Goal: Information Seeking & Learning: Learn about a topic

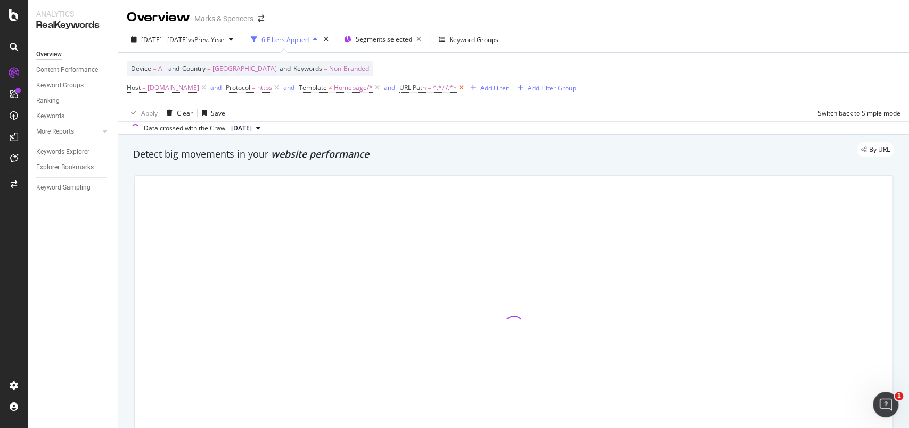
click at [466, 90] on icon at bounding box center [461, 88] width 9 height 11
click at [382, 86] on icon at bounding box center [377, 88] width 9 height 11
click at [391, 90] on div "Add Filter Group" at bounding box center [367, 88] width 48 height 9
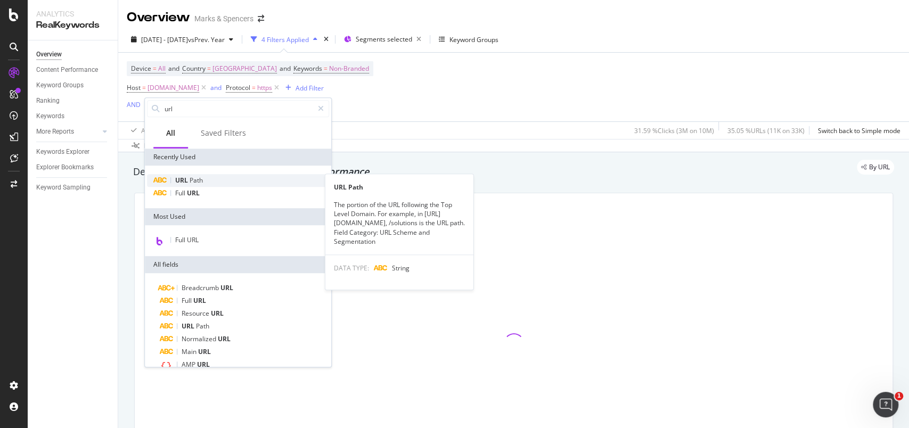
type input "url"
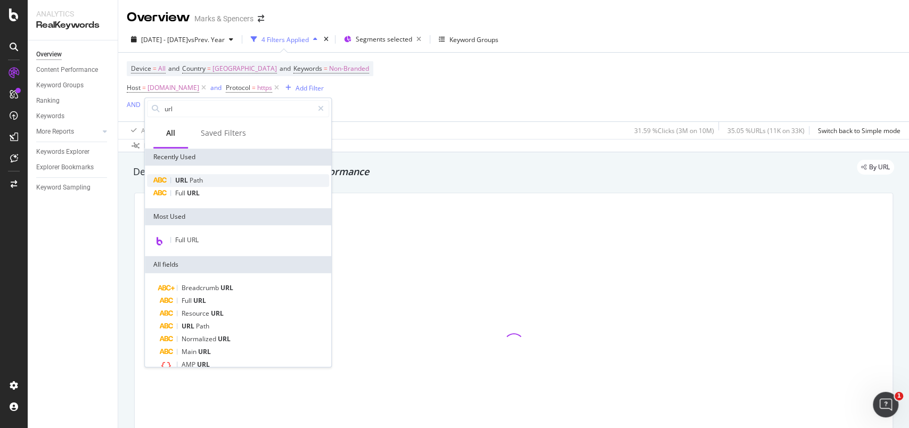
click at [193, 185] on div "URL Path" at bounding box center [238, 180] width 182 height 13
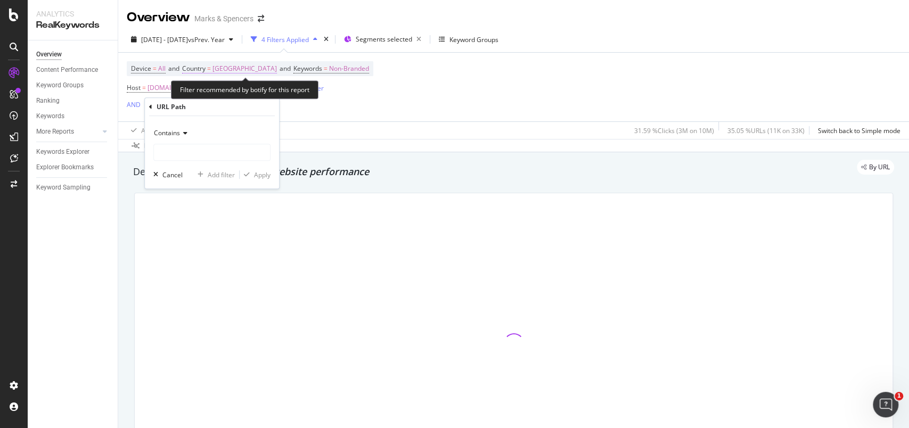
click at [230, 67] on span "[GEOGRAPHIC_DATA]" at bounding box center [245, 68] width 64 height 15
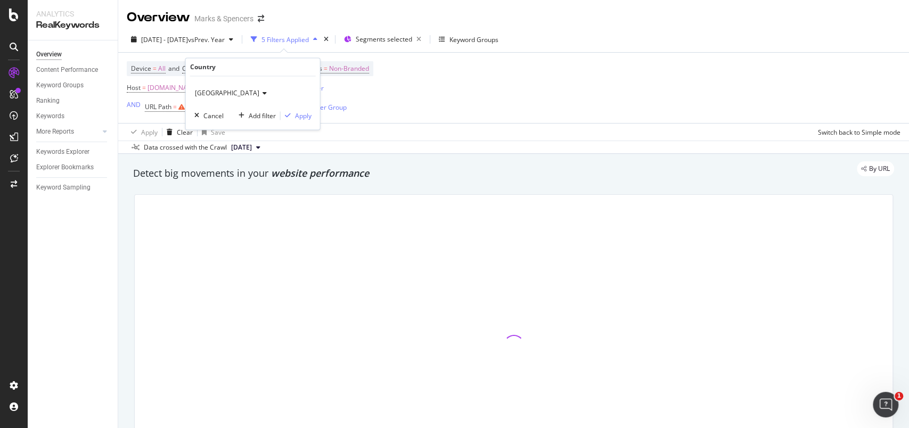
click at [225, 99] on div "[GEOGRAPHIC_DATA]" at bounding box center [252, 93] width 117 height 17
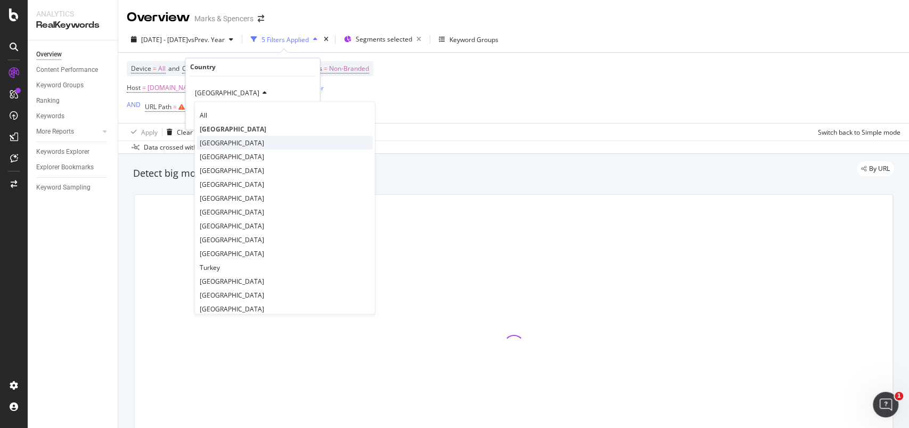
click at [223, 137] on div "[GEOGRAPHIC_DATA]" at bounding box center [285, 143] width 176 height 14
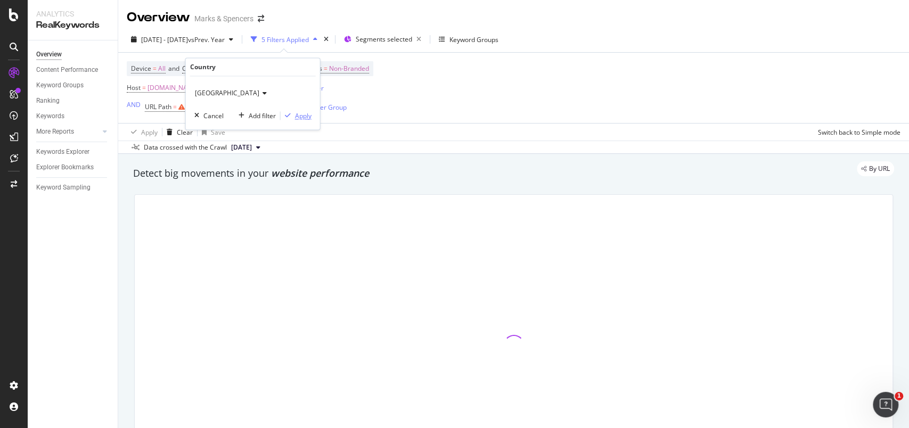
click at [302, 115] on div "Apply" at bounding box center [303, 115] width 17 height 9
click at [209, 108] on div "missing value" at bounding box center [207, 106] width 40 height 9
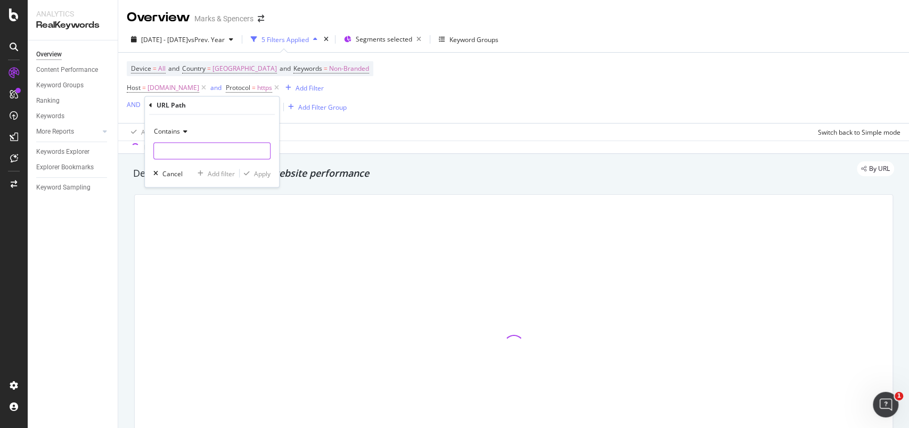
click at [175, 152] on input "text" at bounding box center [212, 151] width 116 height 17
type input "/l/"
click at [181, 154] on input "/l/" at bounding box center [204, 151] width 101 height 17
type input "/l/men"
click at [256, 174] on div "Apply" at bounding box center [262, 173] width 17 height 9
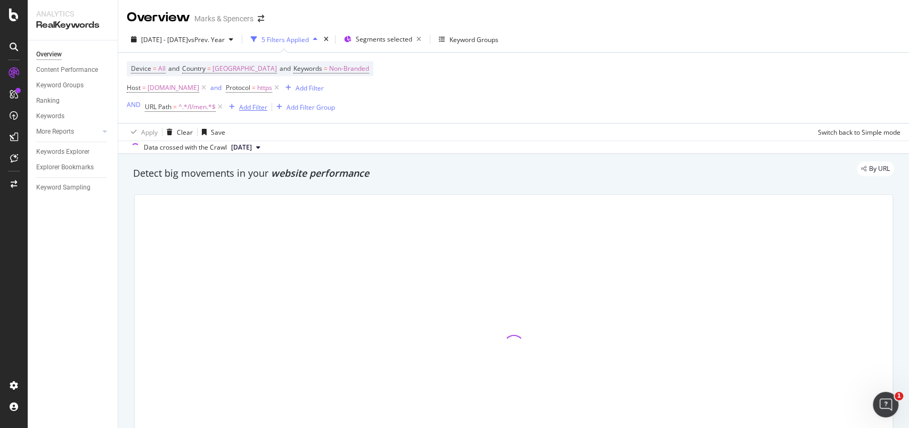
click at [243, 113] on div "Add Filter" at bounding box center [246, 107] width 43 height 12
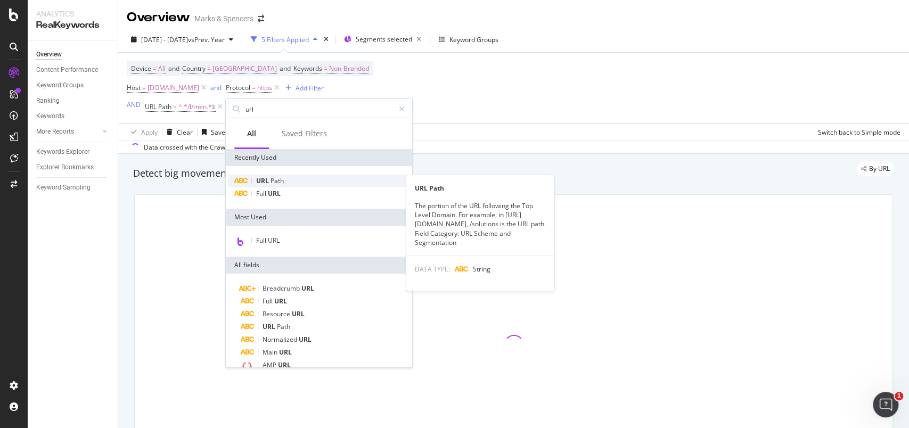
click at [301, 185] on div "URL Path" at bounding box center [319, 181] width 182 height 13
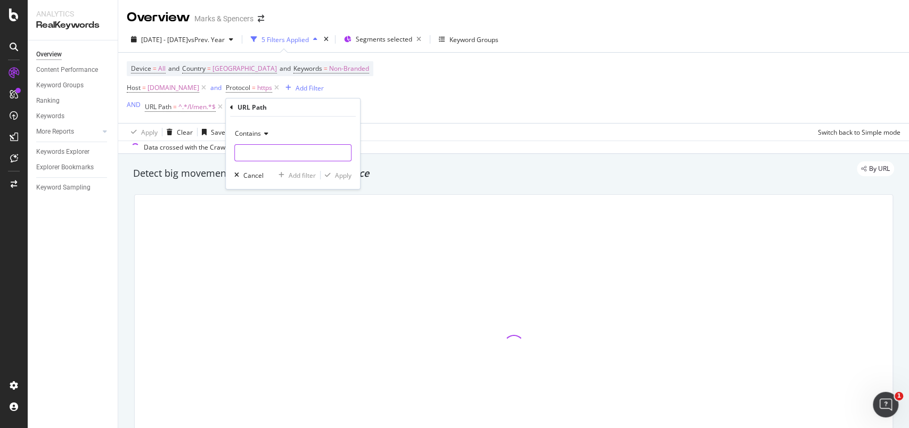
click at [298, 156] on input "text" at bounding box center [293, 152] width 116 height 17
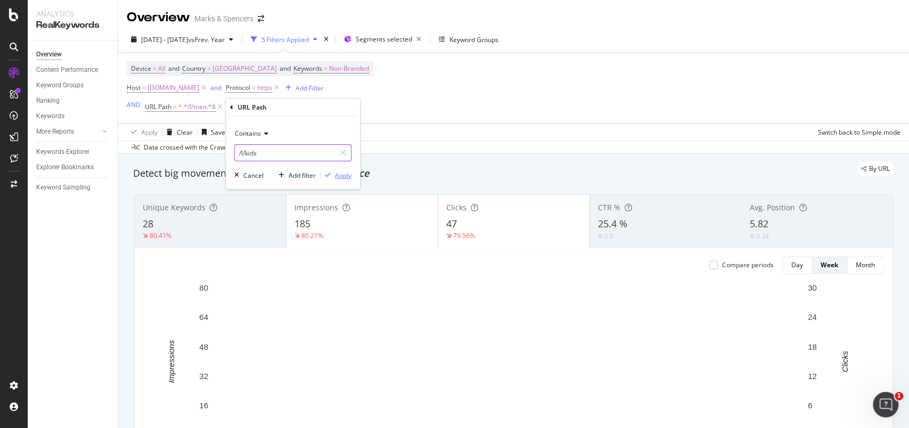
type input "/l/kids"
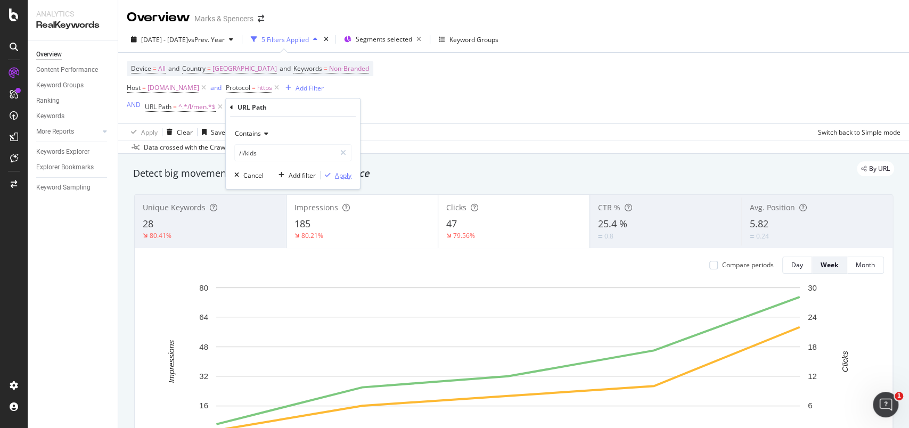
click at [340, 172] on div "Apply" at bounding box center [343, 175] width 17 height 9
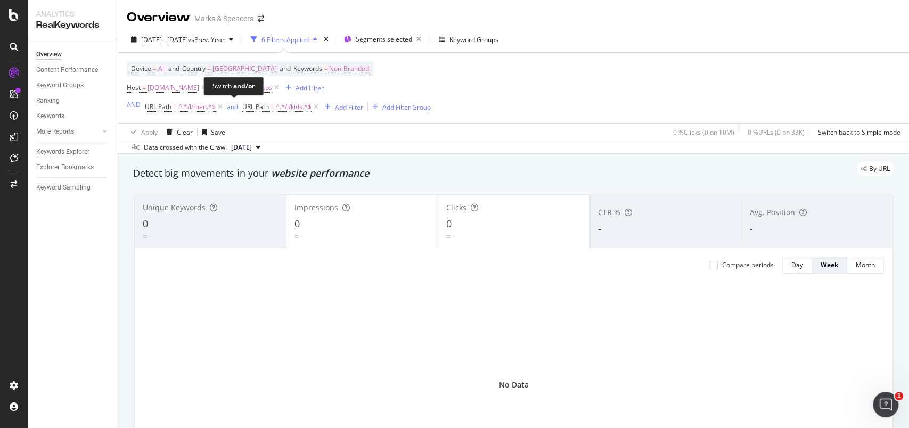
click at [234, 108] on div "and" at bounding box center [232, 106] width 11 height 9
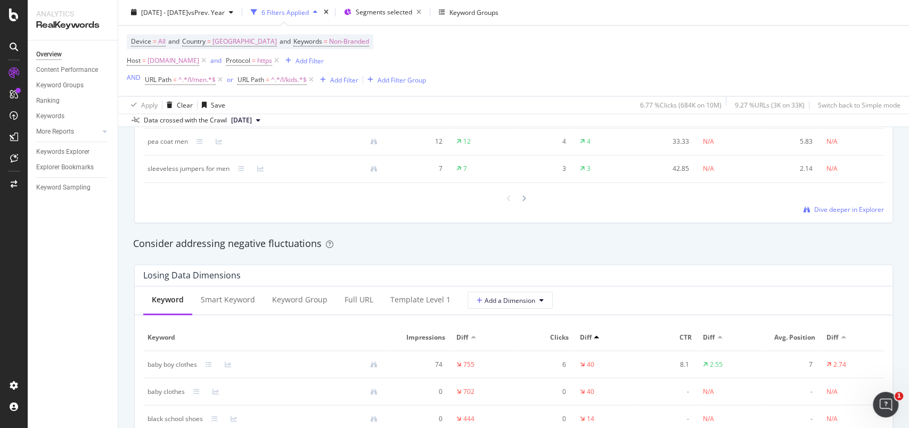
scroll to position [1207, 0]
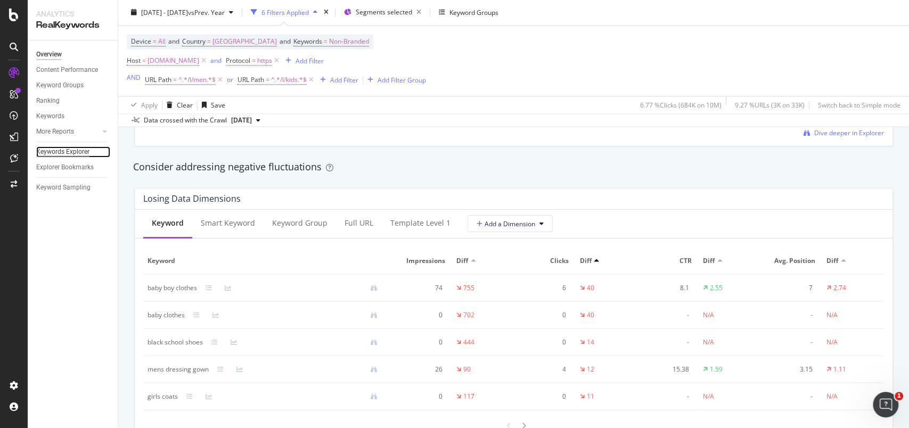
click at [59, 151] on div "Keywords Explorer" at bounding box center [62, 151] width 53 height 11
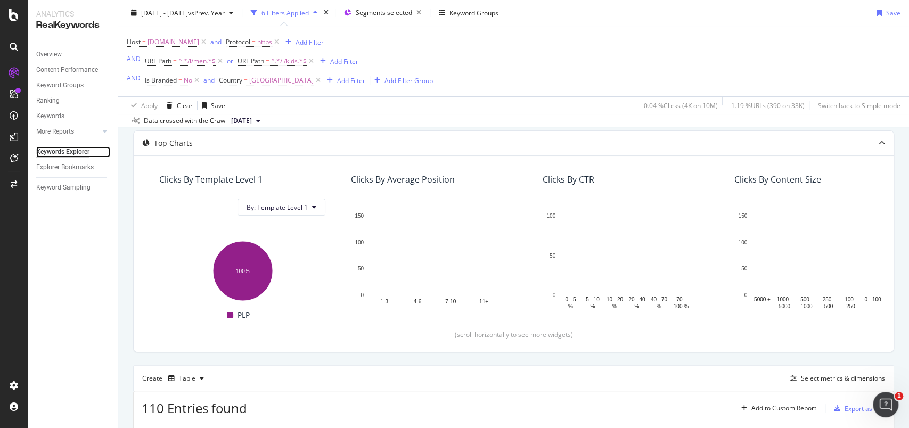
scroll to position [213, 0]
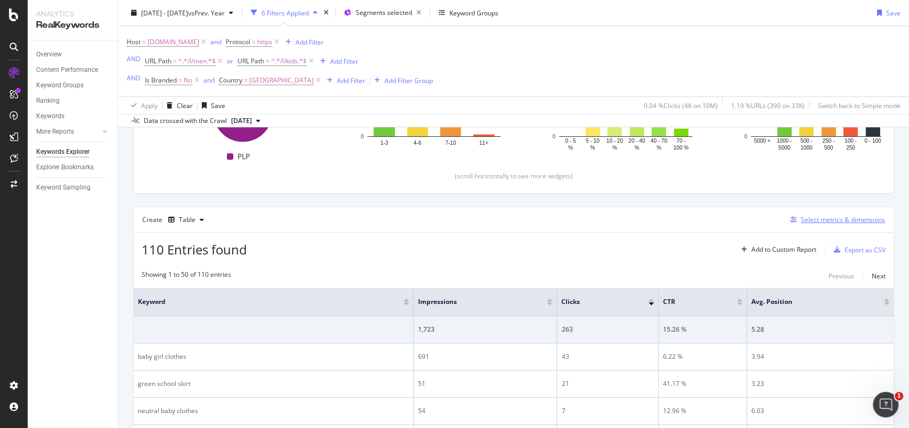
click at [828, 223] on div "Select metrics & dimensions" at bounding box center [843, 219] width 84 height 9
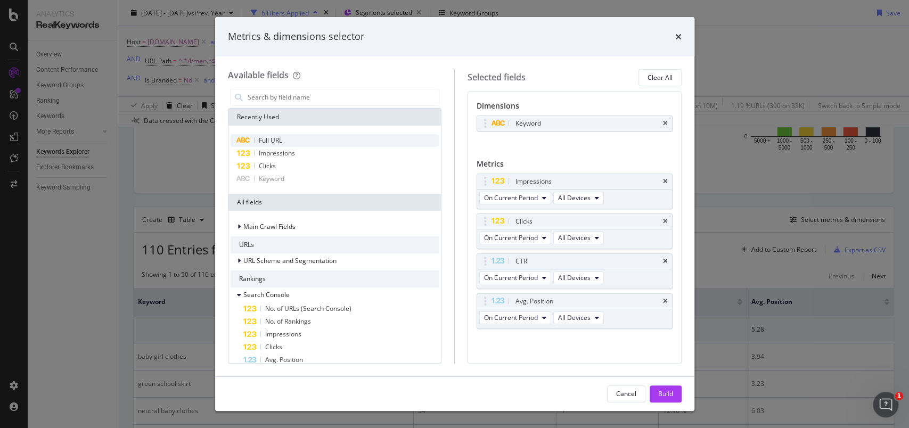
click at [277, 144] on div "Full URL" at bounding box center [335, 140] width 209 height 13
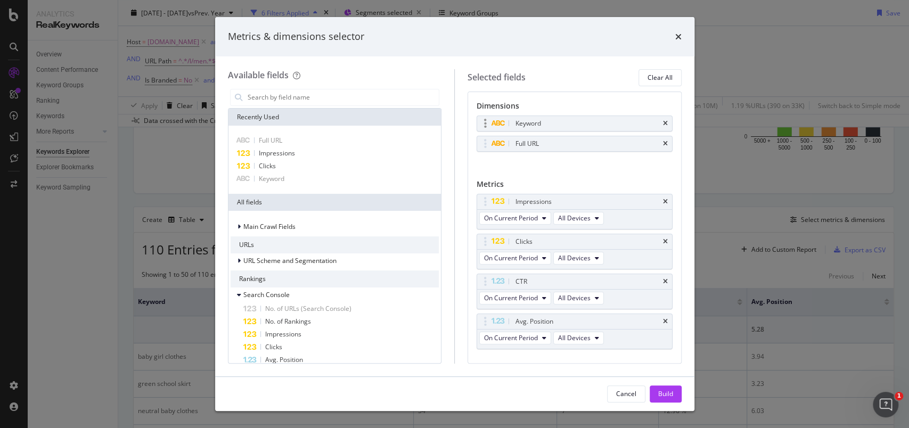
click at [657, 119] on div "Keyword" at bounding box center [574, 123] width 195 height 15
click at [663, 145] on icon "times" at bounding box center [665, 144] width 5 height 6
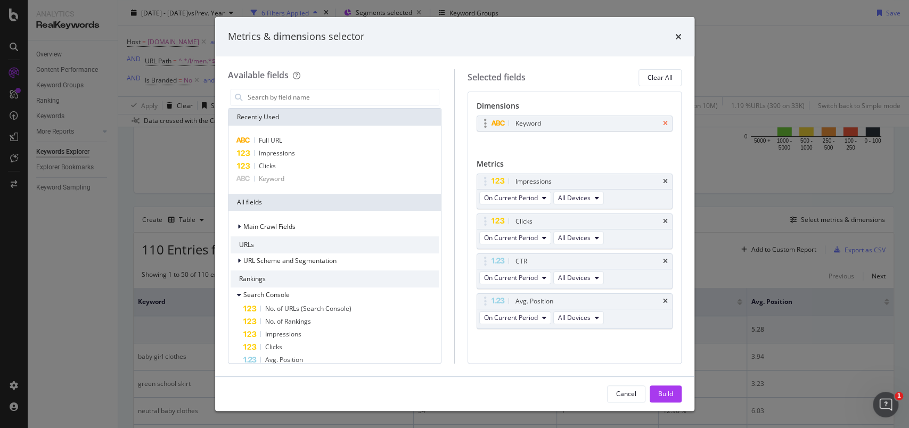
click at [663, 124] on icon "times" at bounding box center [665, 123] width 5 height 6
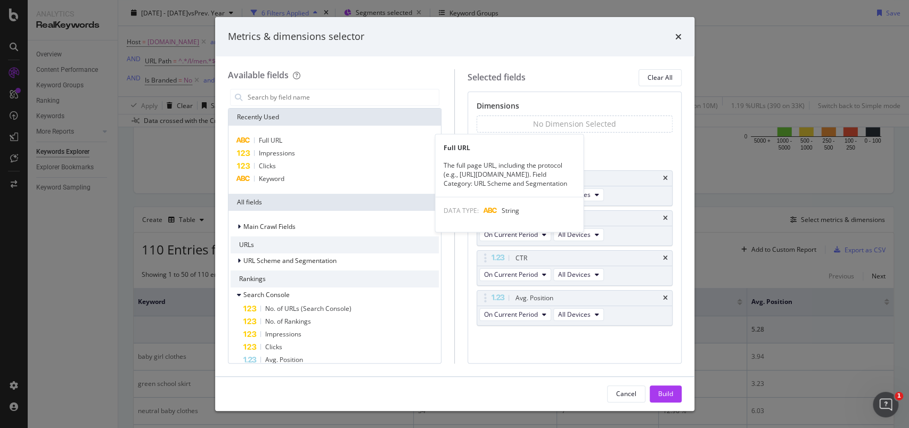
click at [267, 143] on span "Full URL" at bounding box center [270, 140] width 23 height 9
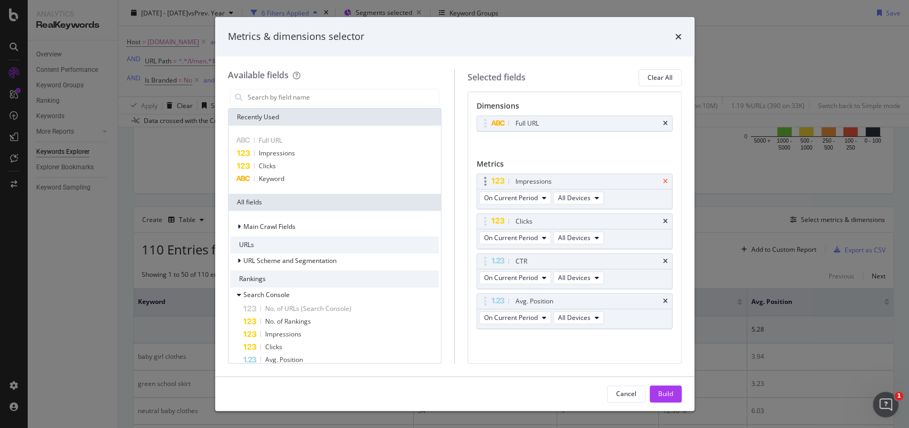
click at [663, 182] on icon "times" at bounding box center [665, 181] width 5 height 6
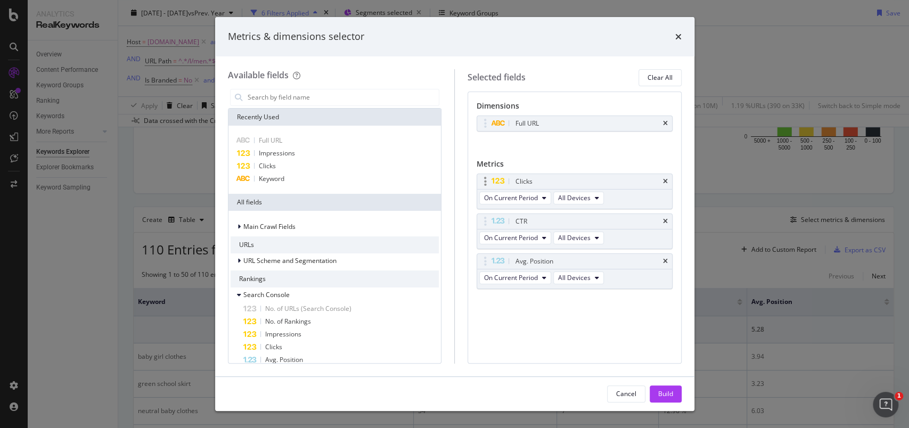
click at [661, 180] on div "Clicks" at bounding box center [574, 181] width 195 height 15
click at [665, 180] on icon "times" at bounding box center [665, 181] width 5 height 6
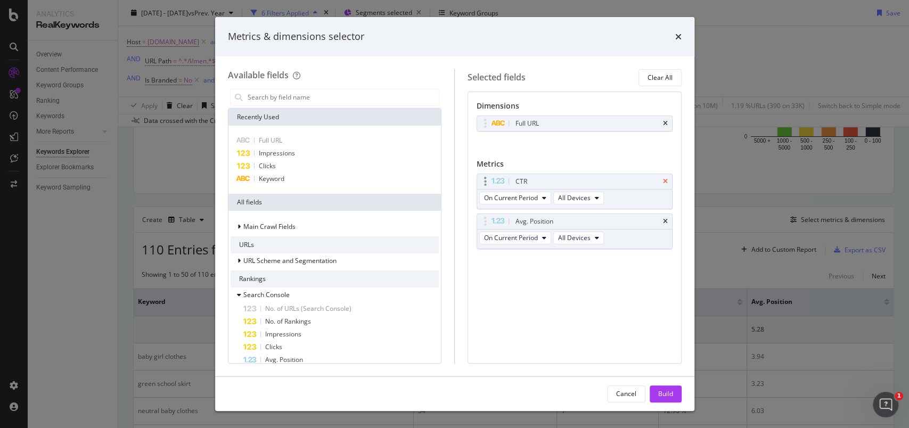
click at [666, 181] on icon "times" at bounding box center [665, 181] width 5 height 6
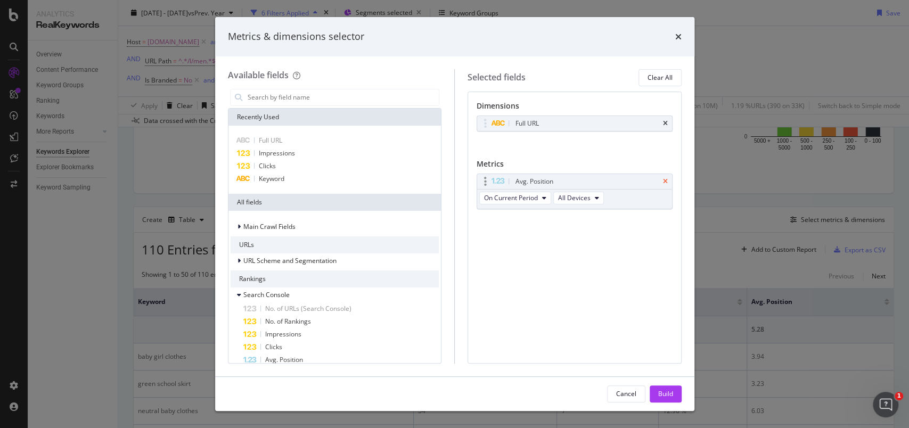
click at [667, 179] on icon "times" at bounding box center [665, 181] width 5 height 6
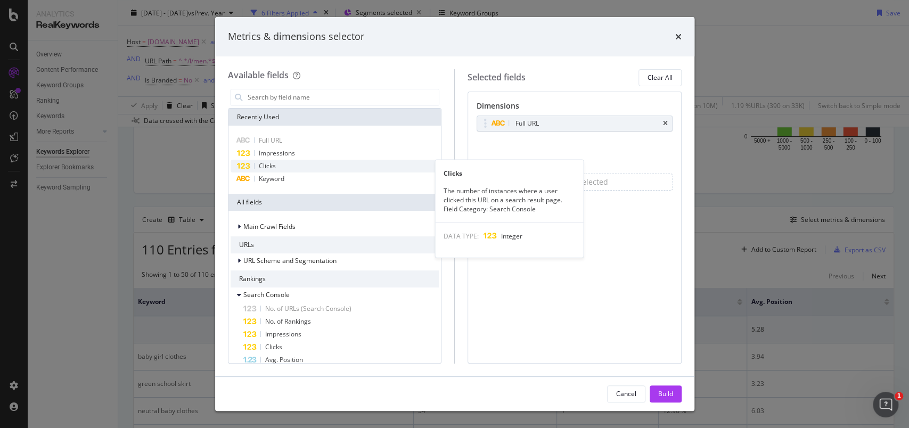
click at [261, 168] on span "Clicks" at bounding box center [267, 165] width 17 height 9
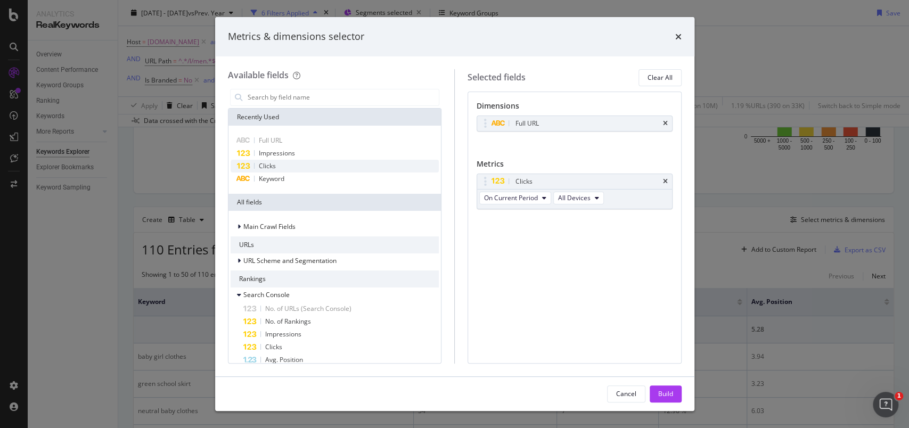
click at [263, 168] on span "Clicks" at bounding box center [267, 165] width 17 height 9
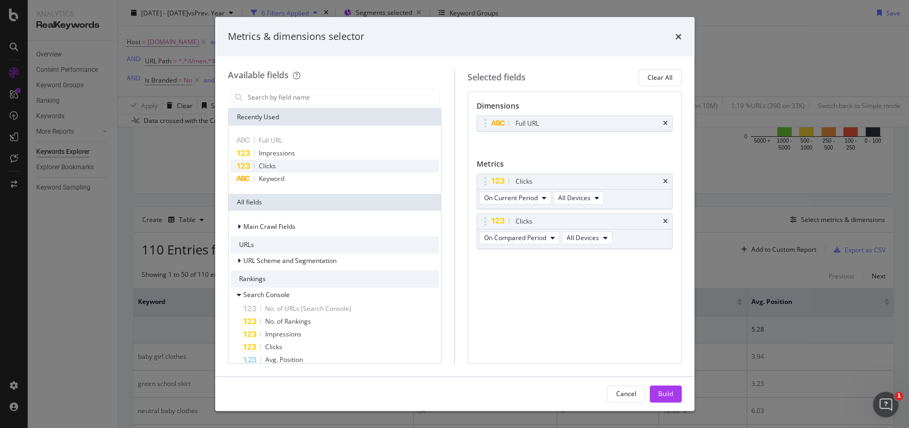
click at [263, 168] on span "Clicks" at bounding box center [267, 165] width 17 height 9
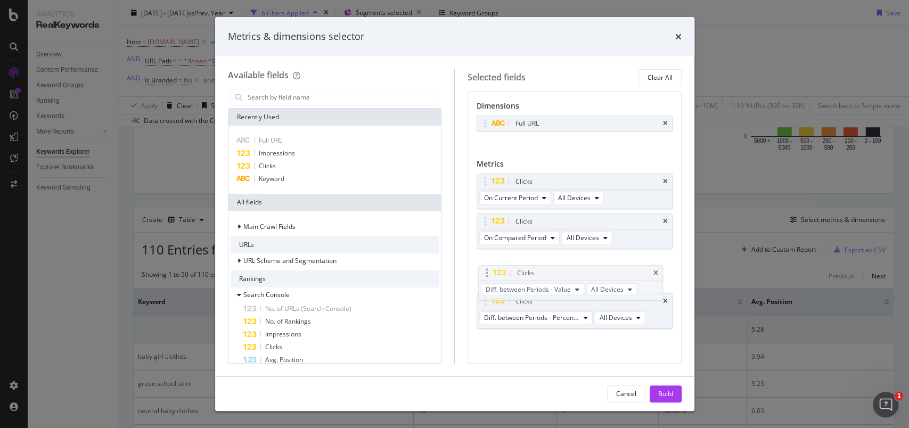
drag, startPoint x: 486, startPoint y: 304, endPoint x: 487, endPoint y: 271, distance: 33.6
click at [487, 271] on body "Analytics RealKeywords Overview Content Performance Keyword Groups Ranking Keyw…" at bounding box center [454, 214] width 909 height 428
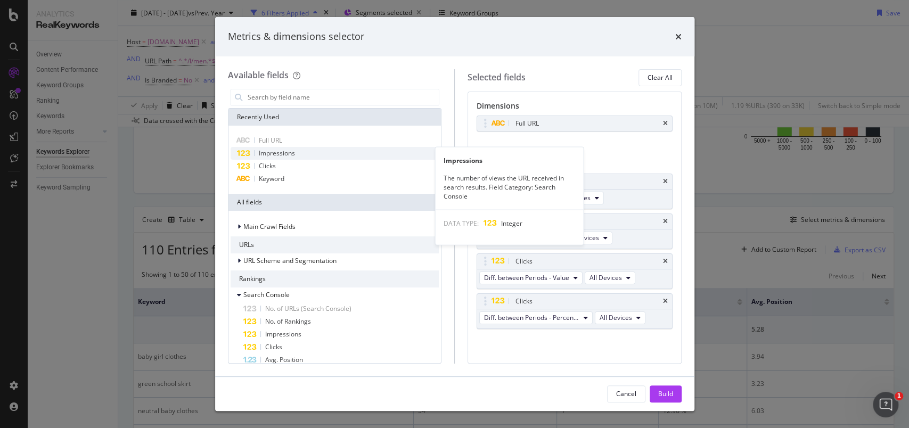
click at [275, 157] on span "Impressions" at bounding box center [277, 153] width 36 height 9
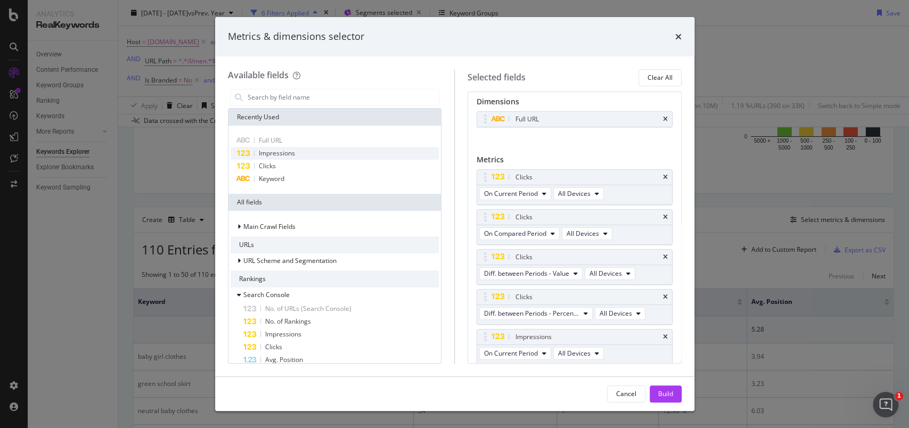
click at [275, 157] on span "Impressions" at bounding box center [277, 153] width 36 height 9
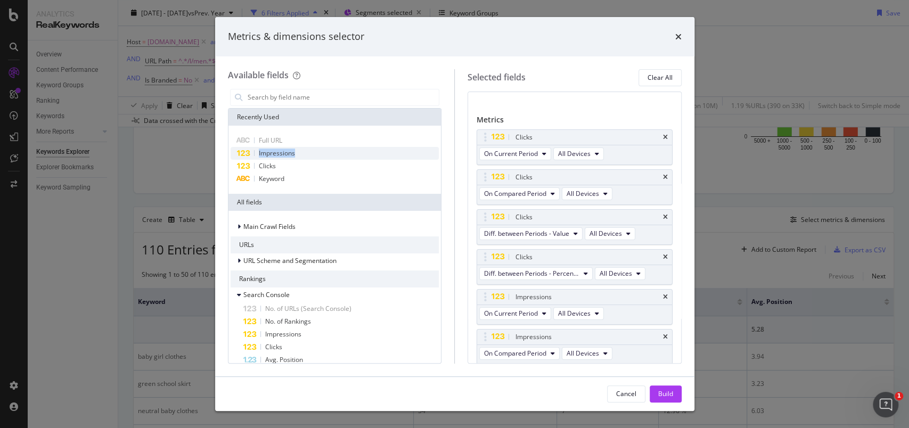
click at [275, 157] on span "Impressions" at bounding box center [277, 153] width 36 height 9
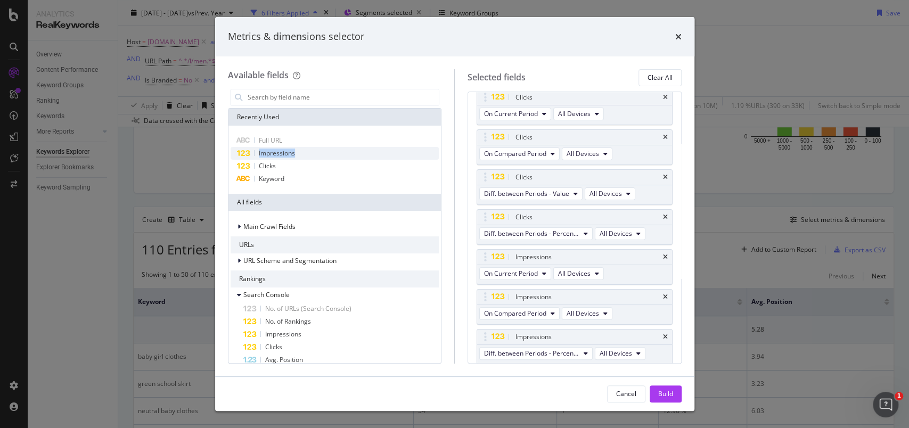
click at [275, 157] on span "Impressions" at bounding box center [277, 153] width 36 height 9
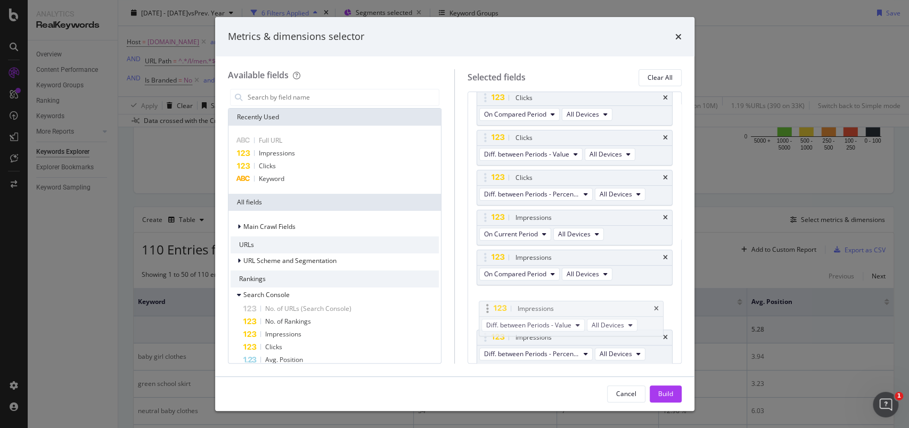
drag, startPoint x: 487, startPoint y: 339, endPoint x: 489, endPoint y: 311, distance: 28.4
click at [489, 311] on body "Analytics RealKeywords Overview Content Performance Keyword Groups Ranking Keyw…" at bounding box center [454, 214] width 909 height 428
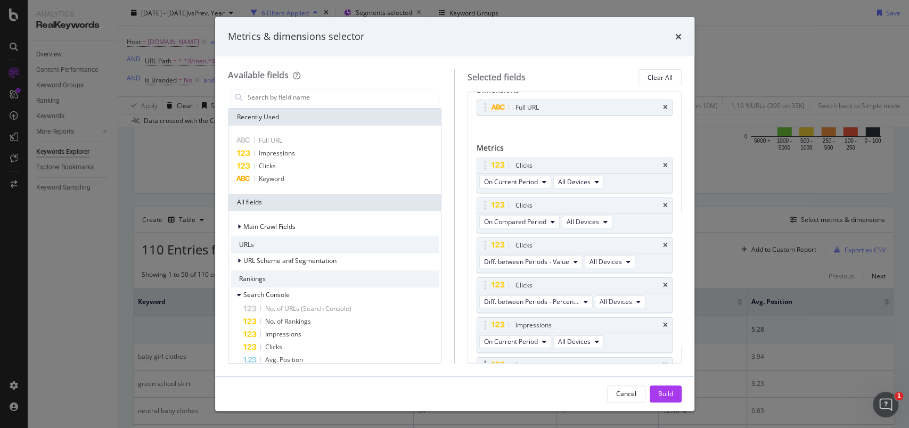
scroll to position [0, 0]
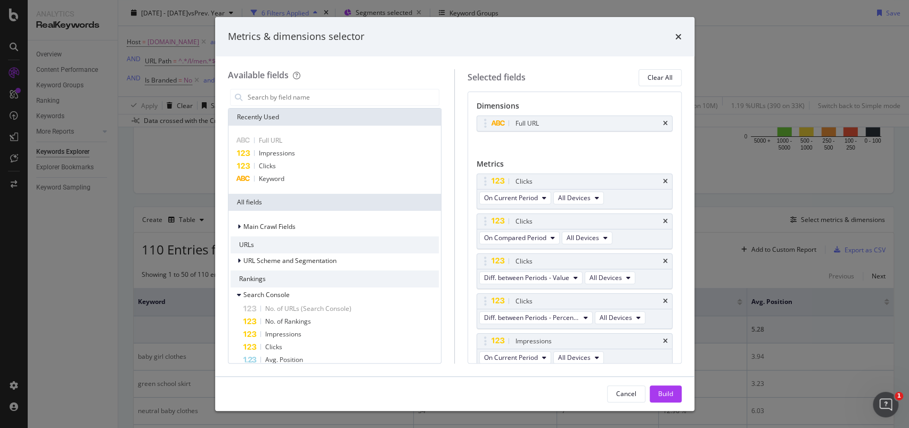
click at [671, 387] on div "Build" at bounding box center [665, 394] width 15 height 16
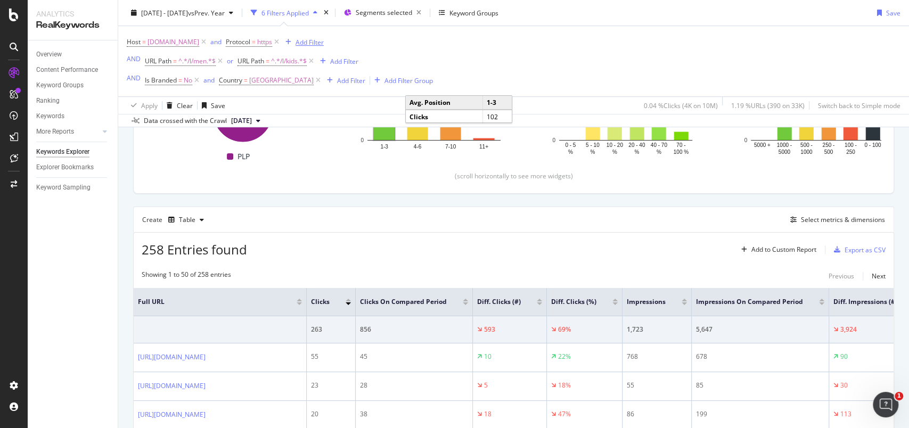
click at [324, 38] on div "Add Filter" at bounding box center [310, 41] width 28 height 9
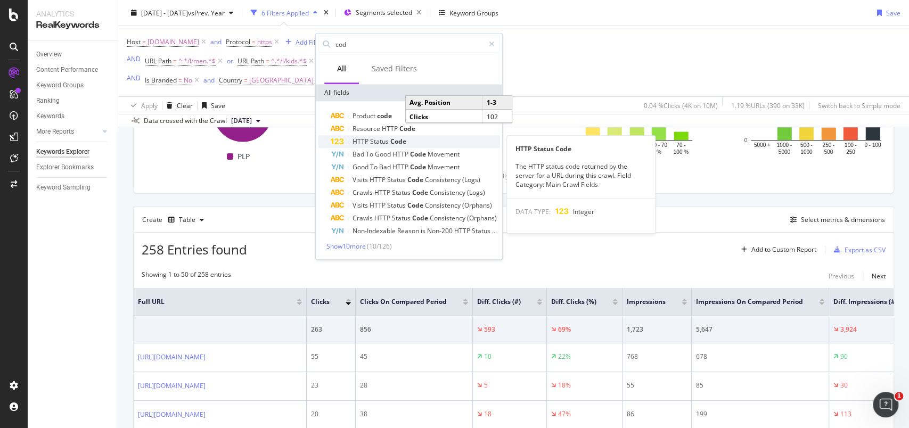
type input "cod"
click at [372, 143] on span "Status" at bounding box center [380, 141] width 20 height 9
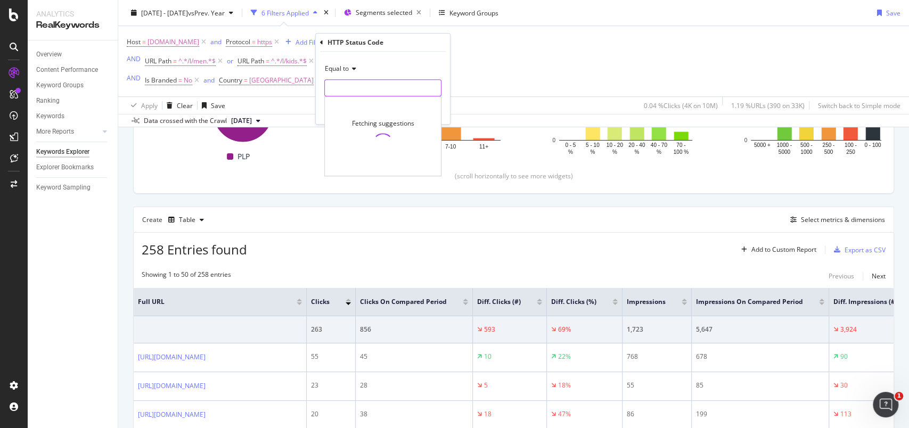
click at [359, 93] on input "number" at bounding box center [382, 87] width 117 height 17
click at [360, 109] on span "308" at bounding box center [371, 113] width 87 height 9
type input "308"
click at [345, 62] on div "Equal to" at bounding box center [382, 68] width 117 height 17
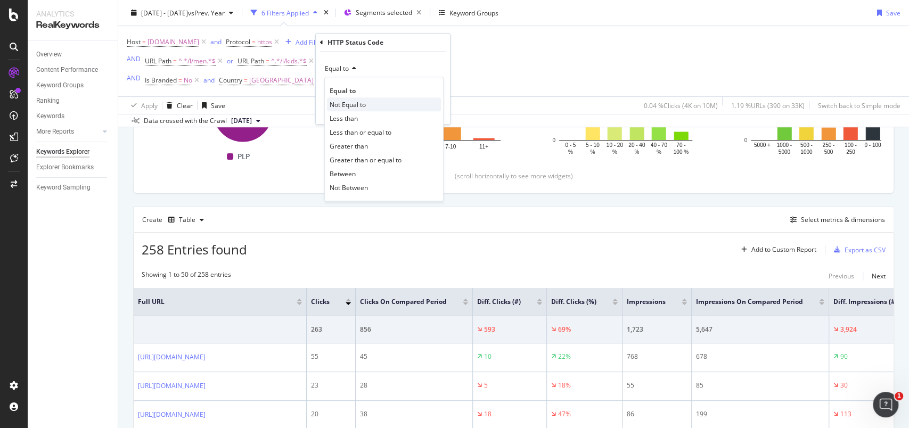
click at [346, 104] on span "Not Equal to" at bounding box center [348, 104] width 36 height 9
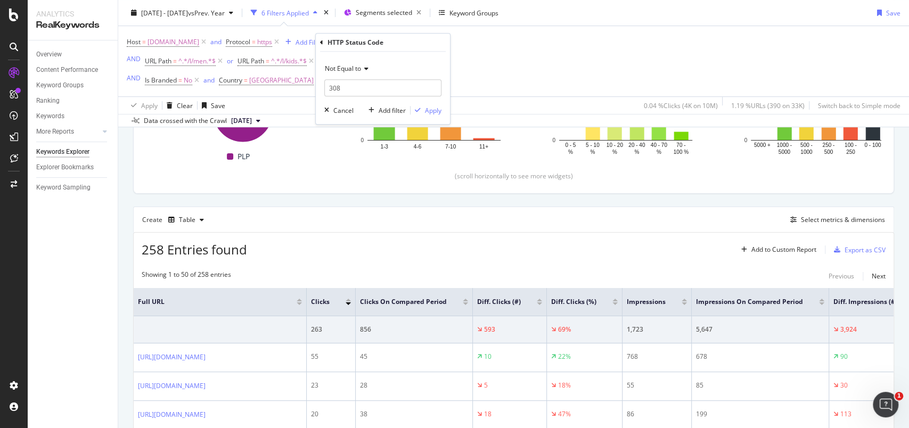
click at [336, 66] on span "Not Equal to" at bounding box center [343, 68] width 36 height 9
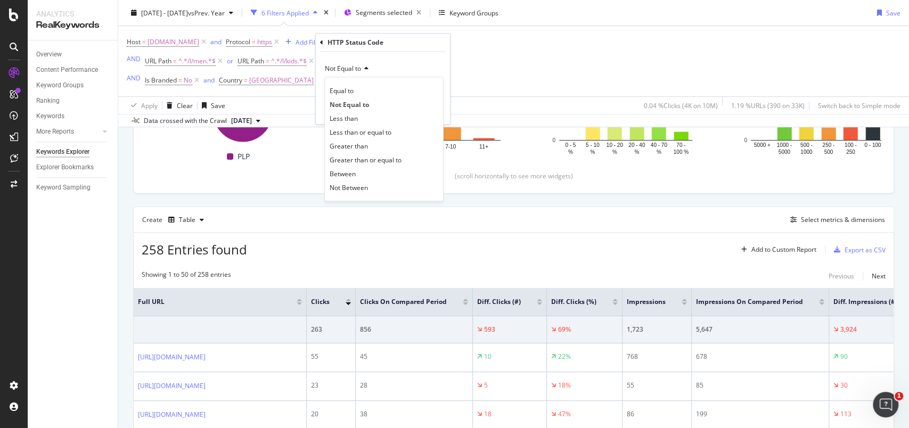
click at [410, 67] on div "Not Equal to" at bounding box center [382, 68] width 117 height 17
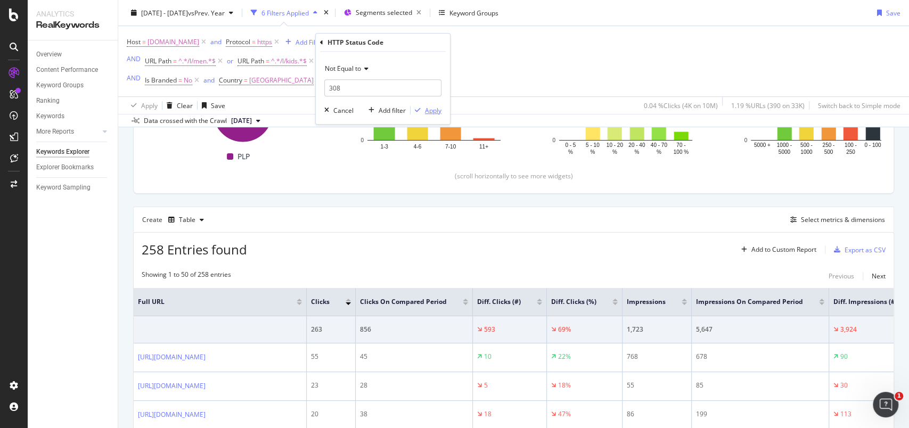
click at [432, 109] on div "Apply" at bounding box center [433, 110] width 17 height 9
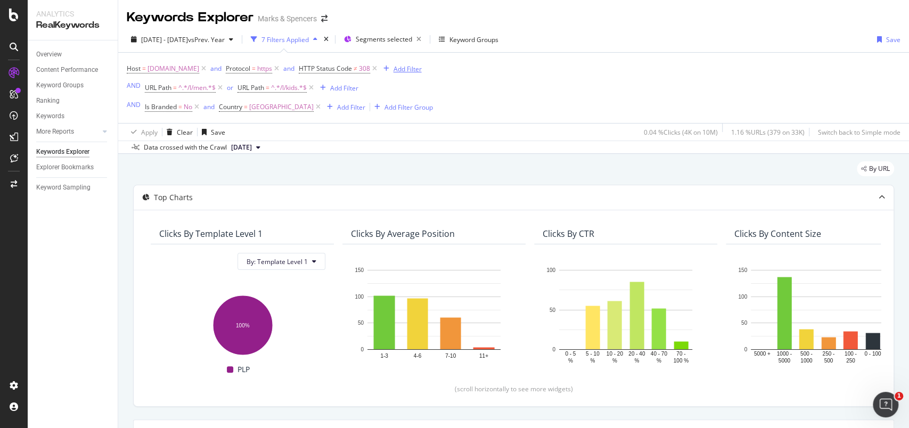
click at [422, 66] on div "Add Filter" at bounding box center [408, 68] width 28 height 9
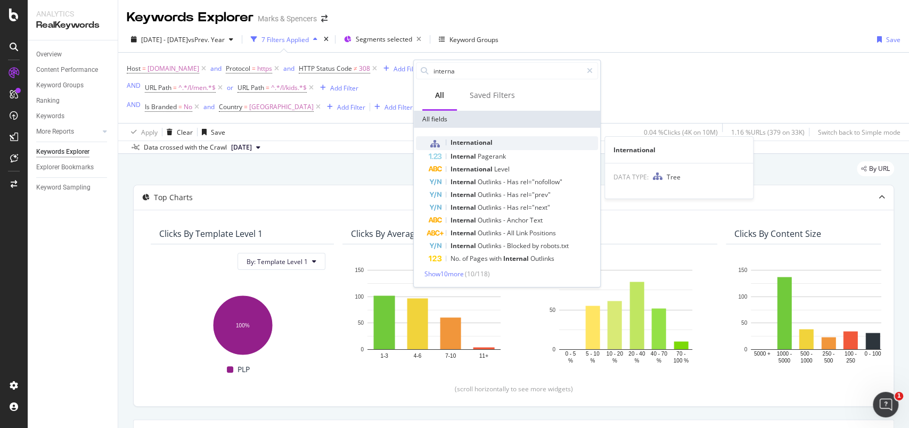
type input "interna"
click at [507, 142] on div "International" at bounding box center [513, 143] width 169 height 14
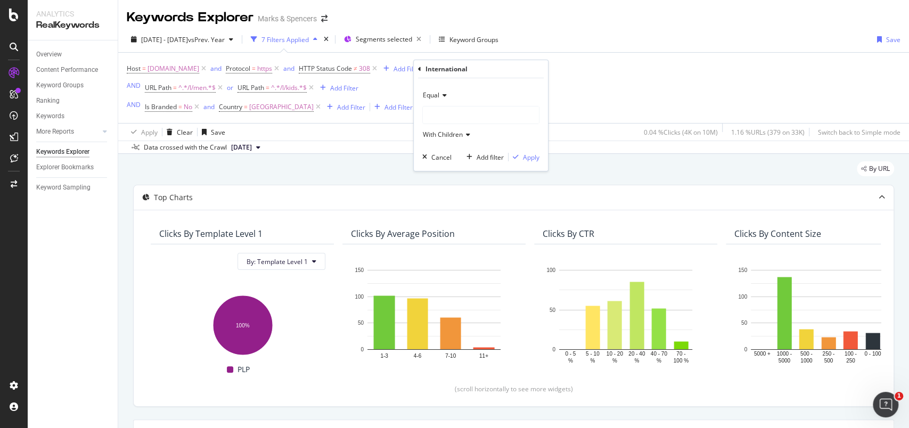
click at [454, 118] on div at bounding box center [481, 115] width 116 height 17
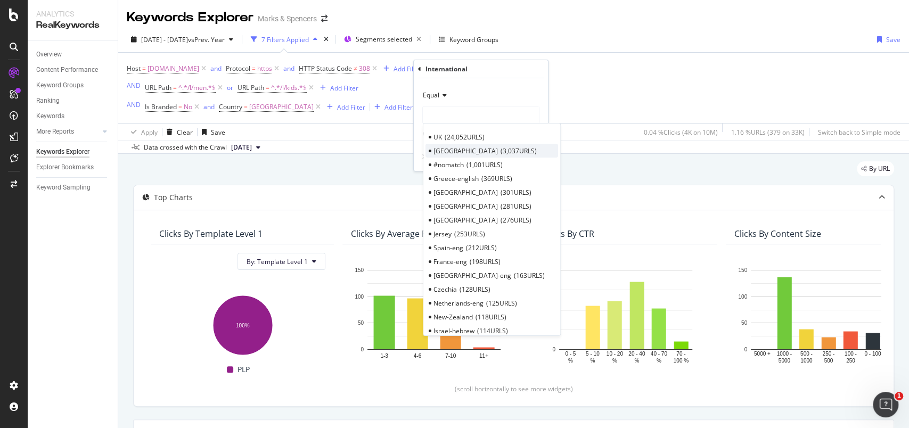
click at [451, 150] on span "Ireland" at bounding box center [466, 150] width 64 height 9
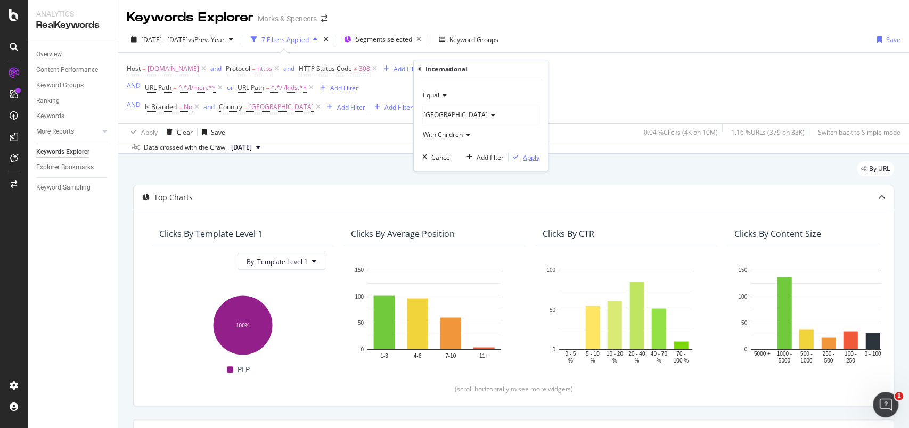
click at [536, 157] on div "Apply" at bounding box center [531, 157] width 17 height 9
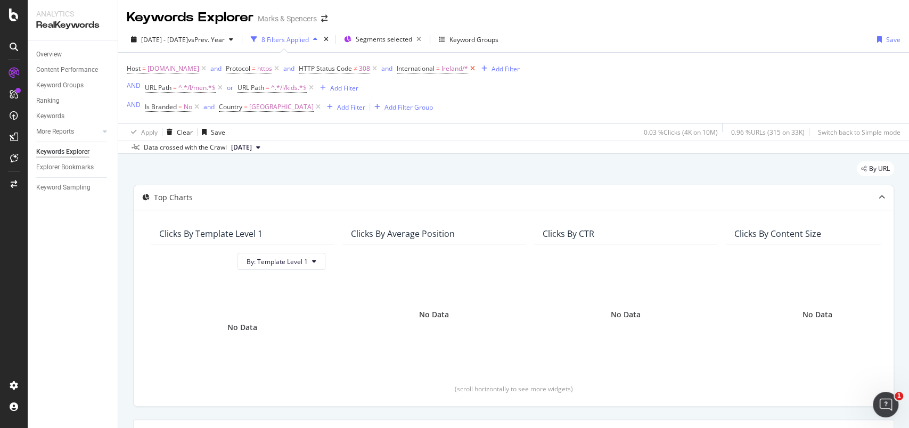
click at [477, 72] on icon at bounding box center [472, 68] width 9 height 11
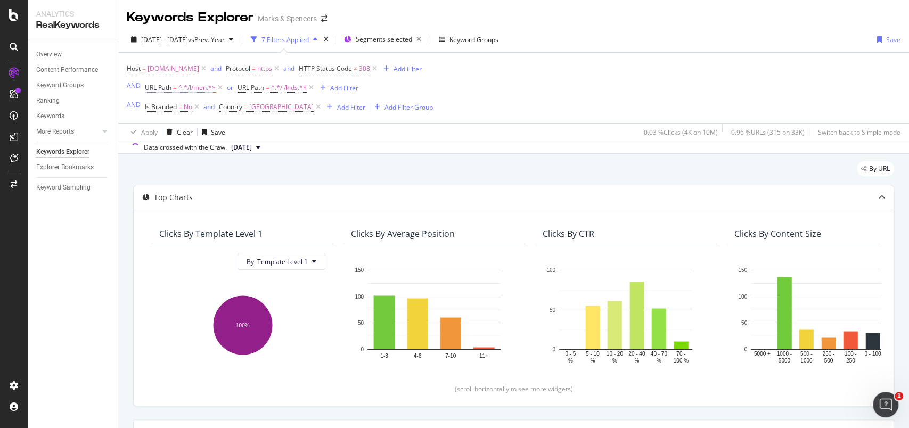
click at [195, 92] on span "^.*/l/men.*$" at bounding box center [196, 87] width 37 height 15
click at [155, 128] on input "/l/men" at bounding box center [204, 131] width 101 height 17
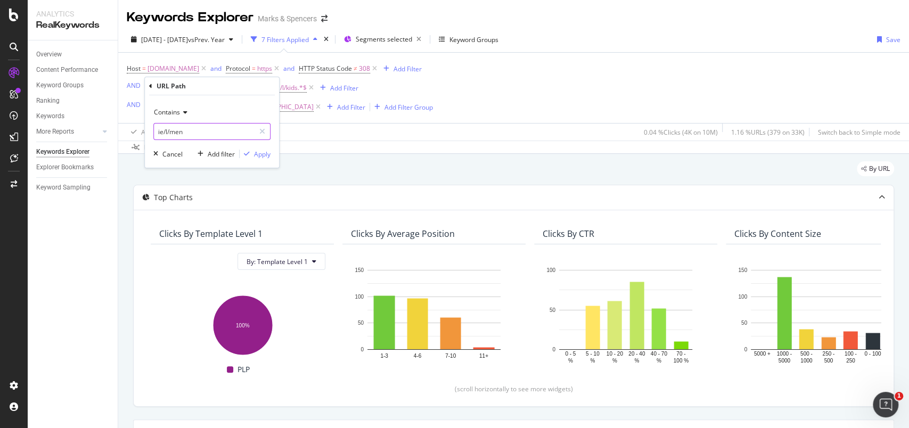
type input "ie/l/men"
click at [264, 152] on div "Apply" at bounding box center [262, 154] width 17 height 9
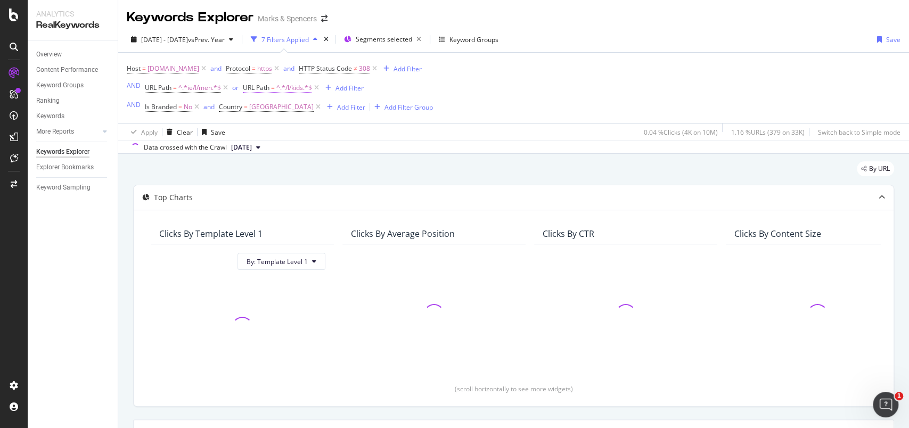
click at [275, 90] on span "=" at bounding box center [273, 87] width 4 height 9
click at [256, 128] on input "/l/kids" at bounding box center [303, 131] width 101 height 17
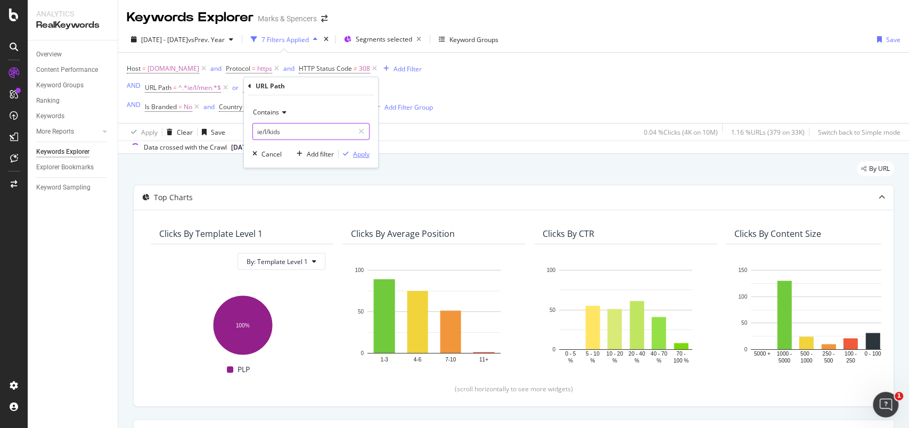
type input "ie/l/kids"
click at [368, 152] on div "Apply" at bounding box center [361, 154] width 17 height 9
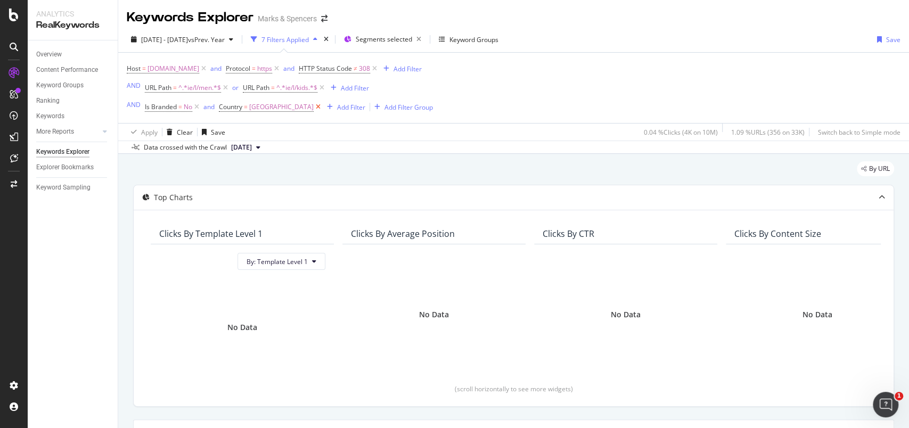
click at [314, 108] on icon at bounding box center [318, 107] width 9 height 11
click at [322, 90] on icon at bounding box center [321, 88] width 9 height 11
click at [198, 107] on icon at bounding box center [196, 107] width 9 height 11
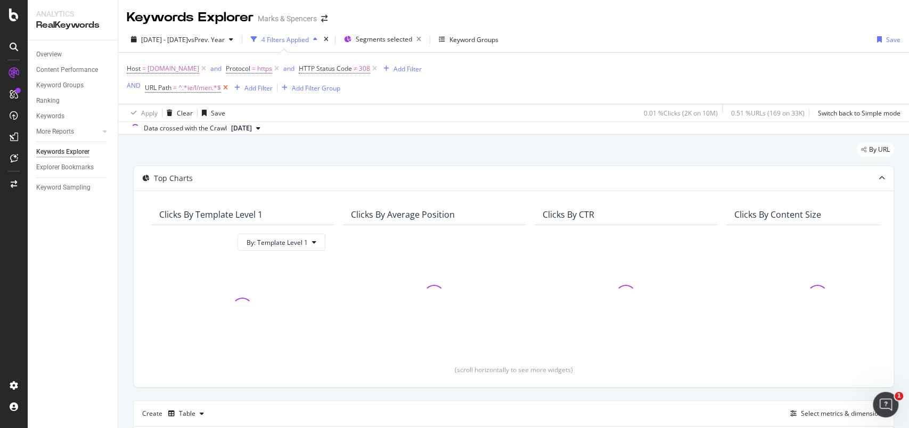
click at [225, 92] on icon at bounding box center [225, 88] width 9 height 11
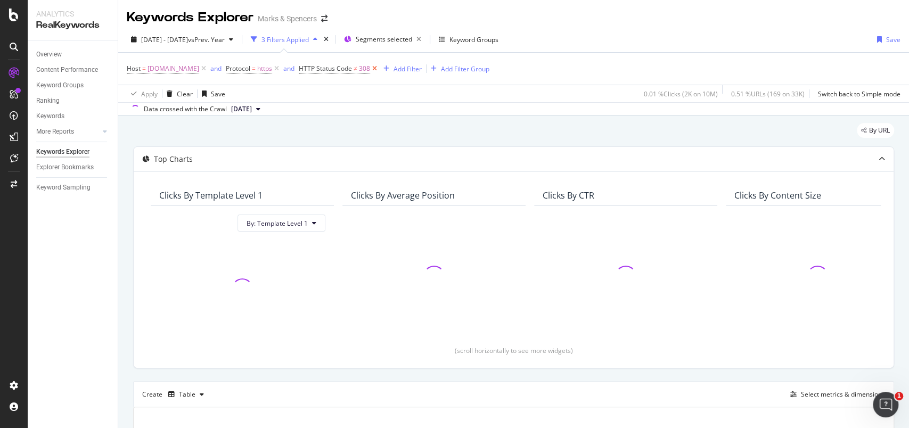
click at [379, 70] on icon at bounding box center [374, 68] width 9 height 11
click at [401, 44] on div "Segments selected" at bounding box center [391, 39] width 70 height 15
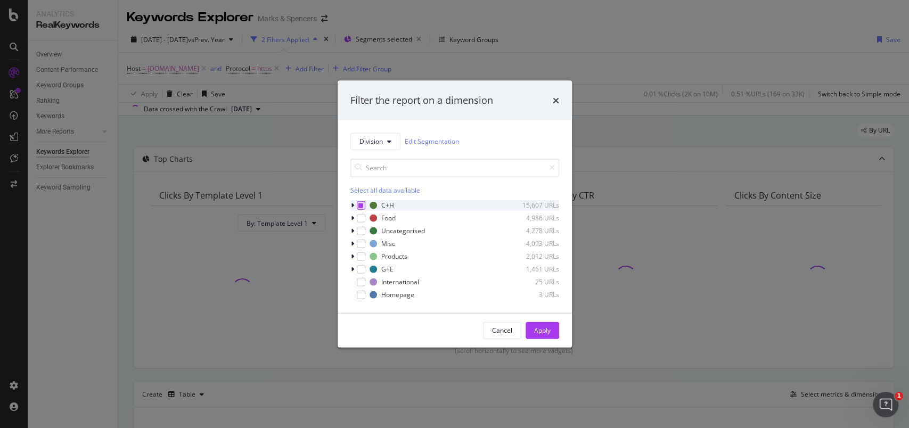
click at [360, 202] on icon "modal" at bounding box center [360, 204] width 5 height 5
click at [546, 328] on div "Apply" at bounding box center [542, 330] width 17 height 9
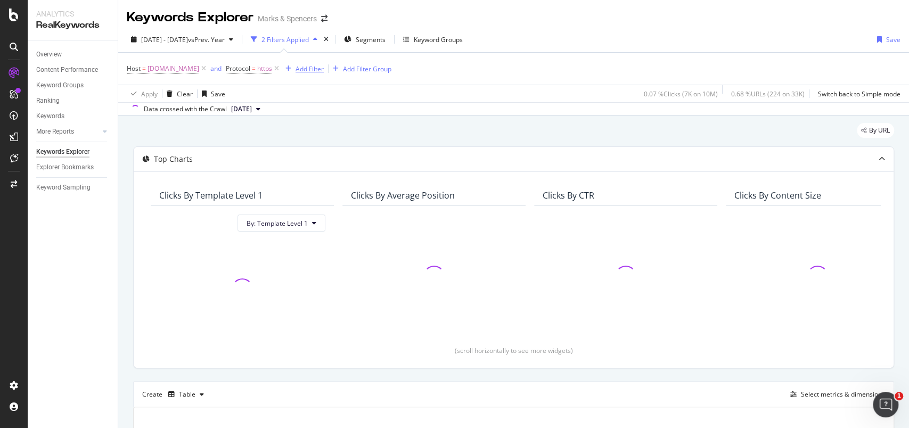
click at [324, 71] on div "Add Filter" at bounding box center [310, 68] width 28 height 9
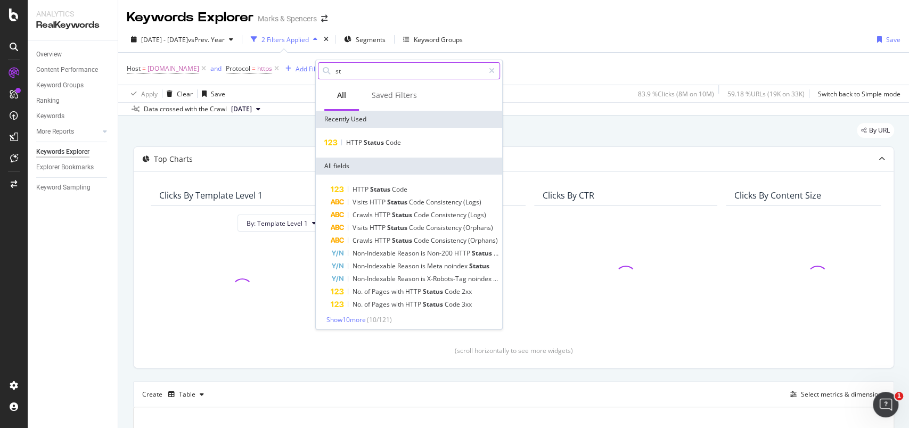
type input "s"
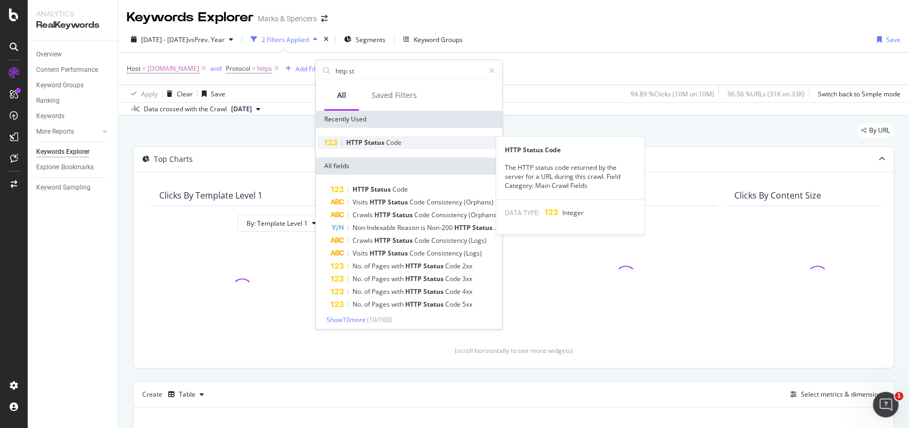
type input "http st"
click at [368, 143] on span "Status" at bounding box center [375, 142] width 22 height 9
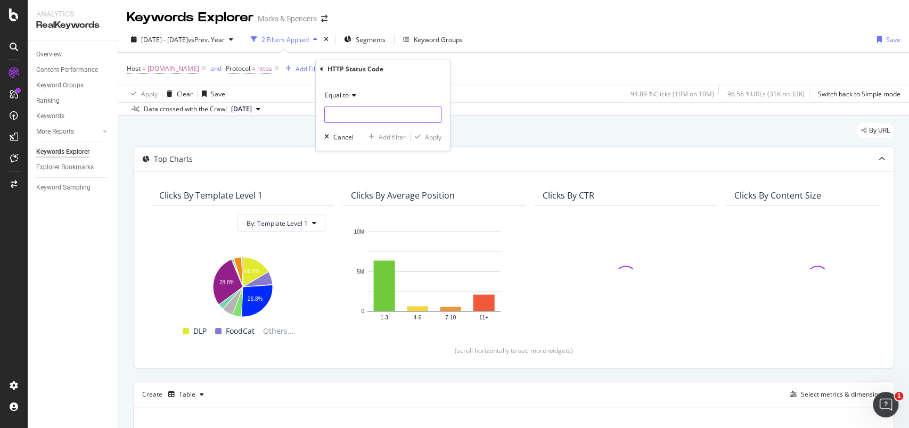
click at [366, 123] on div at bounding box center [382, 114] width 117 height 17
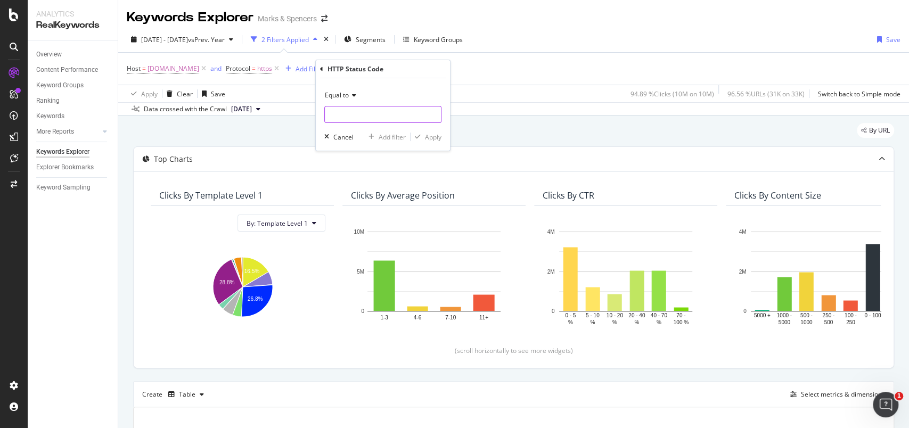
click at [365, 116] on input "number" at bounding box center [382, 114] width 117 height 17
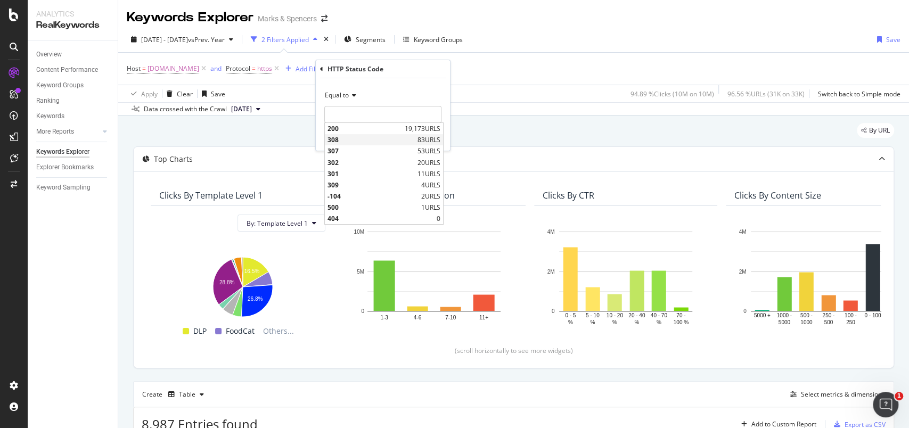
click at [349, 142] on span "308" at bounding box center [371, 139] width 87 height 9
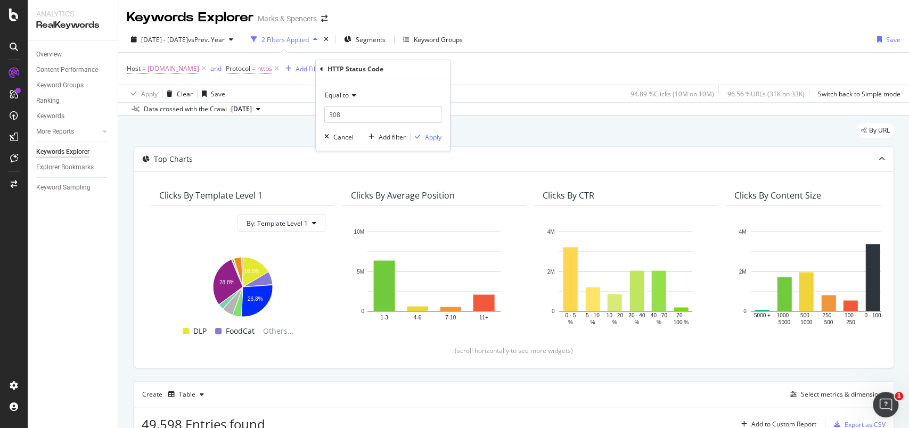
type input "308"
click at [437, 136] on div "Apply" at bounding box center [433, 137] width 17 height 9
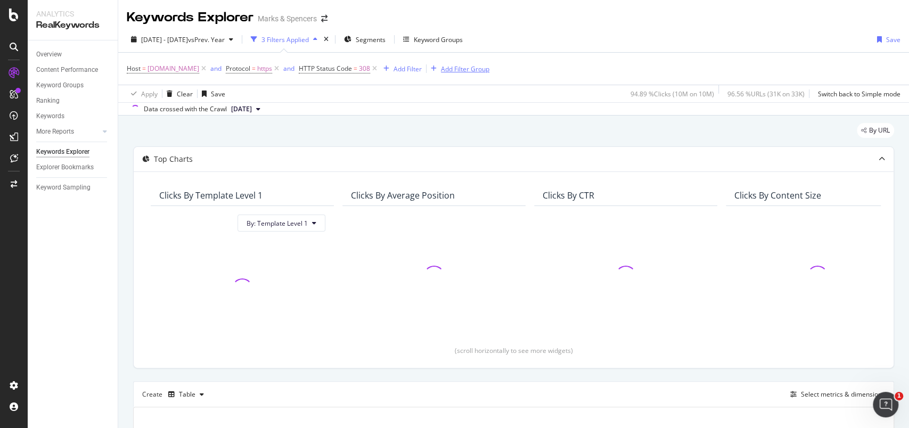
click at [489, 72] on div "Add Filter Group" at bounding box center [465, 68] width 48 height 9
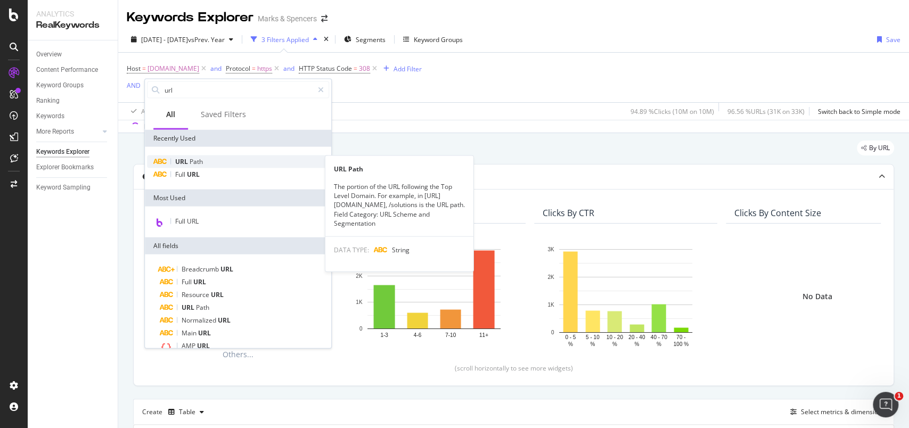
type input "url"
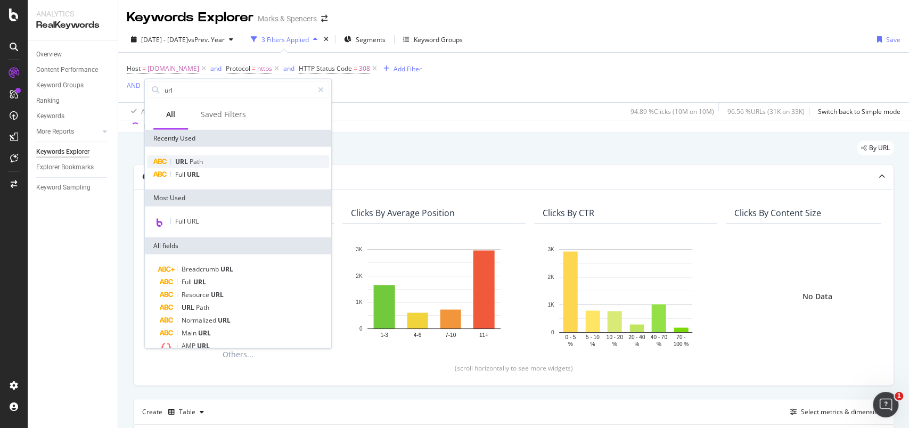
click at [203, 165] on div "URL Path" at bounding box center [238, 162] width 182 height 13
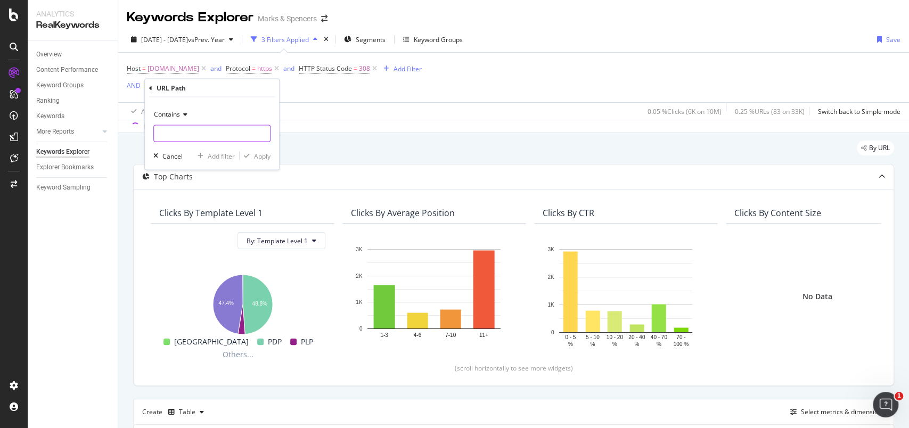
click at [187, 135] on input "text" at bounding box center [212, 133] width 116 height 17
type input "ie/l/men/"
click at [258, 156] on div "Apply" at bounding box center [262, 155] width 17 height 9
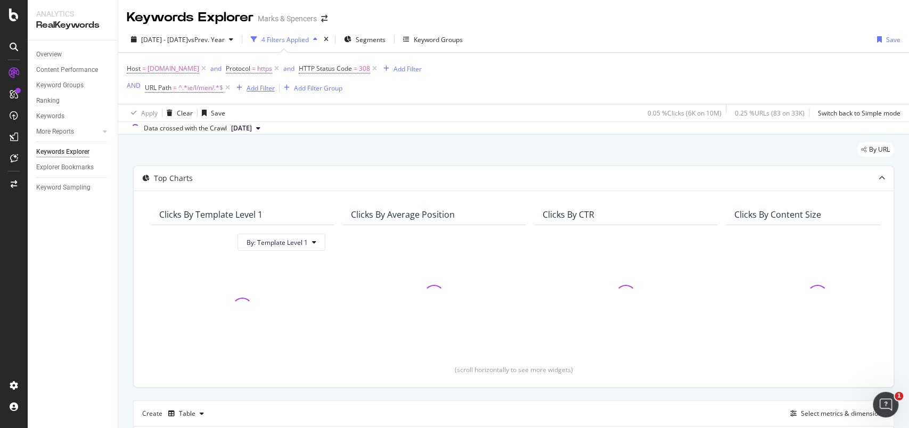
click at [254, 91] on div "Add Filter" at bounding box center [261, 88] width 28 height 9
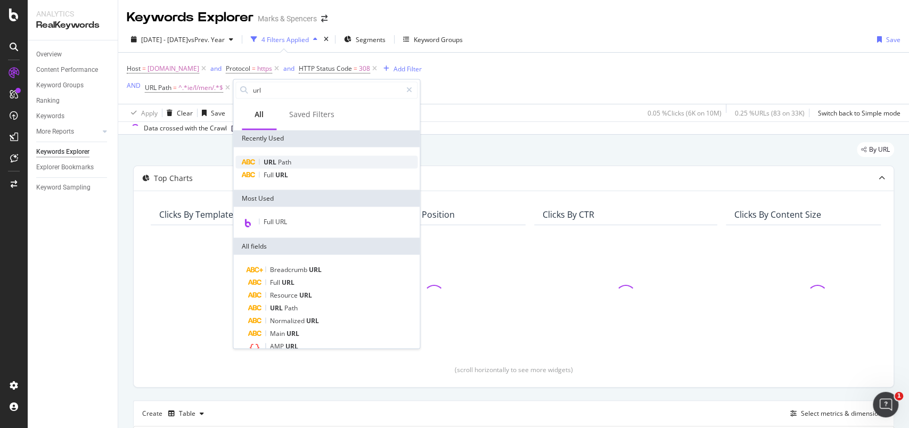
click at [273, 162] on span "URL" at bounding box center [271, 161] width 14 height 9
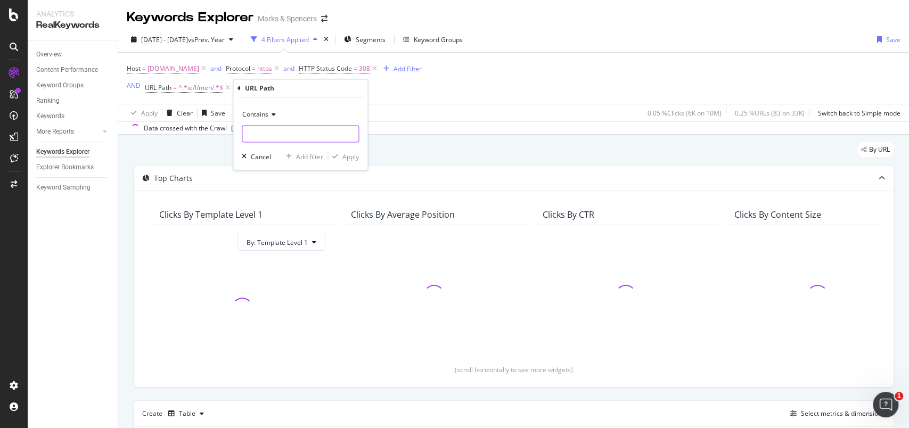
click at [268, 137] on input "text" at bounding box center [300, 134] width 116 height 17
type input "ie/l/kids"
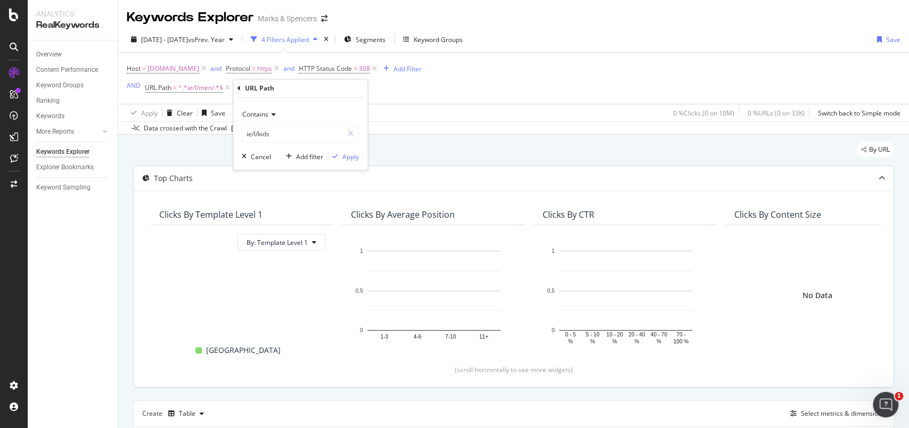
scroll to position [194, 0]
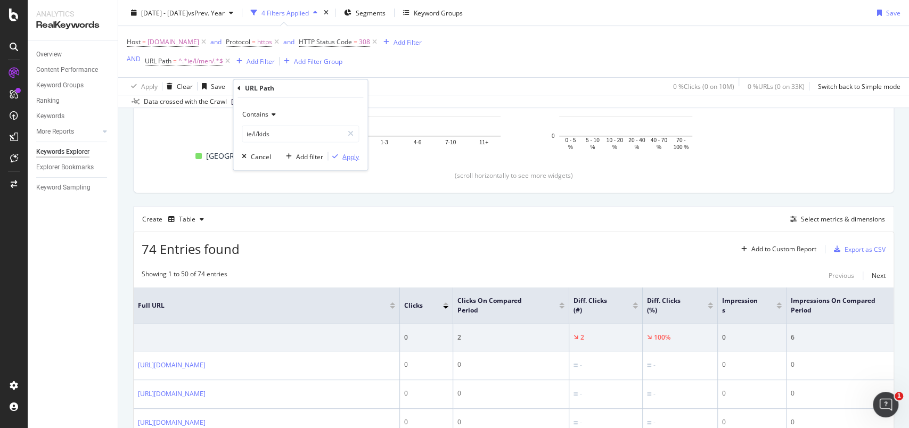
click at [349, 153] on div "Apply" at bounding box center [350, 156] width 17 height 9
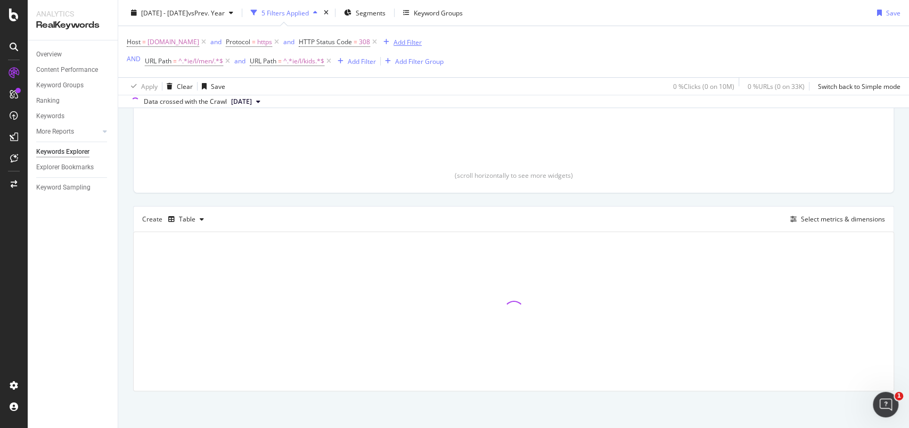
click at [422, 40] on div "Add Filter" at bounding box center [408, 41] width 28 height 9
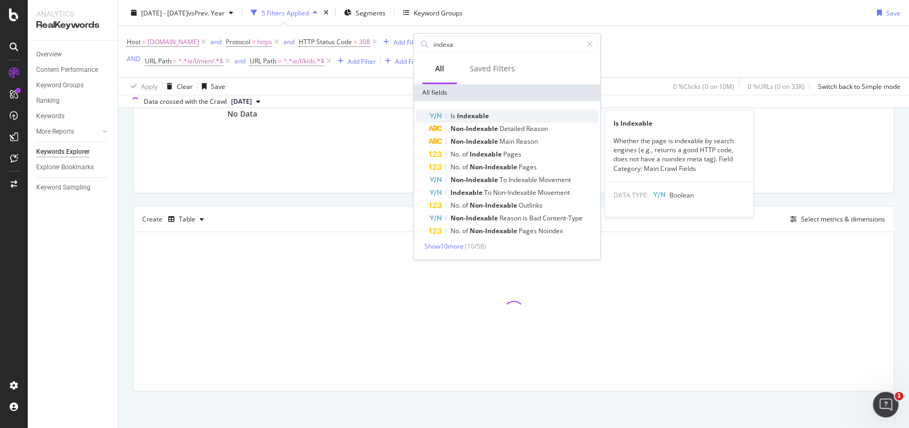
type input "indexa"
click at [469, 112] on span "Indexable" at bounding box center [473, 115] width 32 height 9
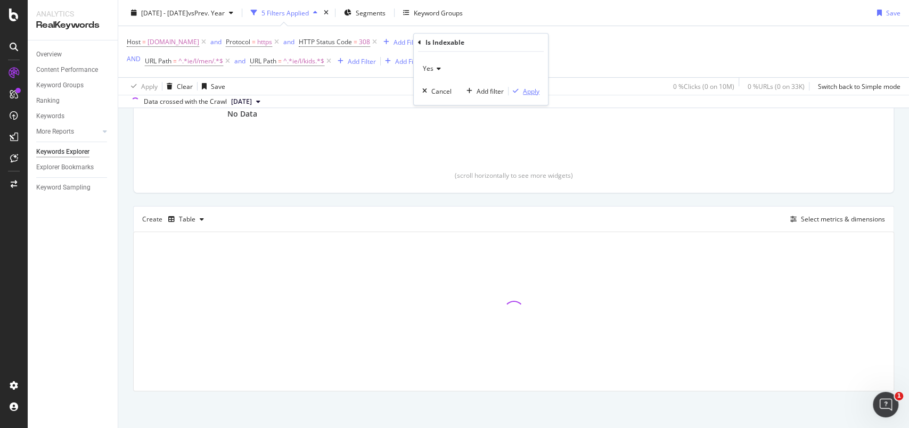
click at [532, 87] on div "Apply" at bounding box center [531, 91] width 17 height 9
click at [244, 61] on div "and" at bounding box center [239, 60] width 11 height 9
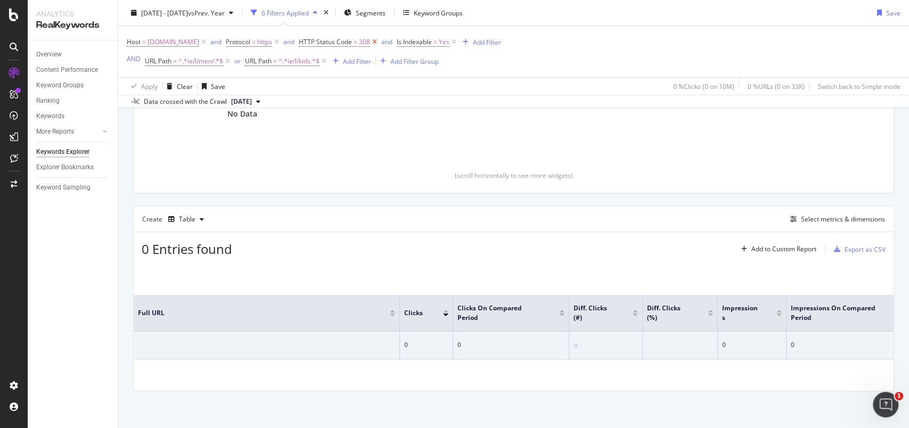
click at [379, 42] on icon at bounding box center [374, 42] width 9 height 11
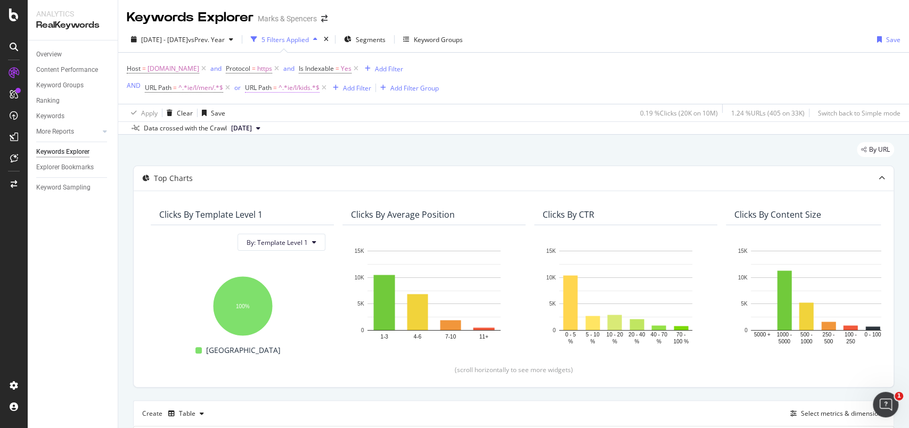
click at [293, 92] on span "^.*ie/l/kids.*$" at bounding box center [299, 87] width 41 height 15
click at [263, 130] on input "ie/l/kids" at bounding box center [305, 131] width 101 height 17
type input "/l/kids"
click at [363, 150] on div "Apply" at bounding box center [363, 154] width 17 height 9
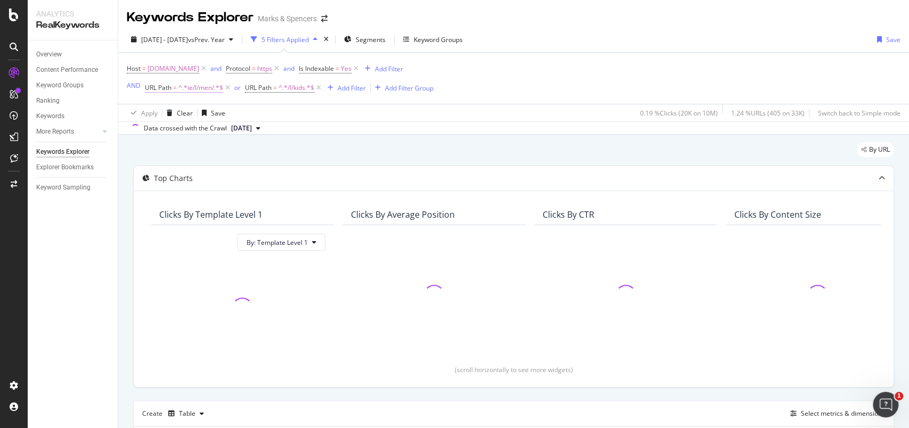
click at [190, 88] on span "^.*ie/l/men/.*$" at bounding box center [200, 87] width 45 height 15
click at [163, 130] on input "ie/l/men/" at bounding box center [204, 131] width 101 height 17
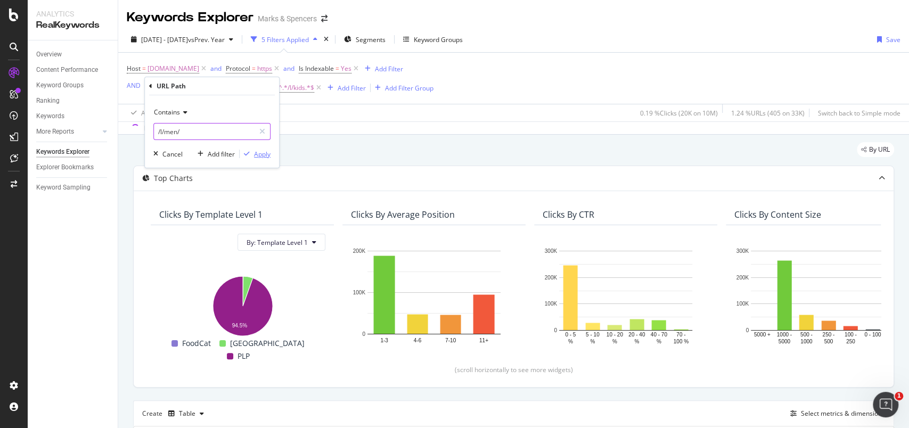
type input "/l/men/"
click at [261, 157] on div "Apply" at bounding box center [262, 154] width 17 height 9
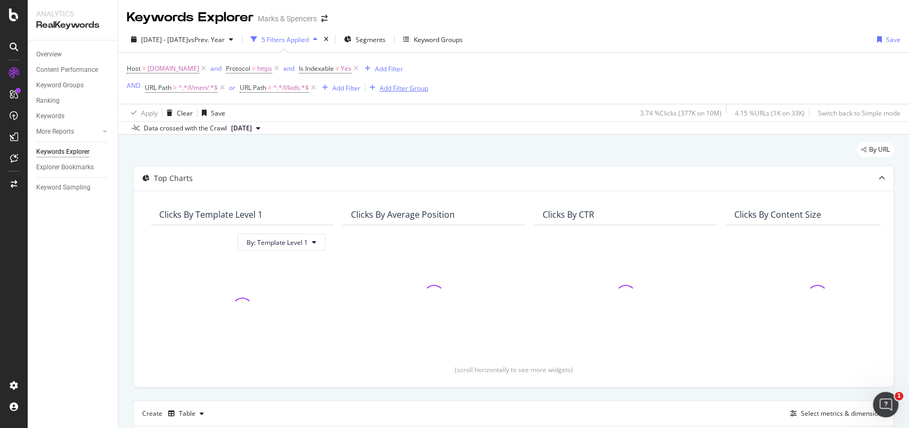
click at [398, 91] on div "Add Filter Group" at bounding box center [404, 88] width 48 height 9
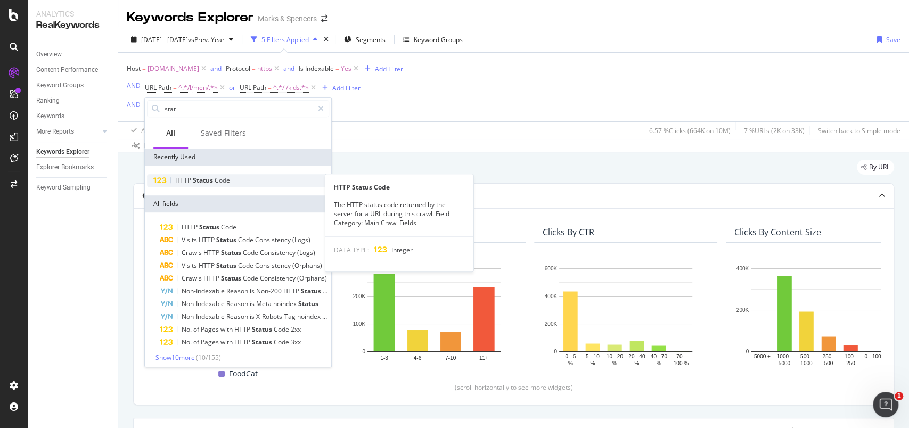
type input "stat"
click at [200, 186] on div "HTTP Status Code" at bounding box center [238, 180] width 182 height 13
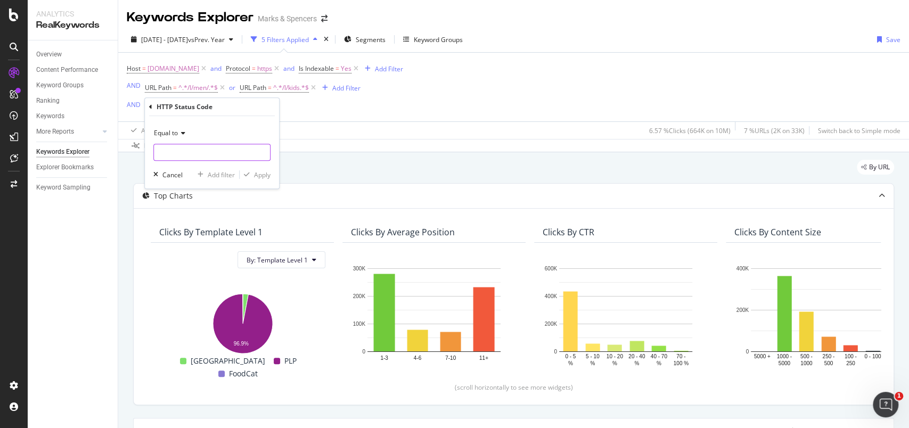
click at [197, 160] on input "number" at bounding box center [211, 152] width 117 height 17
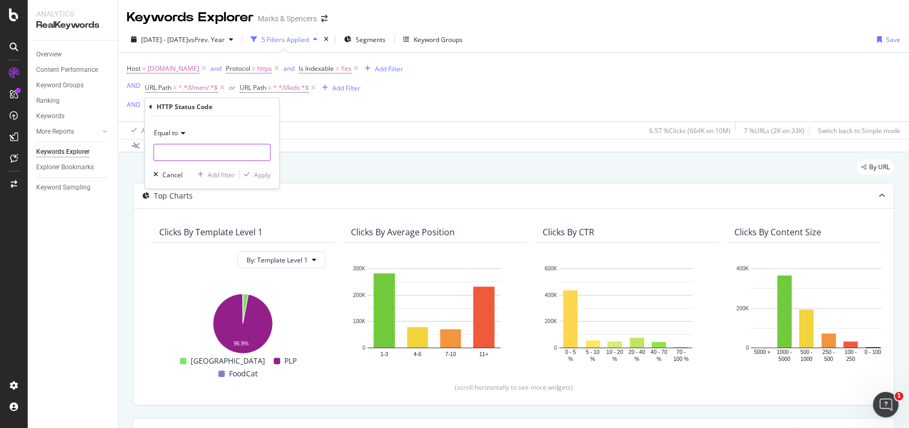
click at [194, 150] on input "number" at bounding box center [211, 152] width 117 height 17
click at [195, 174] on span "308" at bounding box center [200, 177] width 87 height 9
type input "308"
click at [264, 173] on div "Apply" at bounding box center [262, 174] width 17 height 9
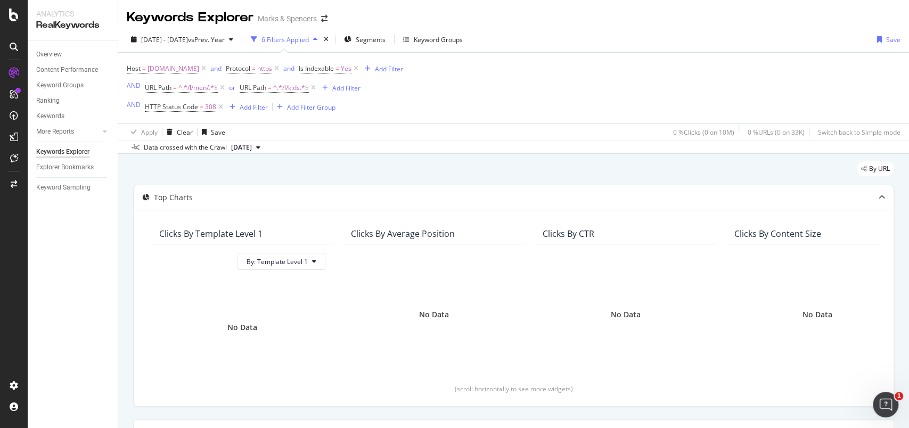
scroll to position [213, 0]
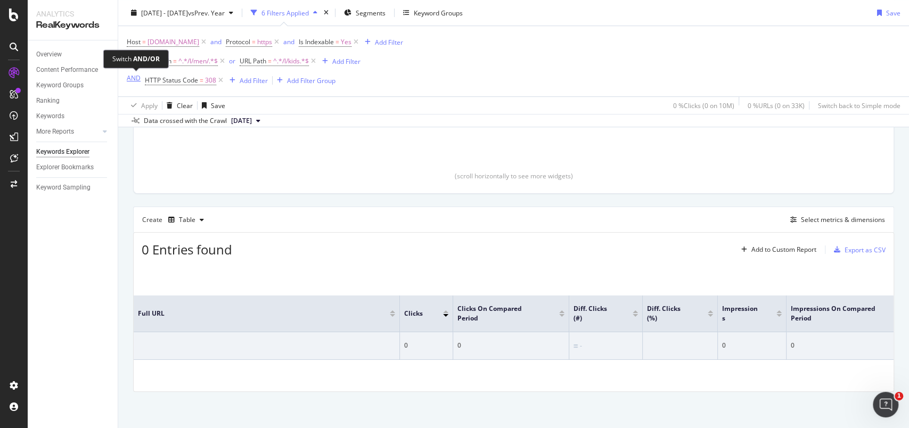
click at [136, 79] on div "AND" at bounding box center [134, 78] width 14 height 9
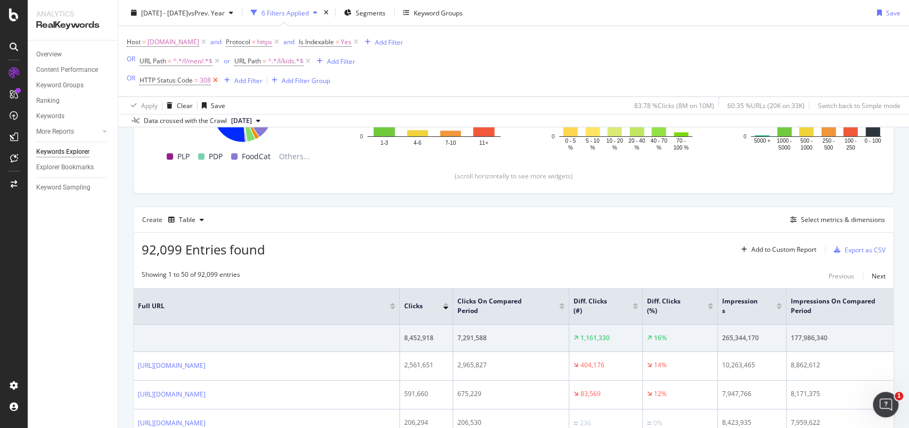
click at [214, 79] on icon at bounding box center [215, 80] width 9 height 11
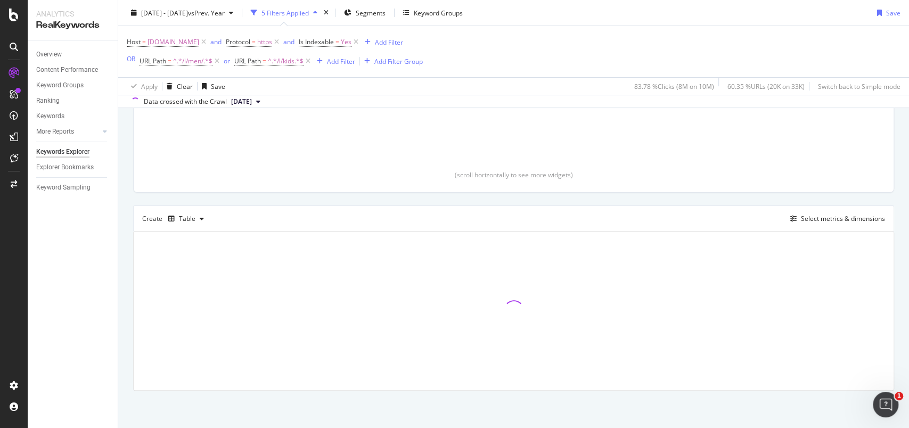
scroll to position [194, 0]
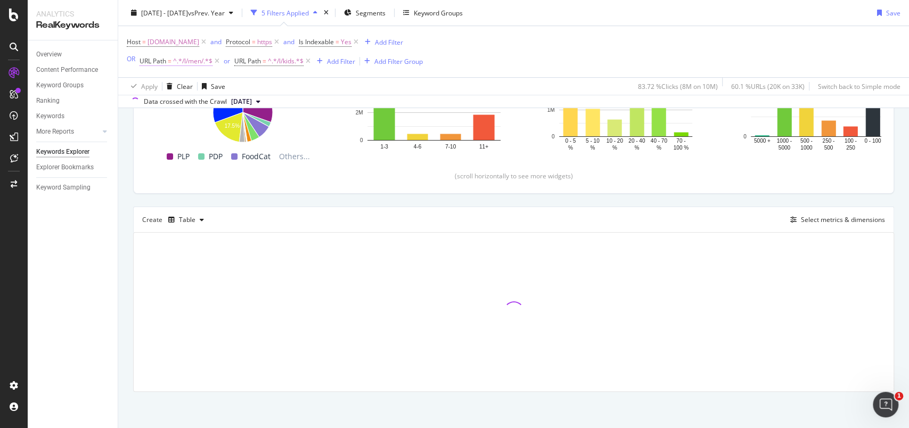
click at [193, 63] on span "^.*/l/men/.*$" at bounding box center [192, 61] width 39 height 15
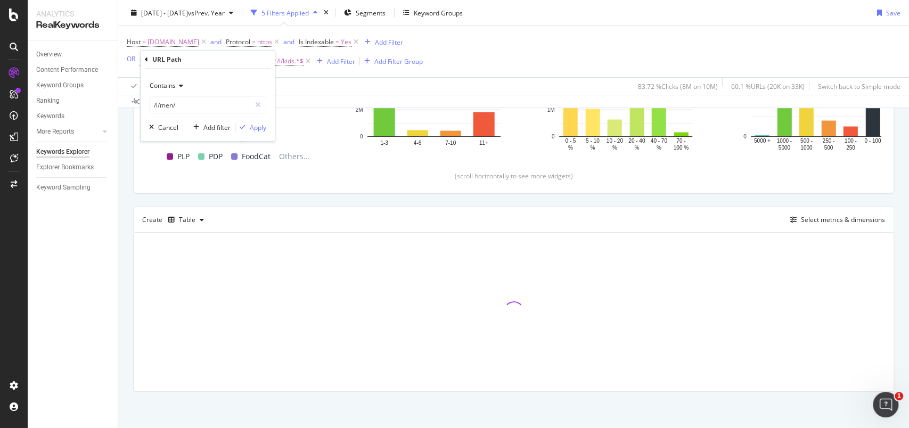
click at [554, 52] on div "Host = www.marksandspencer.com and Protocol = https and Is Indexable = Yes Add …" at bounding box center [514, 51] width 774 height 51
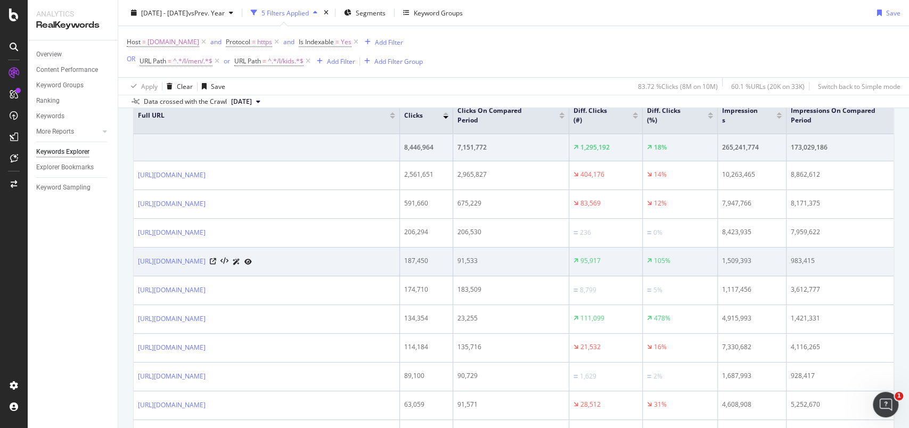
scroll to position [407, 0]
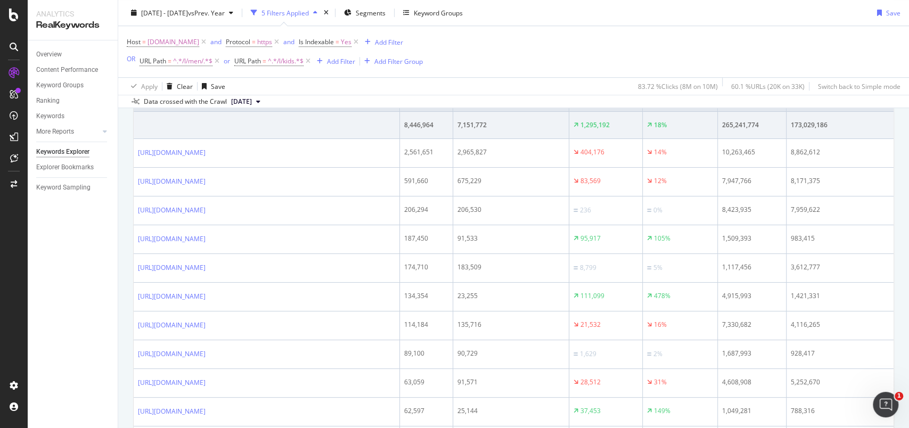
click at [309, 11] on div "5 Filters Applied" at bounding box center [285, 12] width 47 height 9
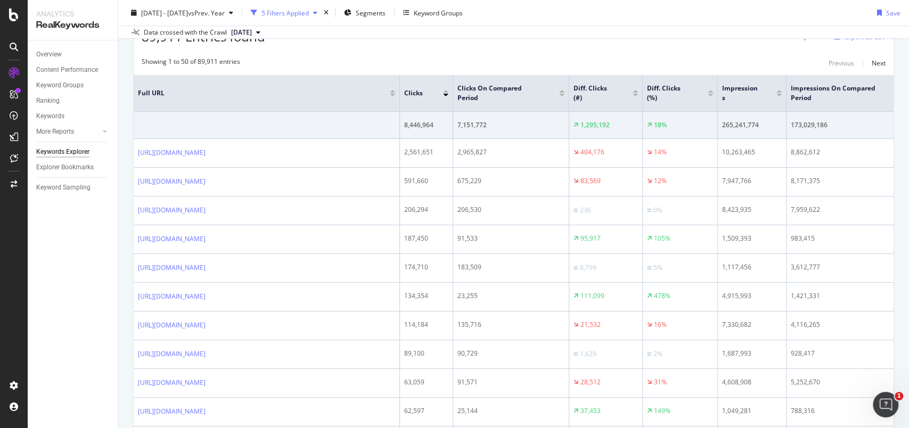
click at [309, 11] on div "5 Filters Applied" at bounding box center [285, 12] width 47 height 9
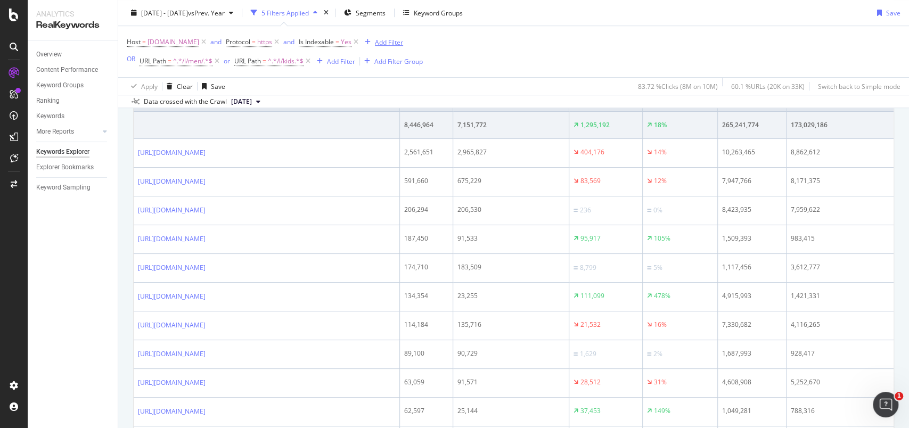
click at [403, 42] on div "Add Filter" at bounding box center [389, 41] width 28 height 9
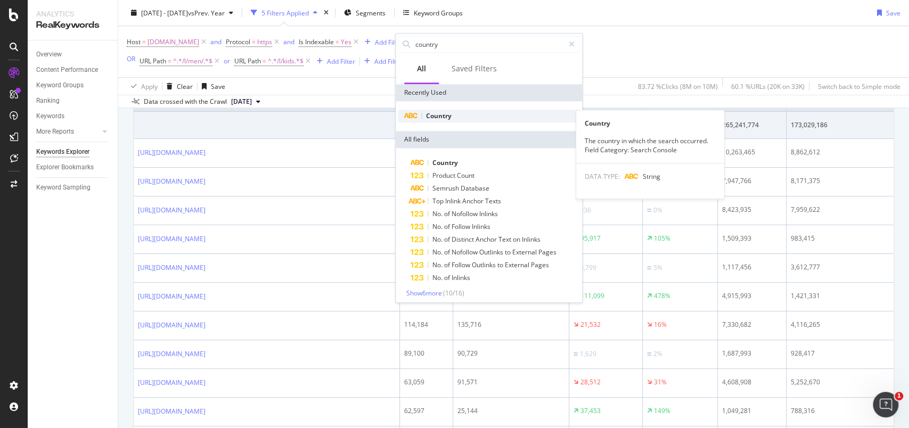
type input "country"
click at [447, 112] on span "Country" at bounding box center [439, 115] width 26 height 9
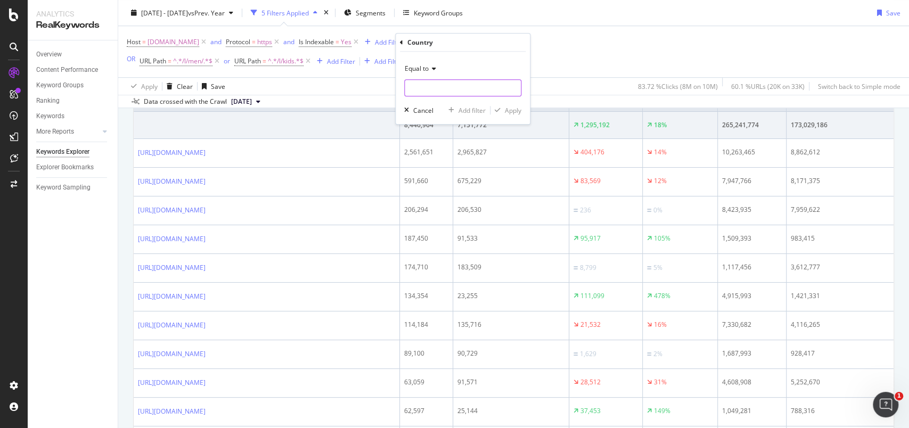
click at [441, 83] on input "text" at bounding box center [463, 87] width 116 height 17
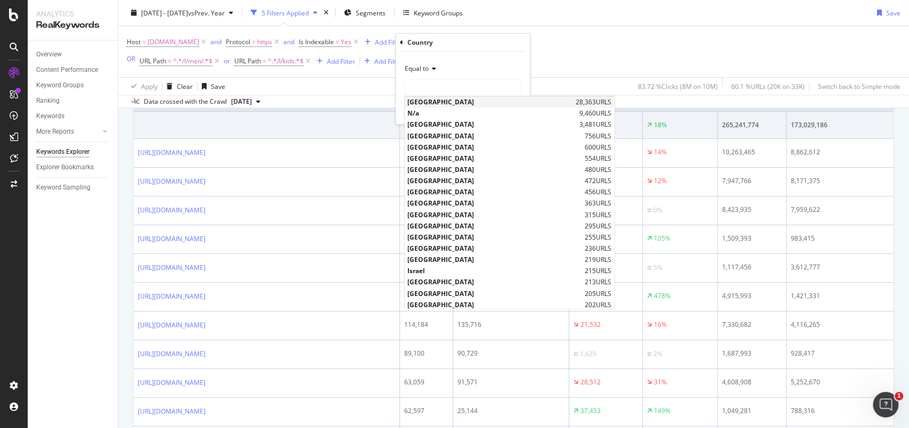
click at [443, 99] on span "[GEOGRAPHIC_DATA]" at bounding box center [490, 101] width 166 height 9
type input "[GEOGRAPHIC_DATA]"
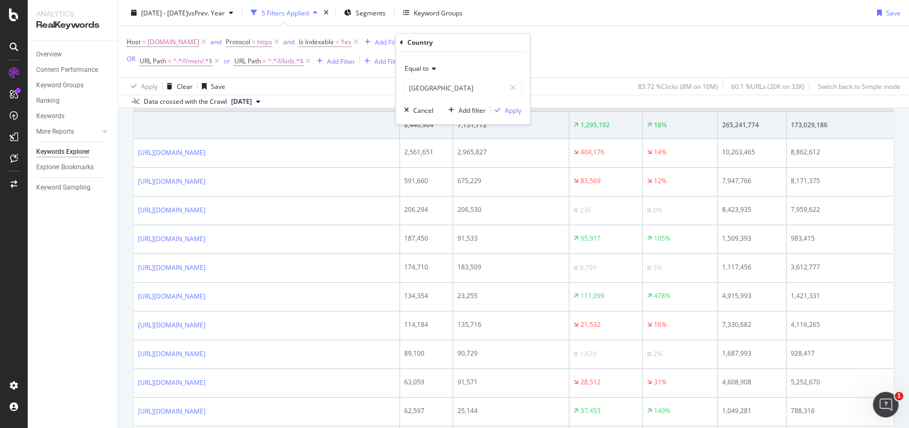
click at [430, 70] on icon at bounding box center [432, 69] width 7 height 6
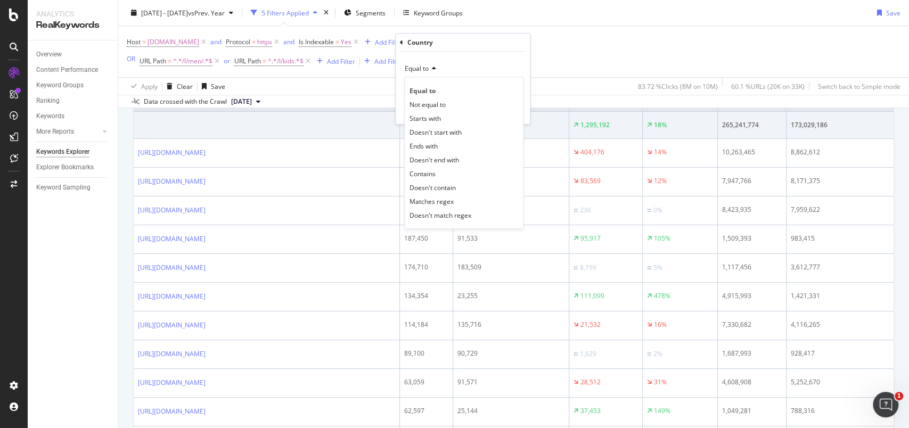
click at [430, 70] on icon at bounding box center [432, 69] width 7 height 6
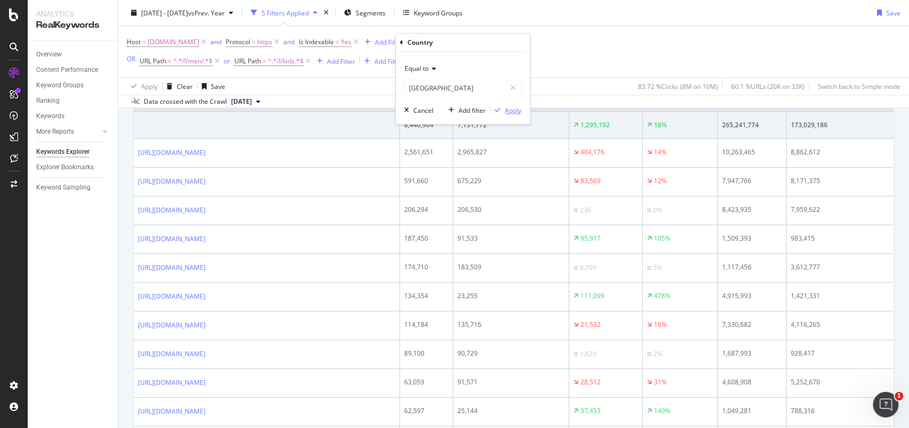
click at [507, 107] on div "Apply" at bounding box center [513, 110] width 17 height 9
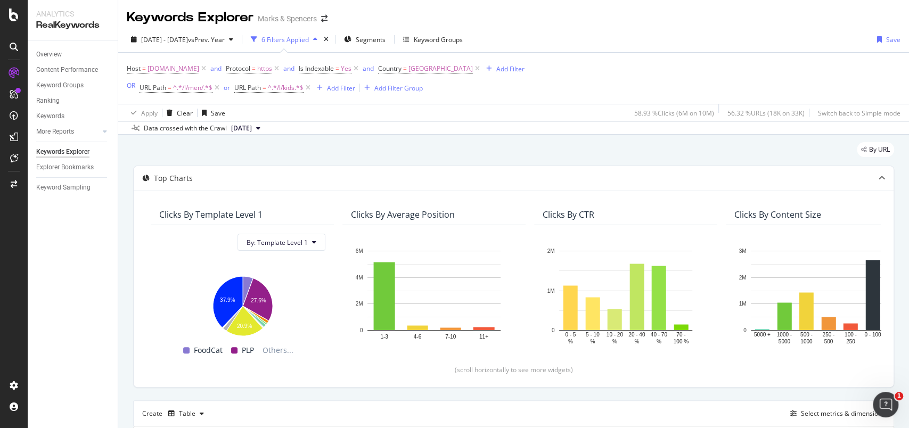
click at [482, 69] on icon at bounding box center [477, 68] width 9 height 11
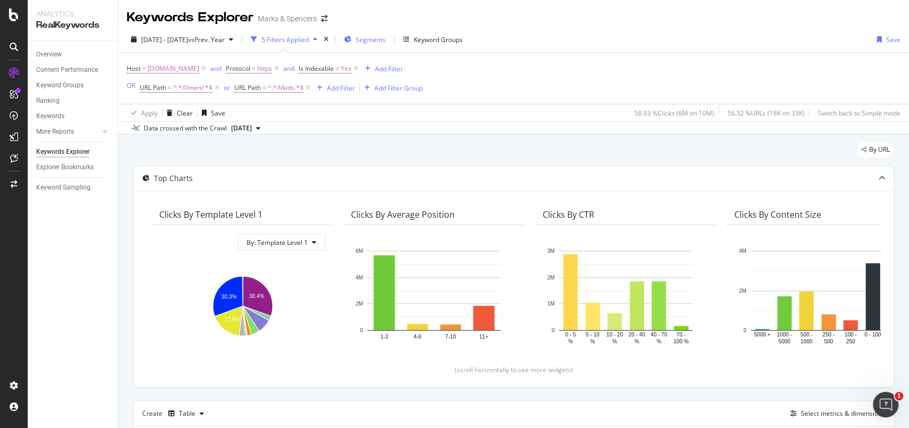
click at [386, 37] on span "Segments" at bounding box center [371, 39] width 30 height 9
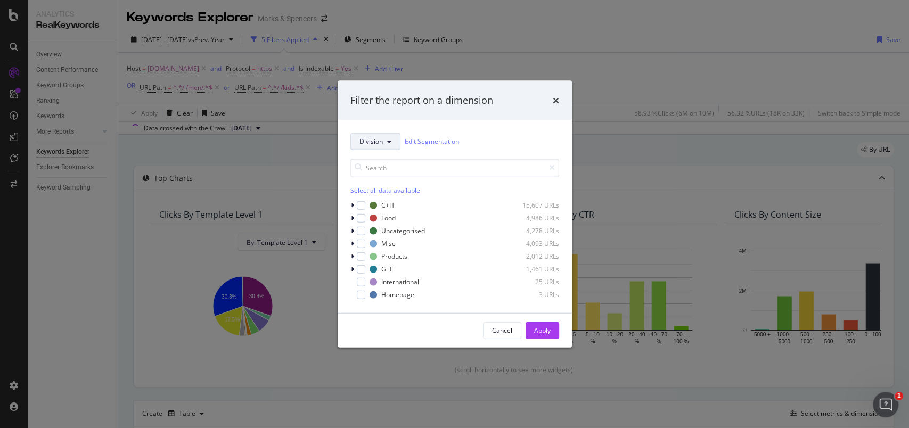
click at [375, 138] on span "Division" at bounding box center [371, 141] width 23 height 9
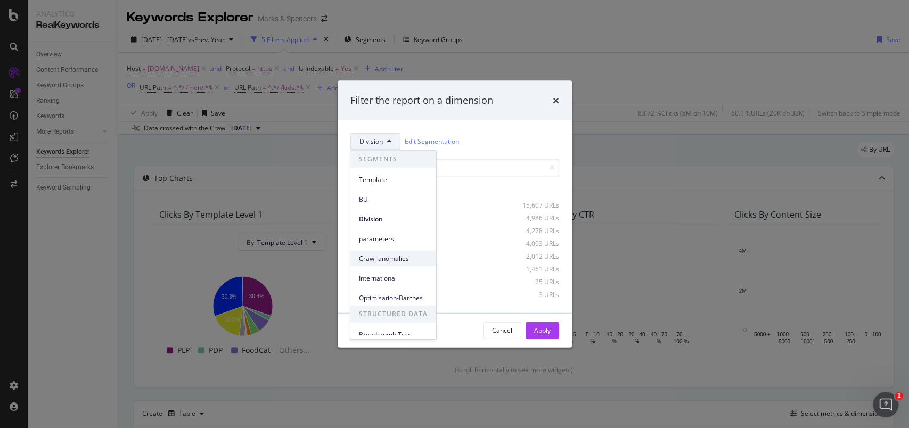
scroll to position [7, 0]
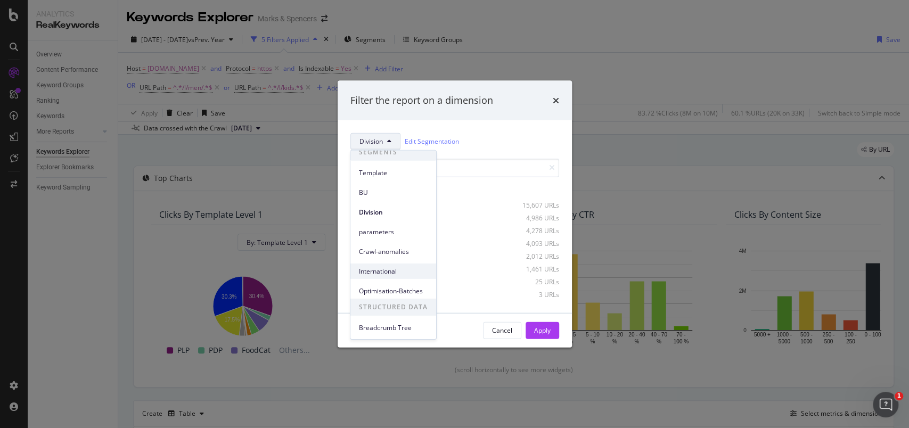
click at [397, 268] on span "International" at bounding box center [393, 271] width 69 height 10
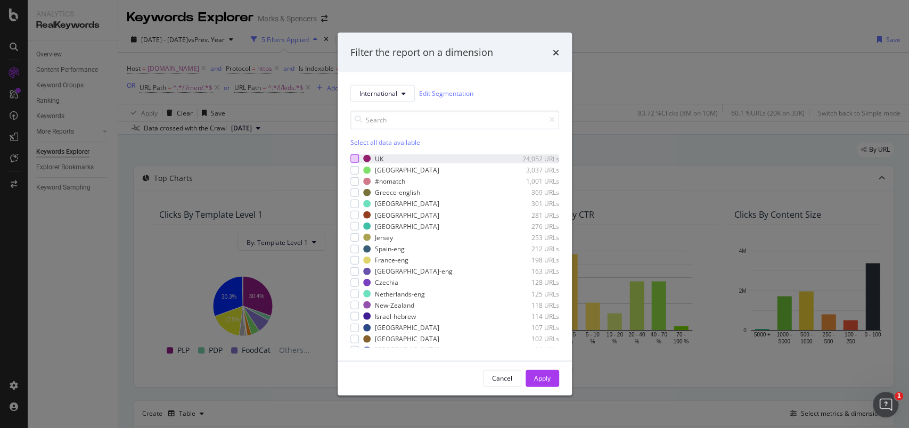
click at [353, 158] on div "modal" at bounding box center [354, 158] width 9 height 9
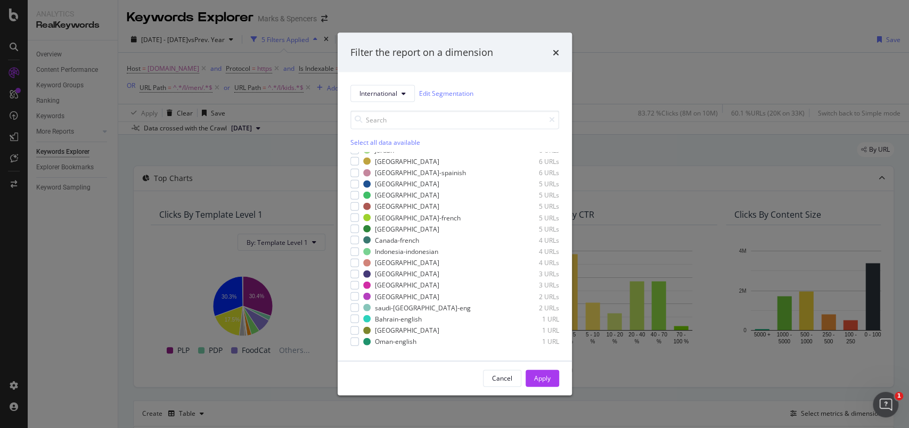
scroll to position [659, 0]
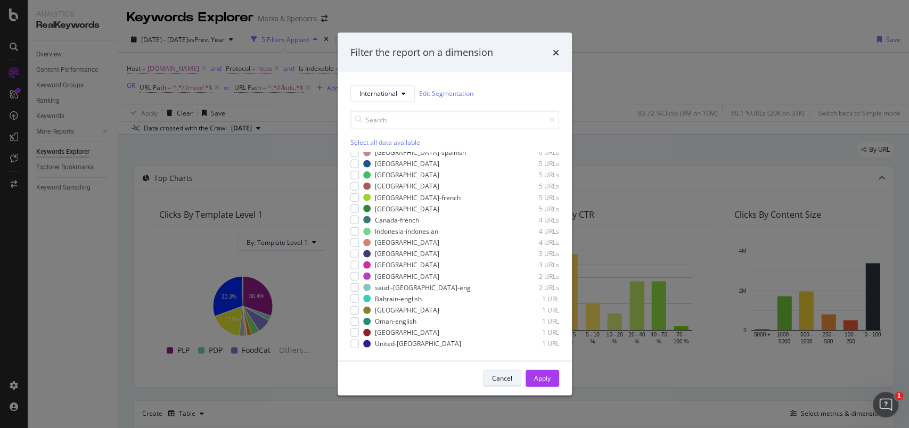
click at [503, 375] on div "Cancel" at bounding box center [502, 378] width 20 height 9
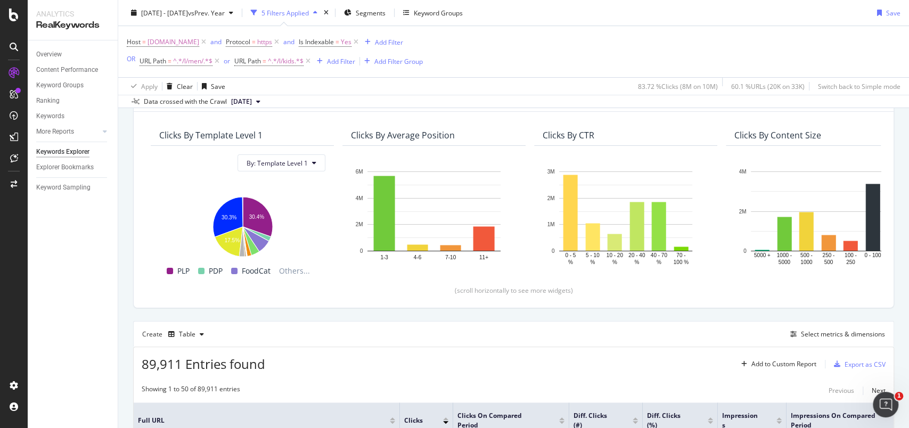
scroll to position [0, 0]
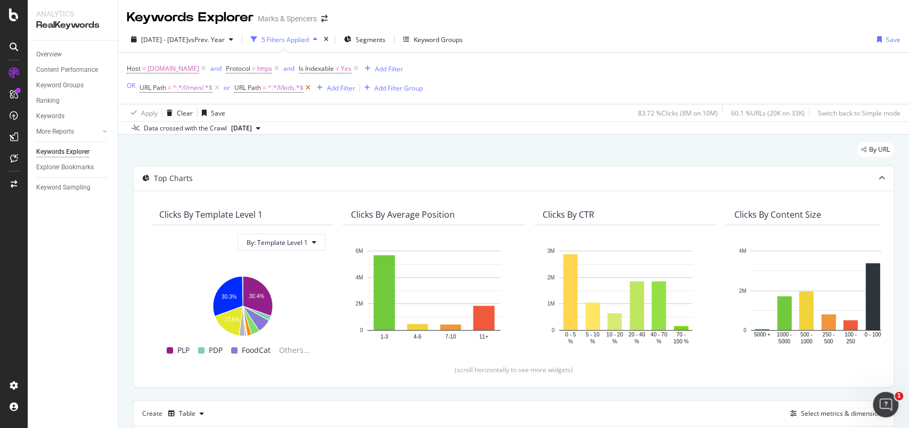
click at [309, 88] on icon at bounding box center [308, 88] width 9 height 11
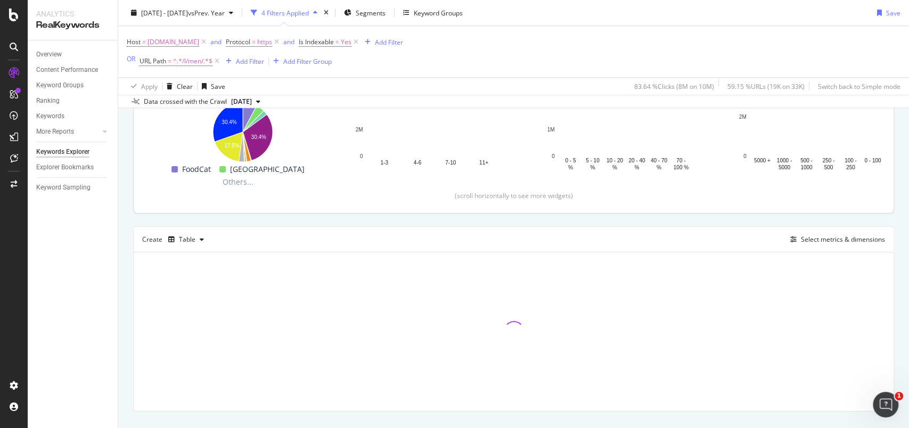
scroll to position [194, 0]
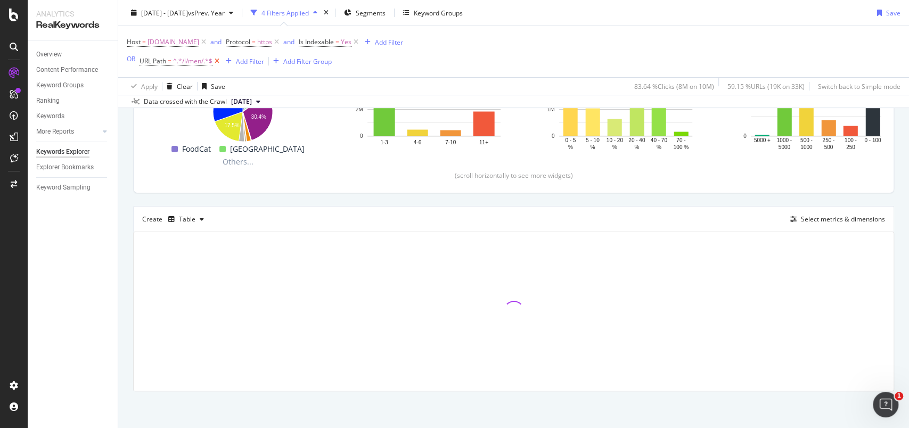
click at [218, 58] on icon at bounding box center [217, 61] width 9 height 11
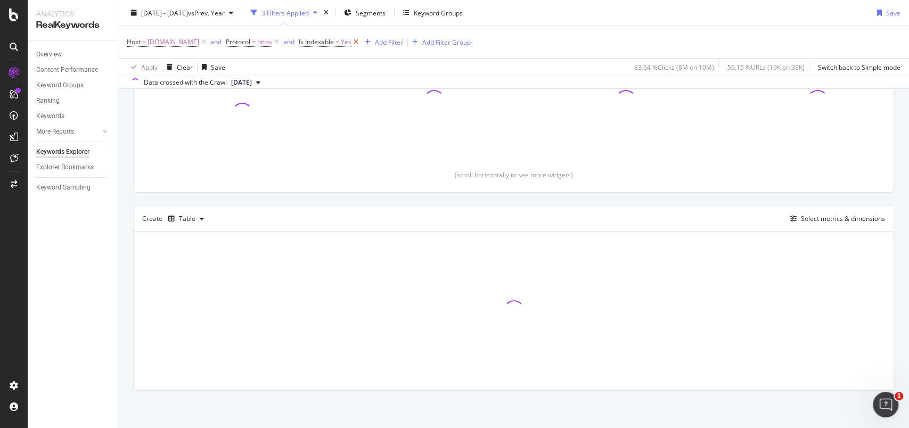
scroll to position [175, 0]
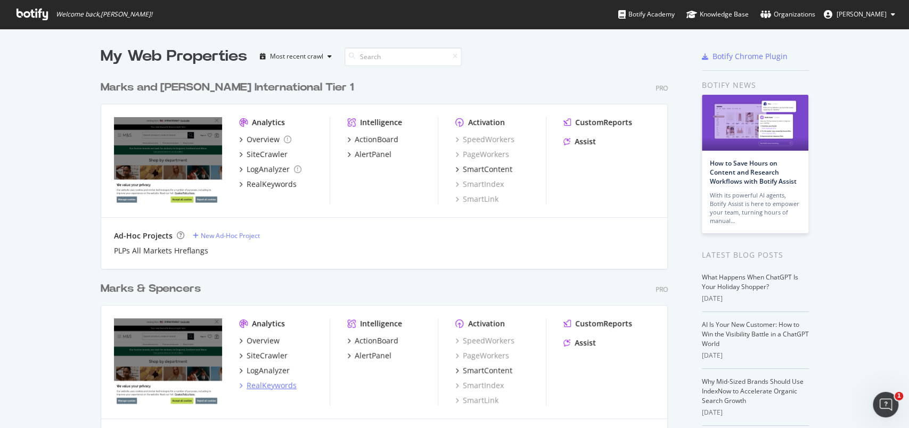
click at [280, 384] on div "RealKeywords" at bounding box center [272, 385] width 50 height 11
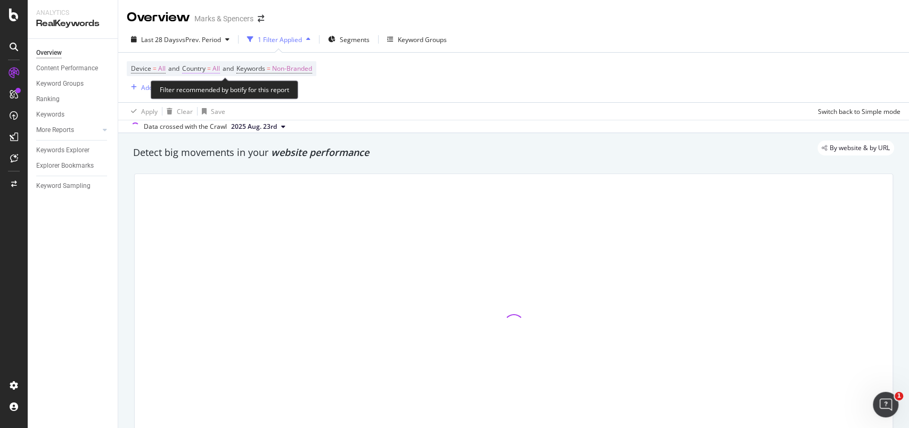
click at [219, 69] on span "All" at bounding box center [216, 68] width 7 height 15
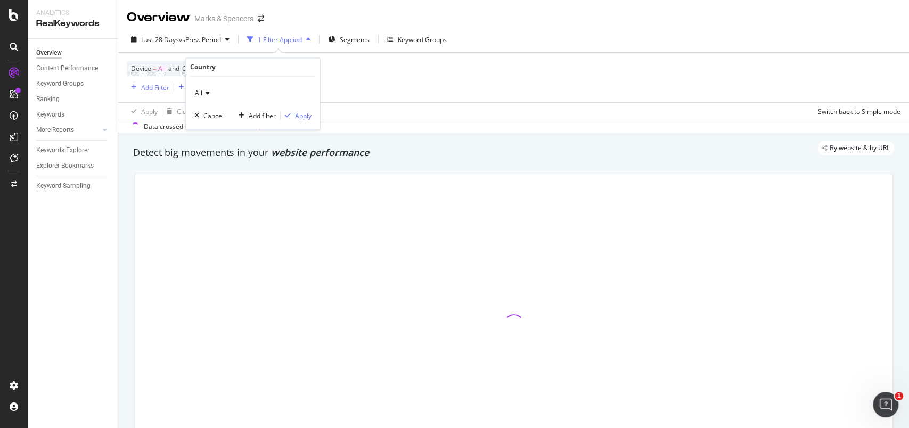
click at [209, 96] on div "All" at bounding box center [252, 93] width 117 height 17
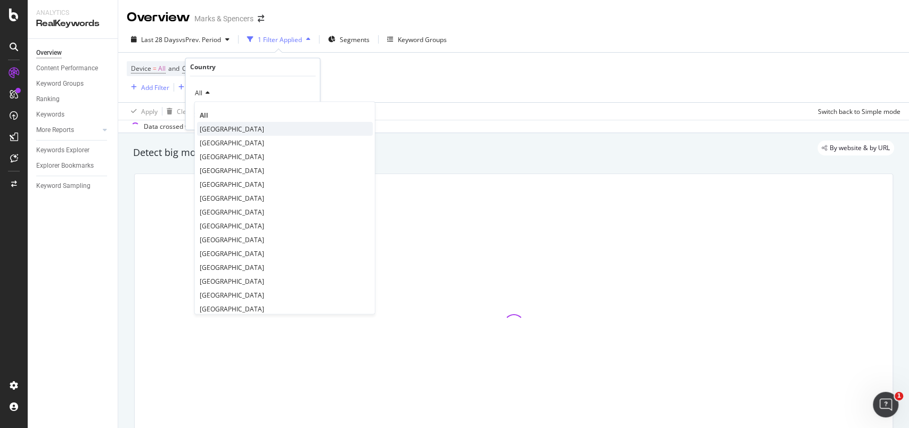
click at [211, 127] on span "[GEOGRAPHIC_DATA]" at bounding box center [232, 129] width 64 height 9
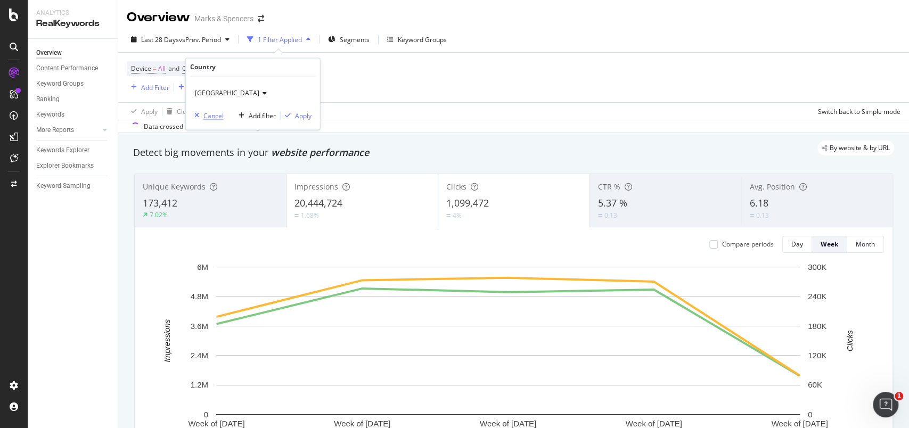
click at [213, 114] on div "Cancel" at bounding box center [213, 115] width 20 height 9
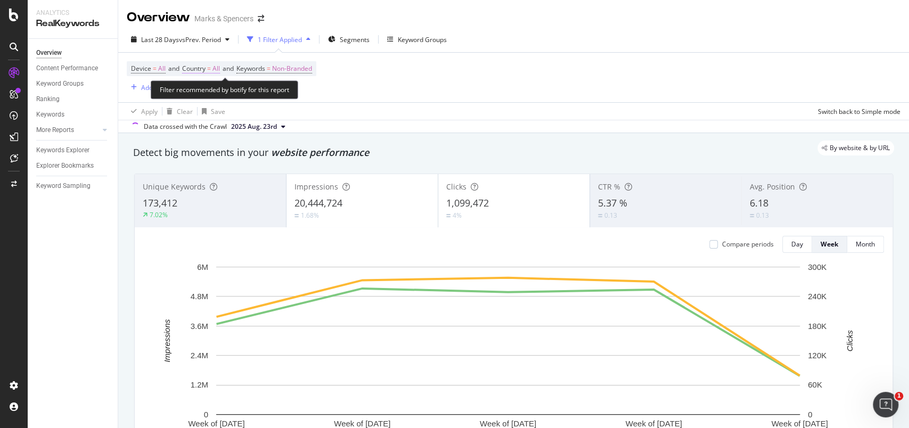
click at [220, 70] on span "All" at bounding box center [216, 68] width 7 height 15
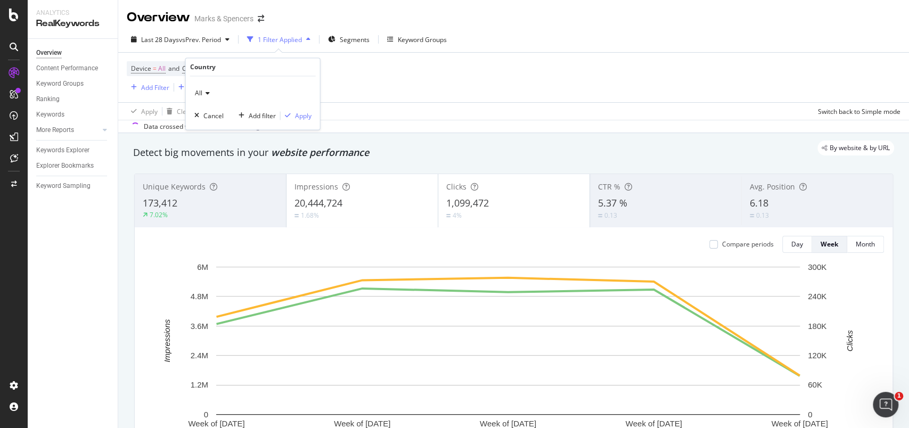
click at [211, 89] on div "All" at bounding box center [252, 93] width 117 height 17
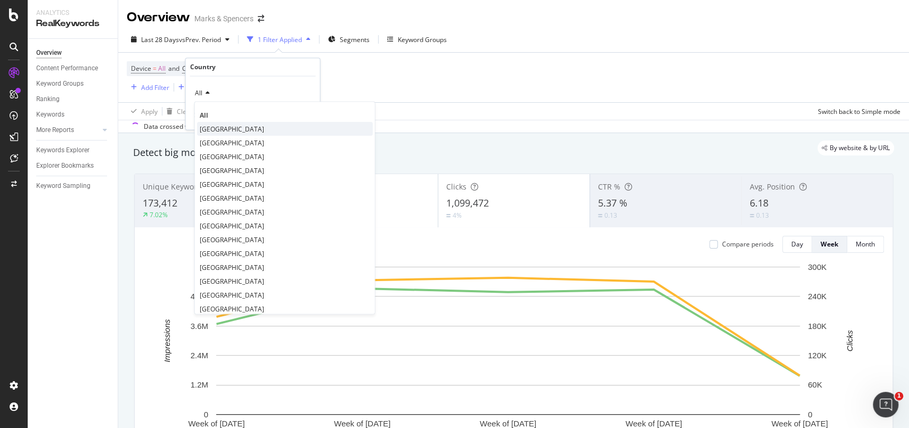
click at [215, 126] on span "[GEOGRAPHIC_DATA]" at bounding box center [232, 129] width 64 height 9
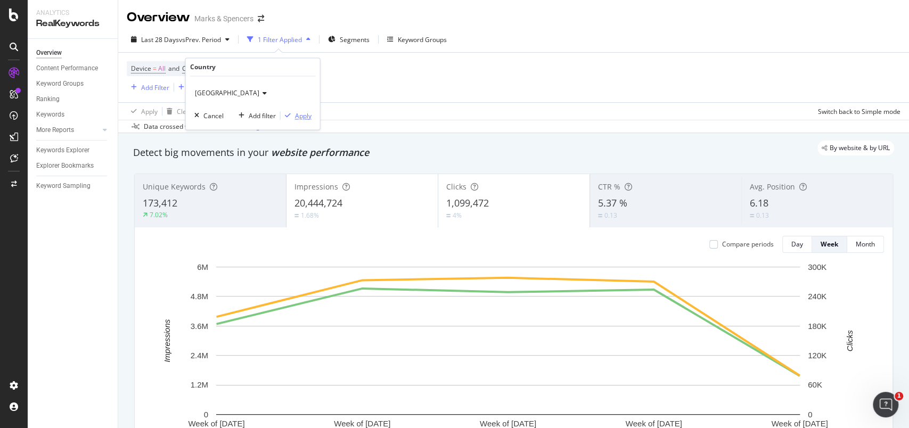
click at [303, 115] on div "Apply" at bounding box center [303, 115] width 17 height 9
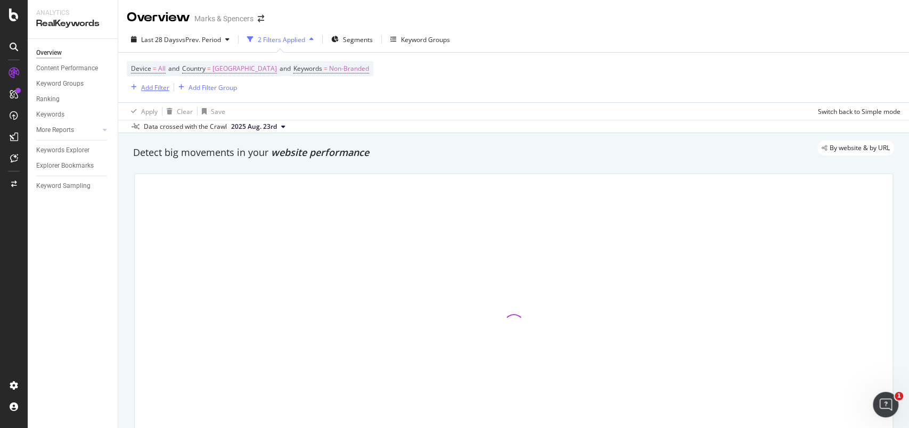
click at [150, 86] on div "Add Filter" at bounding box center [155, 87] width 28 height 9
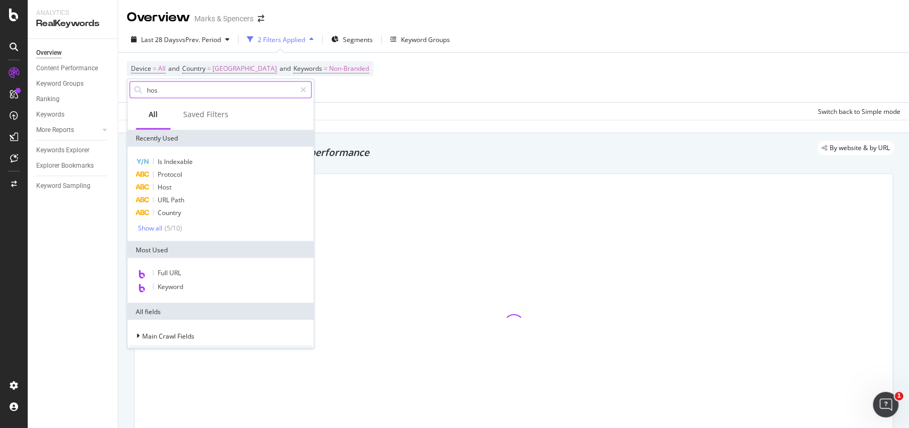
type input "host"
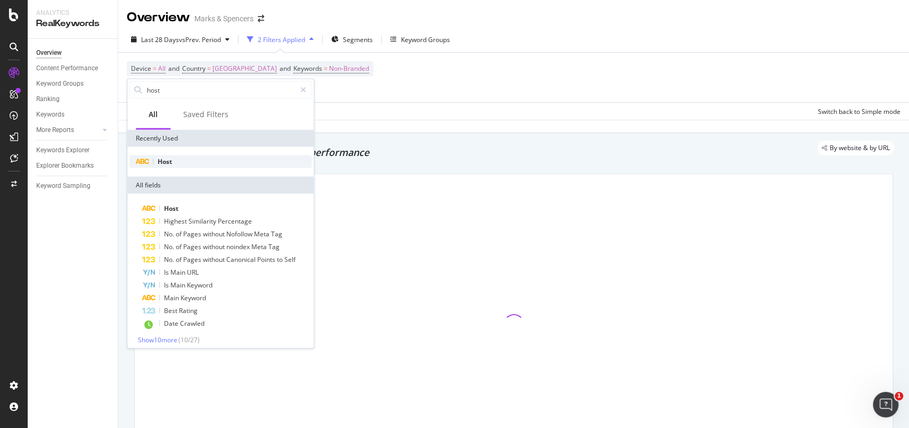
click at [173, 161] on div "Host" at bounding box center [220, 162] width 182 height 13
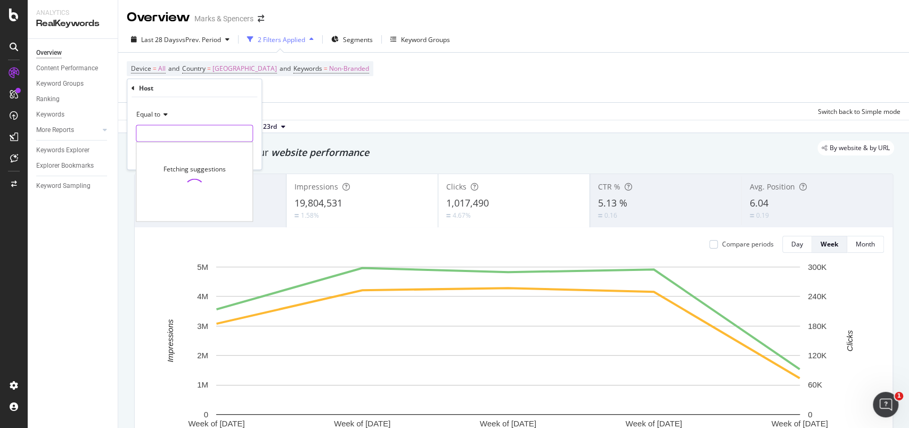
click at [181, 137] on input "text" at bounding box center [194, 133] width 116 height 17
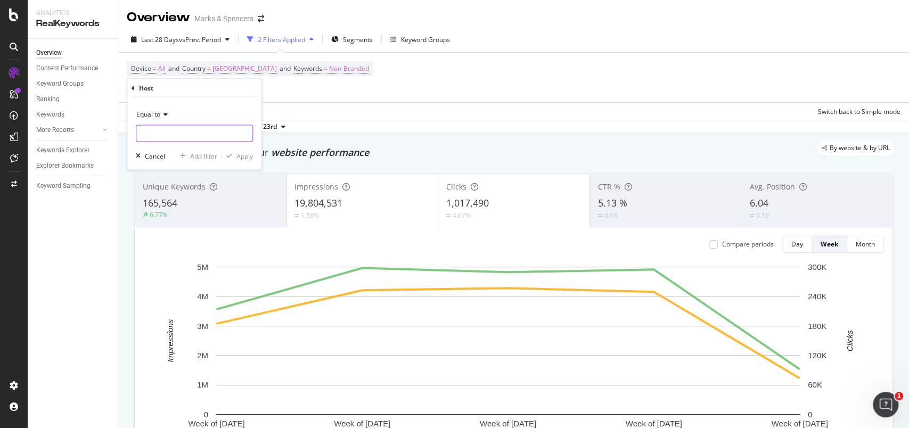
click at [190, 135] on input "text" at bounding box center [194, 133] width 116 height 17
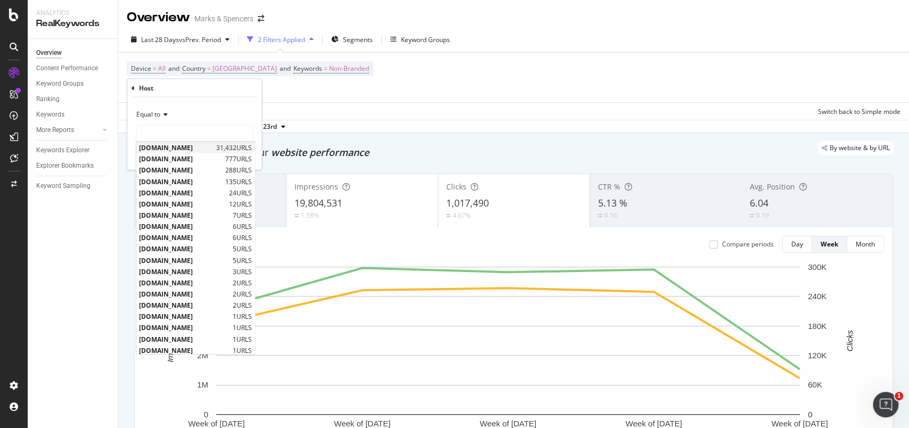
click at [189, 145] on span "[DOMAIN_NAME]" at bounding box center [176, 147] width 75 height 9
type input "[DOMAIN_NAME]"
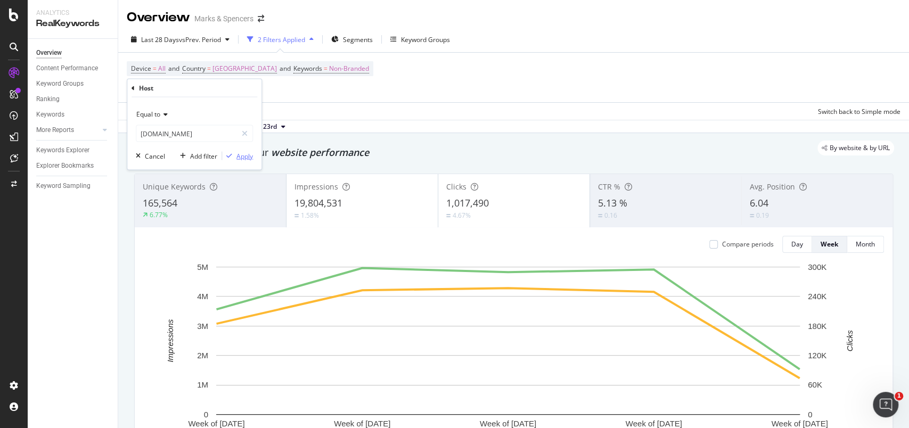
click at [244, 158] on div "Apply" at bounding box center [244, 155] width 17 height 9
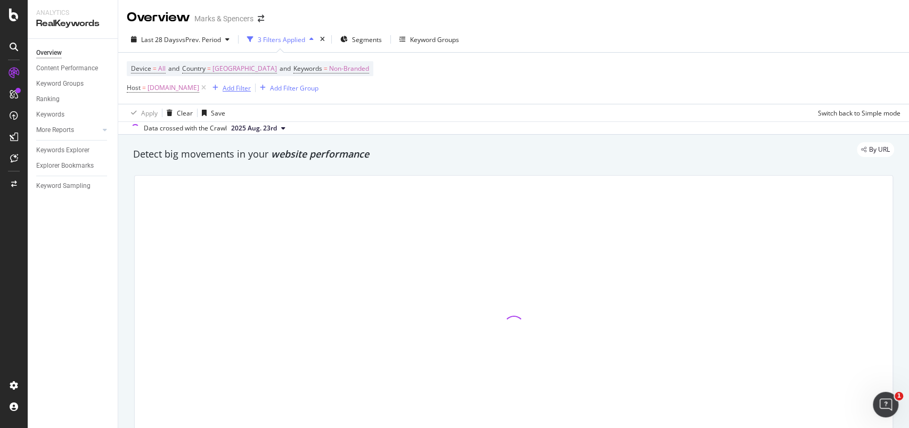
click at [251, 89] on div "Add Filter" at bounding box center [237, 88] width 28 height 9
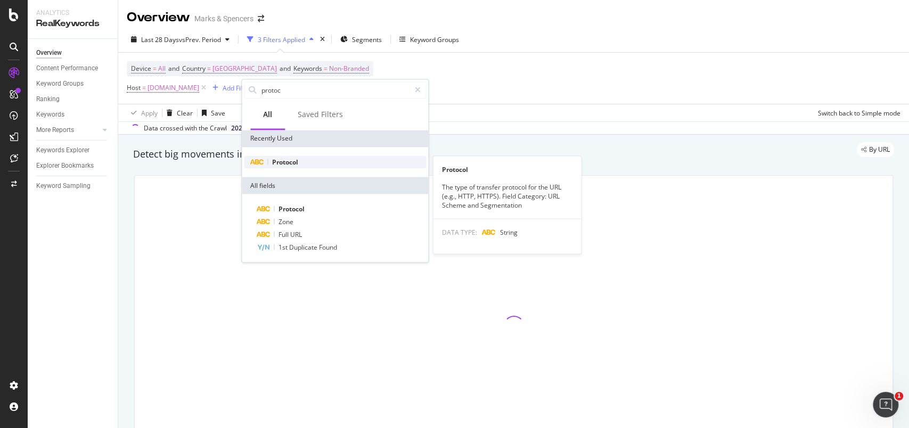
type input "protoc"
click at [295, 156] on div "Protocol" at bounding box center [335, 162] width 182 height 13
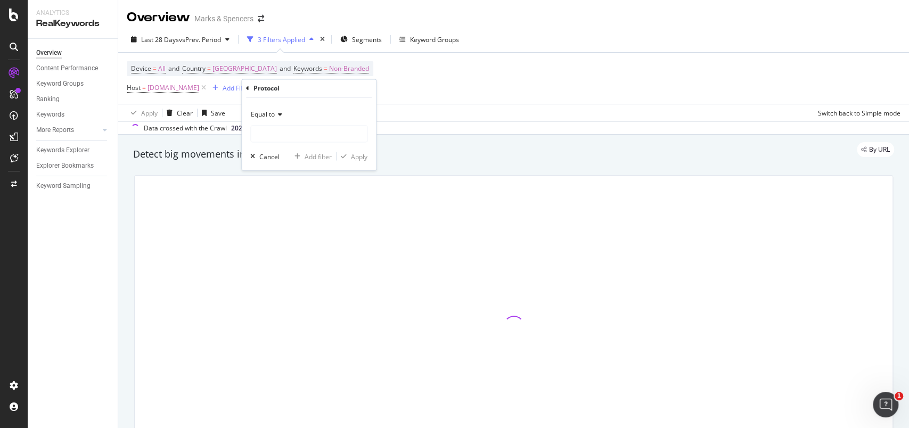
click at [291, 120] on div "Equal to" at bounding box center [308, 115] width 117 height 17
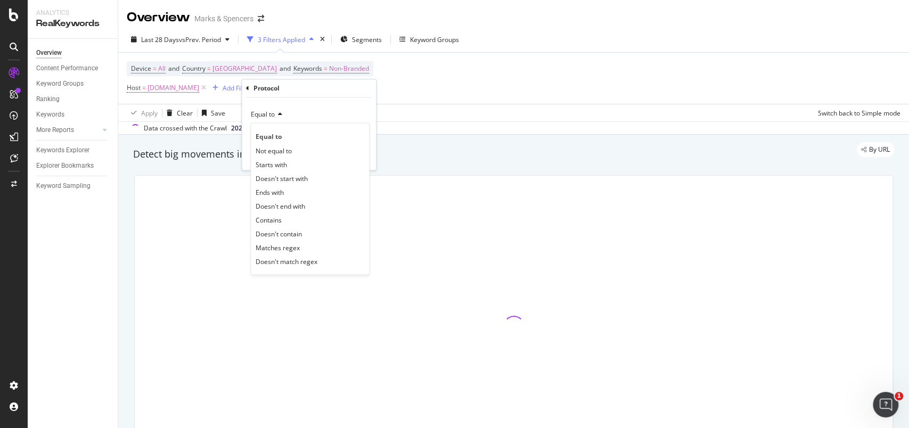
click at [294, 127] on div "Equal to Not equal to Starts with Doesn't start with Ends with Doesn't end with…" at bounding box center [309, 199] width 119 height 152
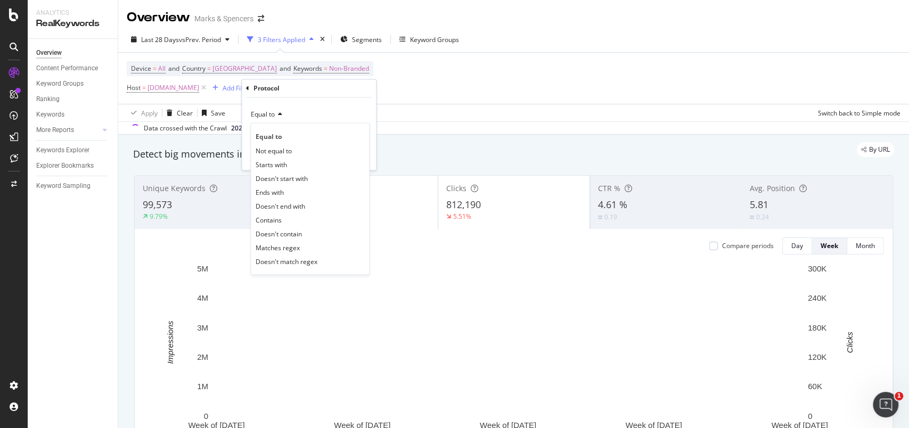
click at [293, 128] on div "Equal to Not equal to Starts with Doesn't start with Ends with Doesn't end with…" at bounding box center [309, 199] width 119 height 152
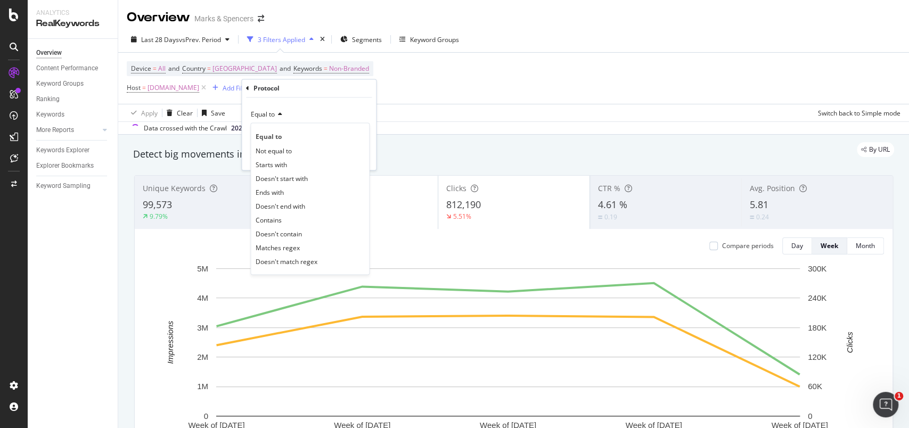
click at [373, 140] on div "Equal to Equal to Not equal to Starts with Doesn't start with Ends with Doesn't…" at bounding box center [309, 134] width 134 height 72
click at [272, 135] on span "Equal to" at bounding box center [269, 136] width 26 height 9
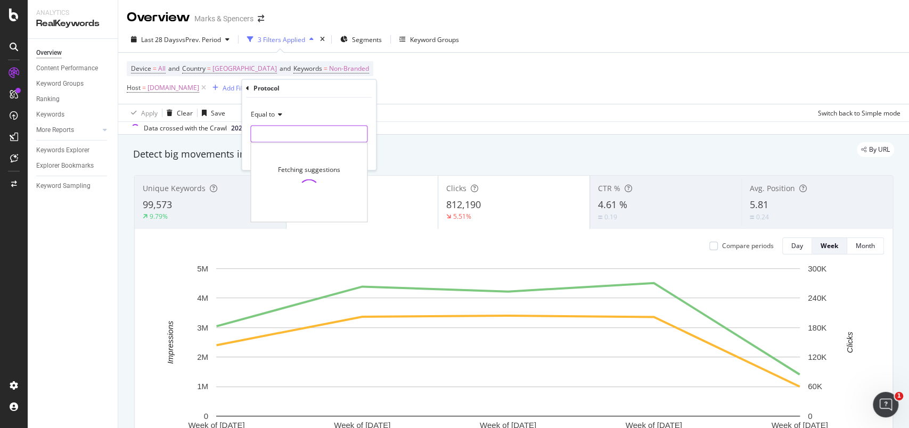
click at [281, 134] on input "text" at bounding box center [309, 134] width 116 height 17
click at [284, 135] on input "text" at bounding box center [309, 134] width 116 height 17
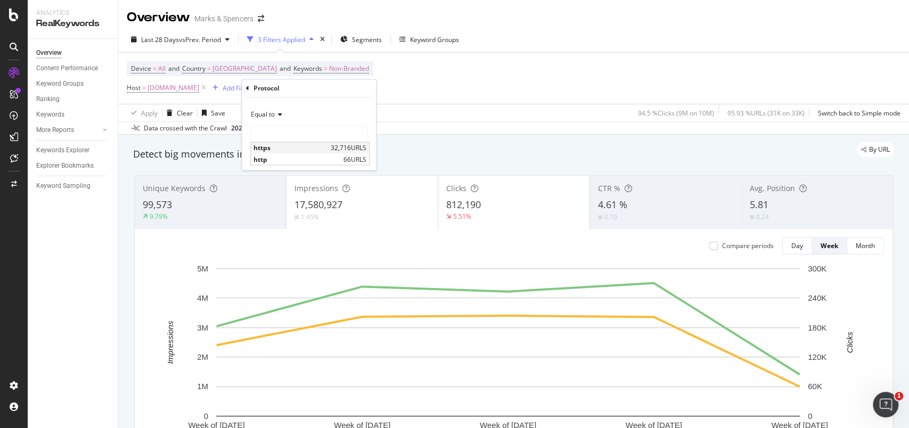
click at [283, 147] on span "https" at bounding box center [291, 148] width 75 height 9
type input "https"
click at [354, 157] on div "Apply" at bounding box center [359, 156] width 17 height 9
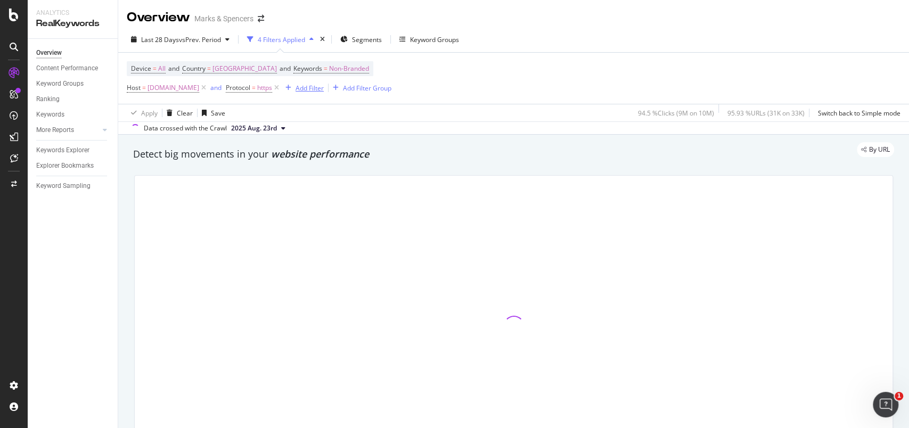
click at [324, 91] on div "Add Filter" at bounding box center [310, 88] width 28 height 9
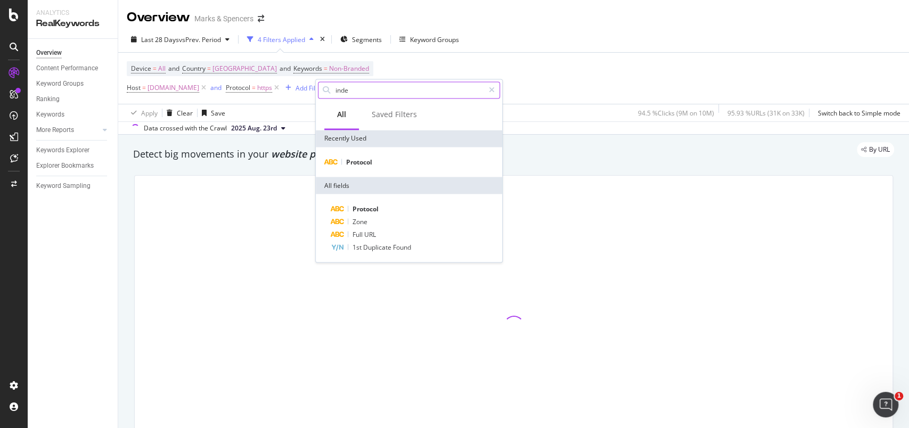
type input "index"
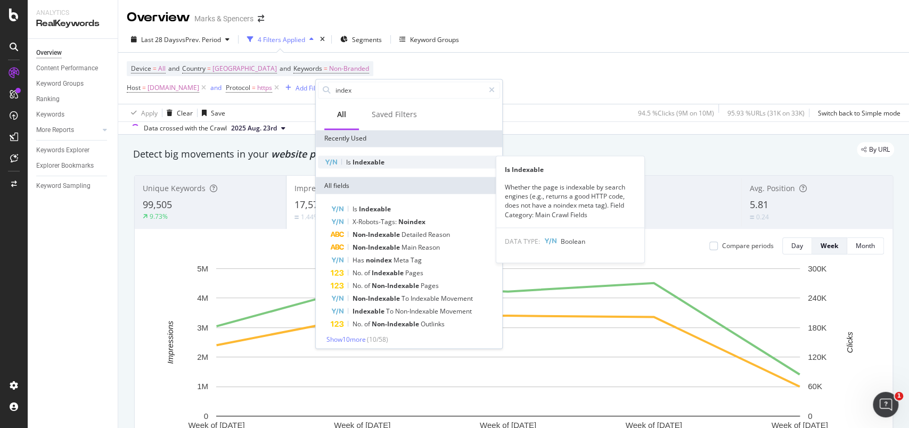
click at [383, 157] on span "Indexable" at bounding box center [369, 161] width 32 height 9
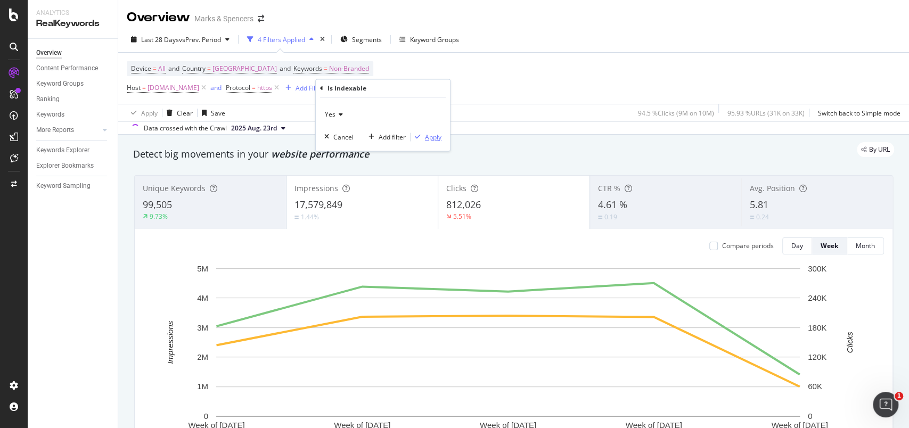
click at [430, 134] on div "Apply" at bounding box center [433, 137] width 17 height 9
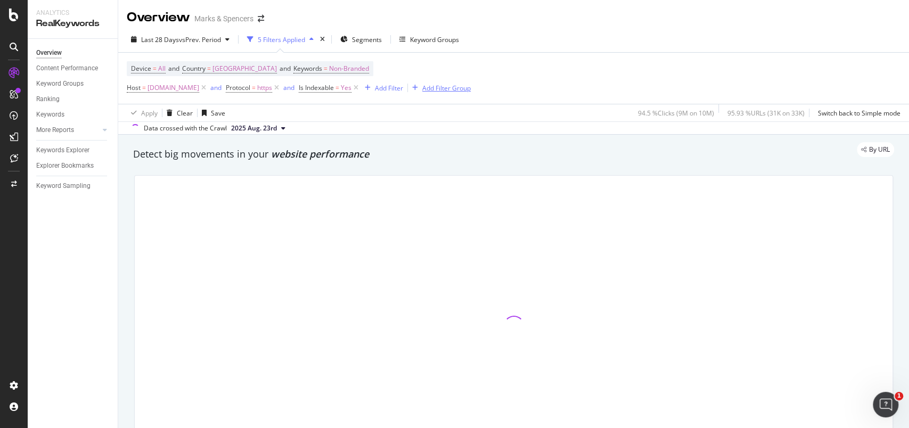
click at [471, 89] on div "Add Filter Group" at bounding box center [446, 88] width 48 height 9
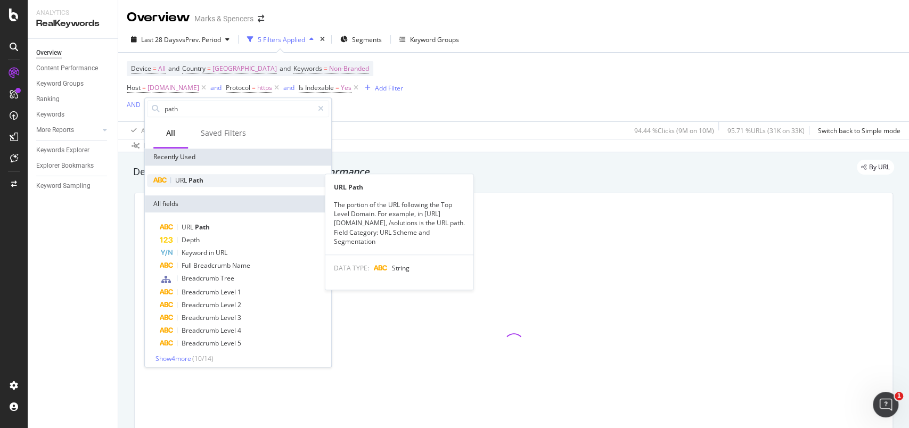
type input "path"
click at [202, 176] on span "Path" at bounding box center [196, 180] width 15 height 9
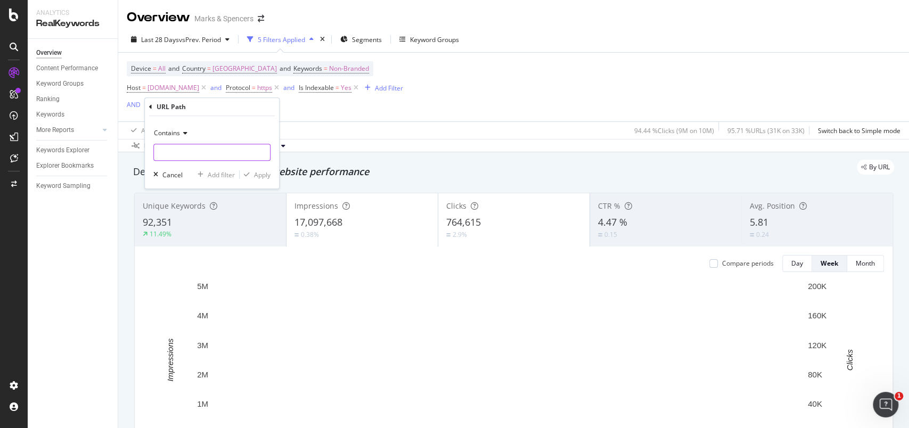
click at [202, 153] on input "text" at bounding box center [212, 152] width 116 height 17
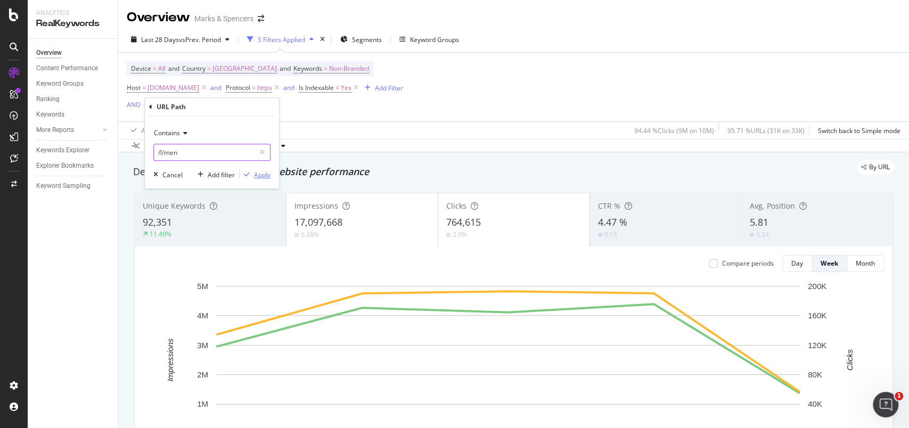
type input "/l/men"
click at [255, 173] on div "Apply" at bounding box center [262, 174] width 17 height 9
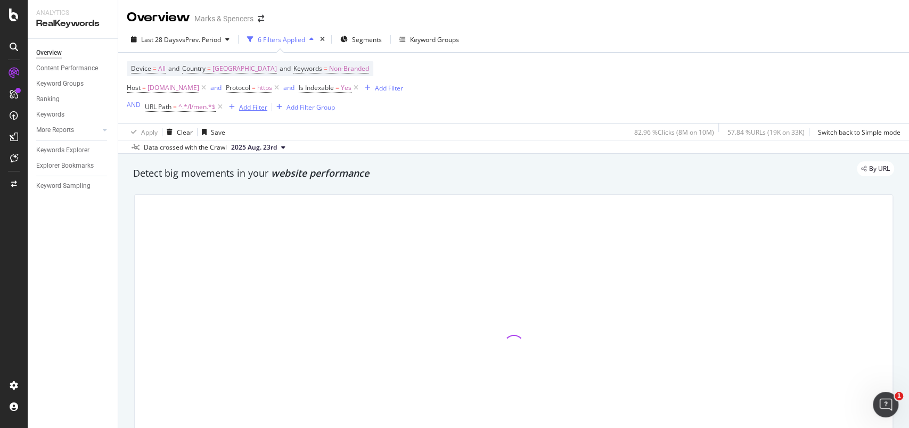
click at [254, 107] on div "Add Filter" at bounding box center [253, 107] width 28 height 9
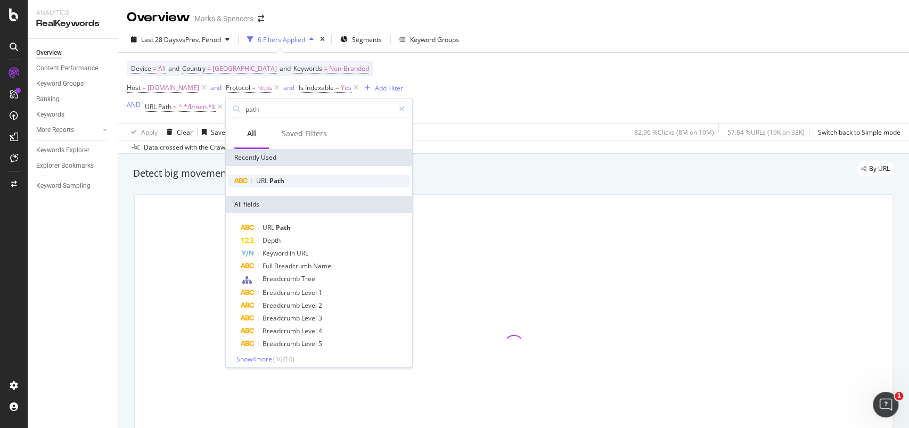
click at [279, 181] on span "Path" at bounding box center [277, 180] width 15 height 9
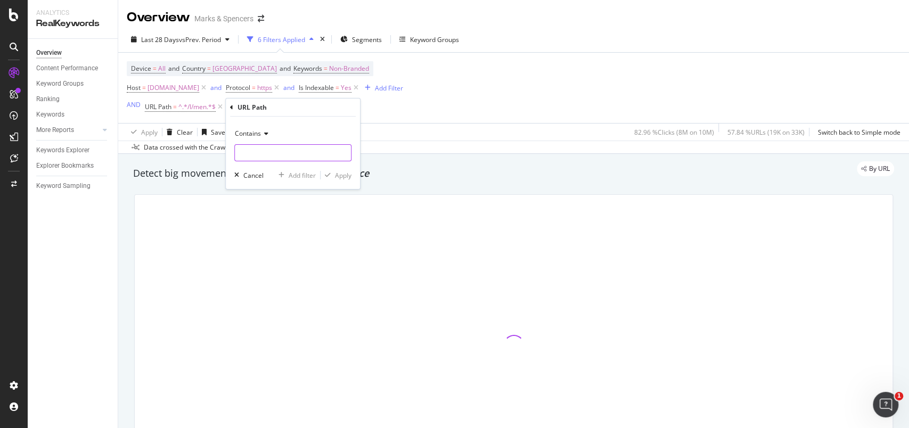
click at [256, 149] on input "text" at bounding box center [293, 152] width 116 height 17
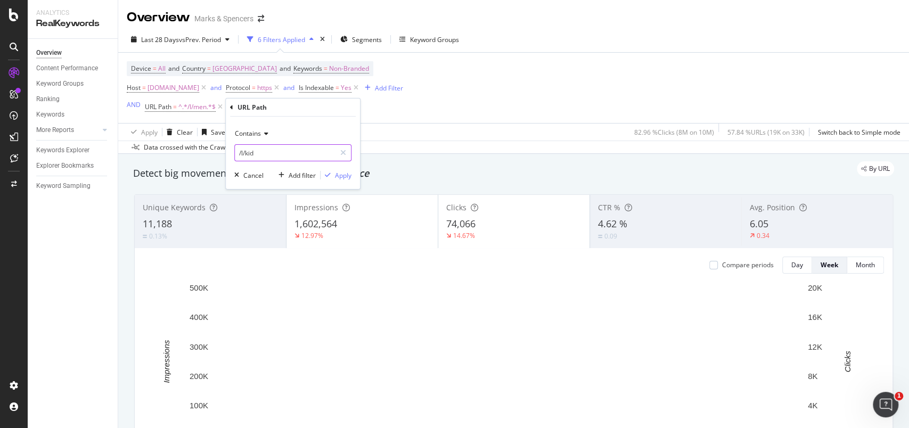
type input "/l/kids"
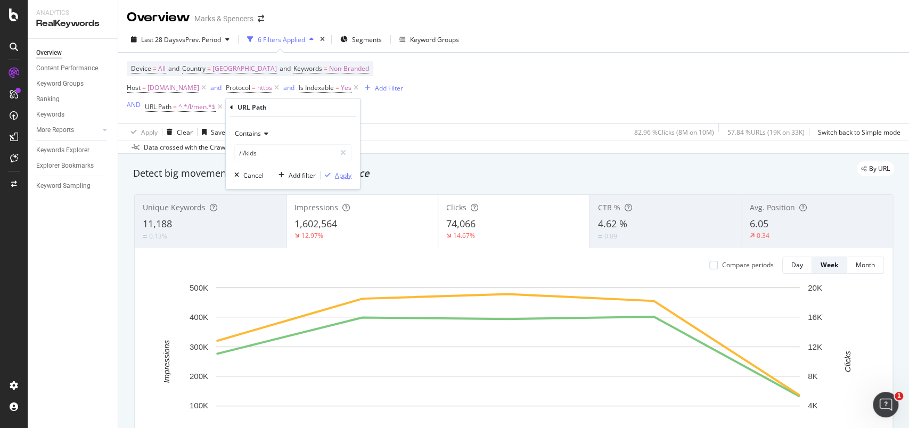
click at [345, 174] on div "Apply" at bounding box center [343, 175] width 17 height 9
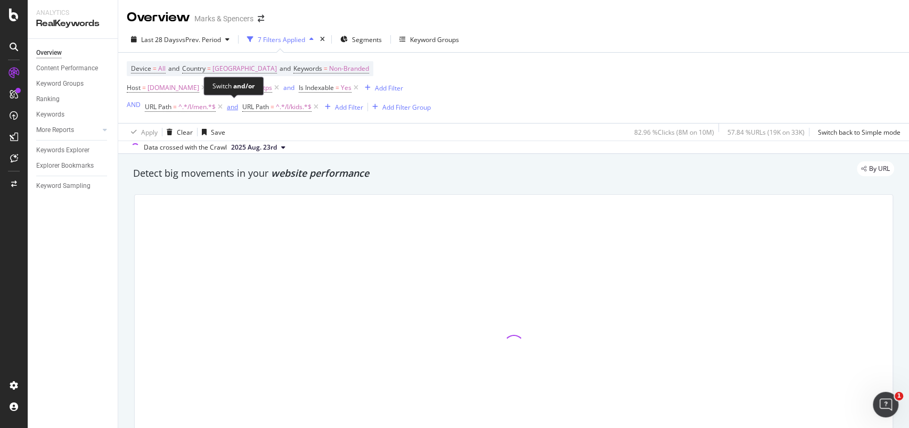
click at [234, 111] on div "and" at bounding box center [232, 106] width 11 height 9
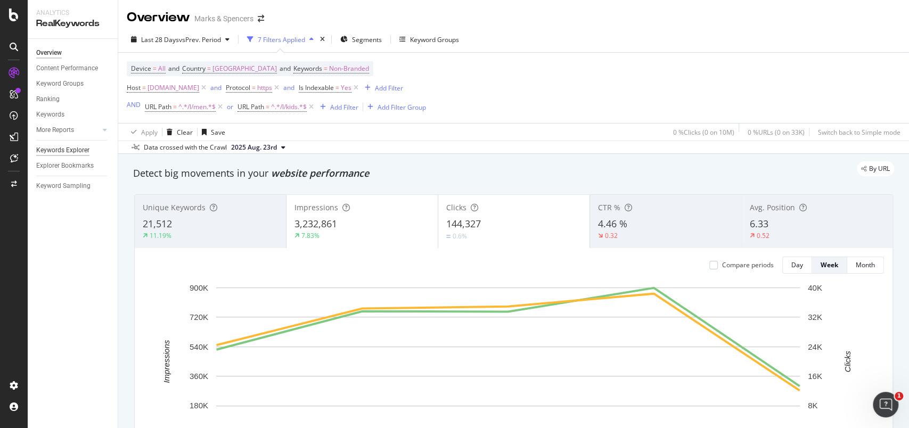
click at [60, 151] on div "Keywords Explorer" at bounding box center [62, 150] width 53 height 11
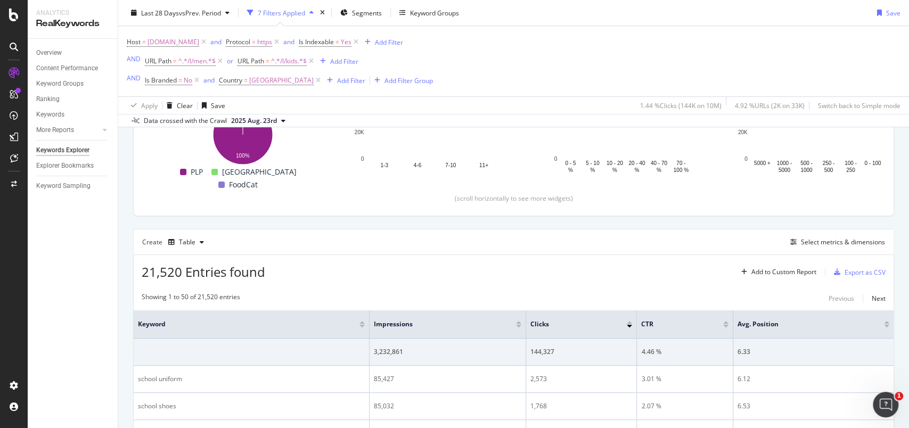
scroll to position [142, 0]
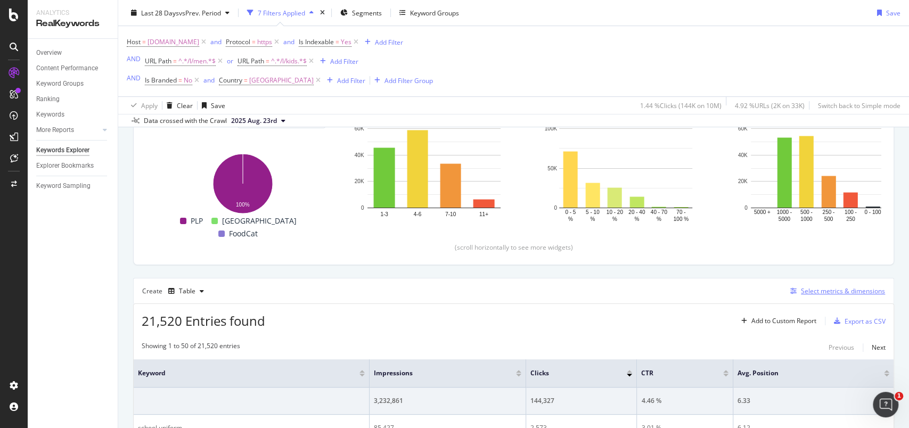
click at [827, 287] on div "Select metrics & dimensions" at bounding box center [843, 291] width 84 height 9
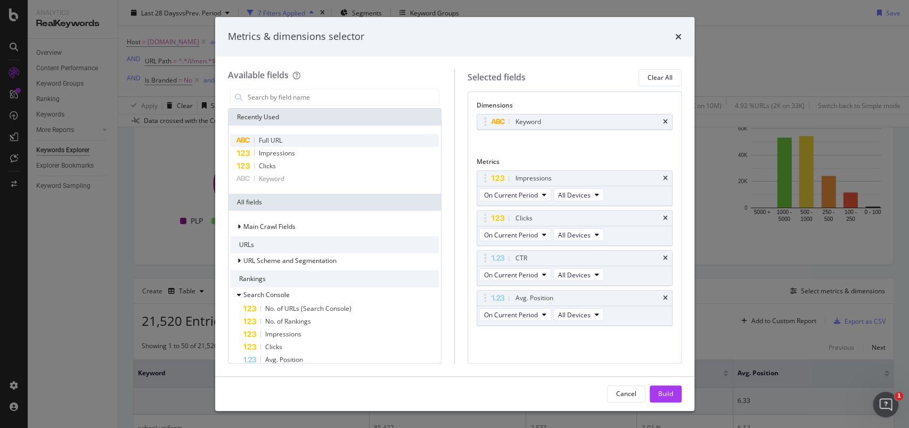
click at [275, 140] on span "Full URL" at bounding box center [270, 140] width 23 height 9
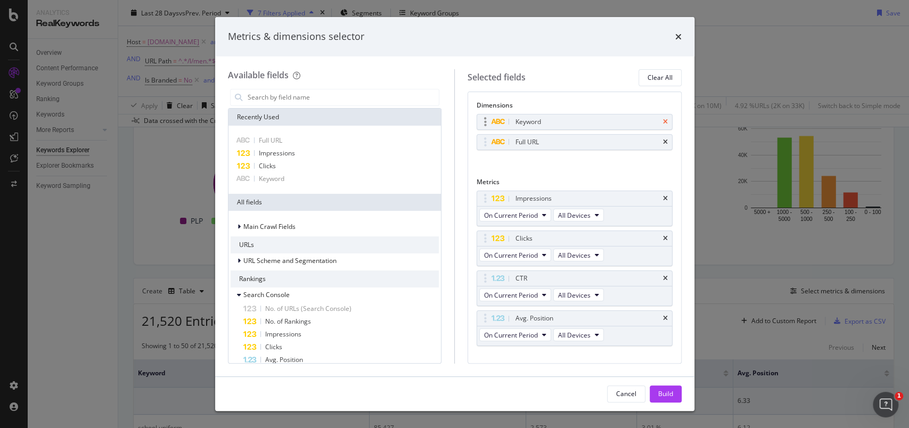
click at [663, 120] on icon "times" at bounding box center [665, 122] width 5 height 6
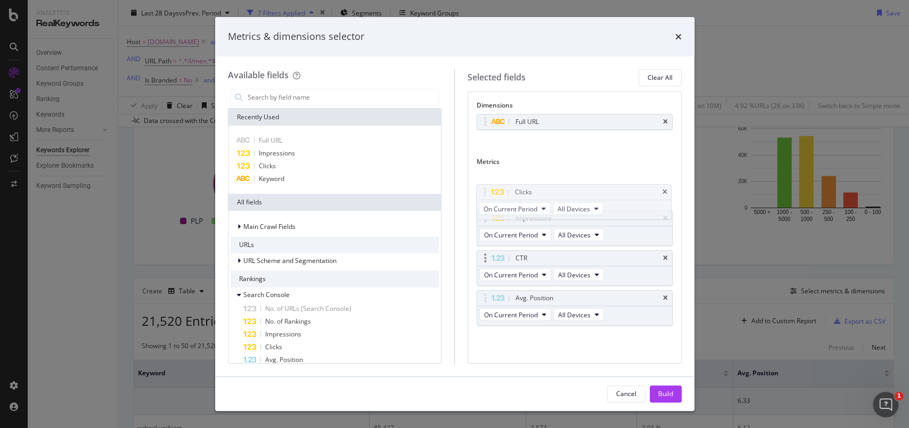
drag, startPoint x: 485, startPoint y: 218, endPoint x: 635, endPoint y: 282, distance: 163.5
click at [484, 190] on body "Analytics RealKeywords Overview Content Performance Keyword Groups Ranking Keyw…" at bounding box center [454, 214] width 909 height 428
click at [666, 257] on icon "times" at bounding box center [665, 258] width 5 height 6
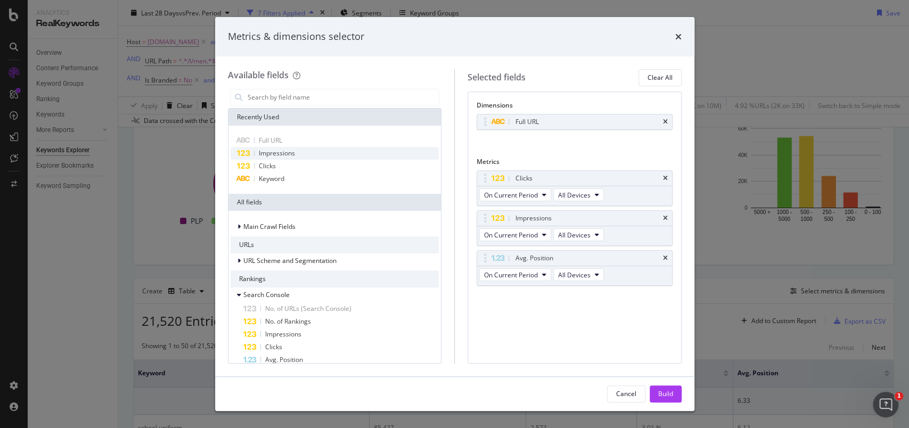
drag, startPoint x: 664, startPoint y: 259, endPoint x: 289, endPoint y: 159, distance: 388.2
click at [664, 259] on icon "times" at bounding box center [665, 258] width 5 height 6
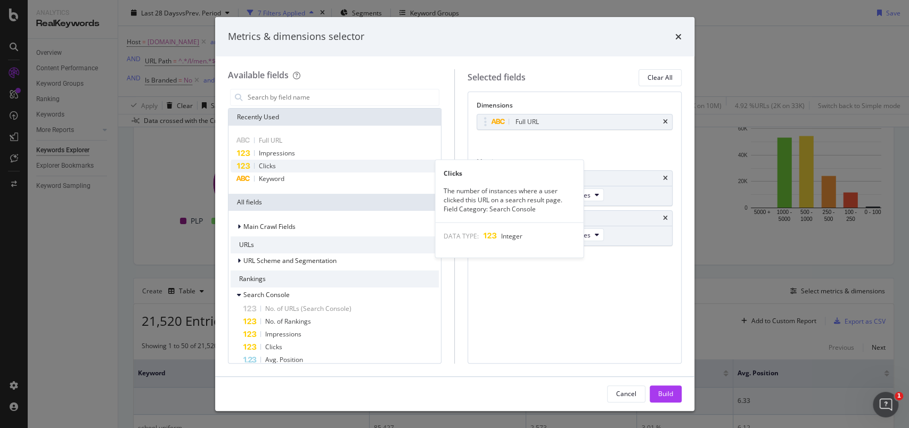
click at [278, 161] on div "Clicks" at bounding box center [335, 166] width 209 height 13
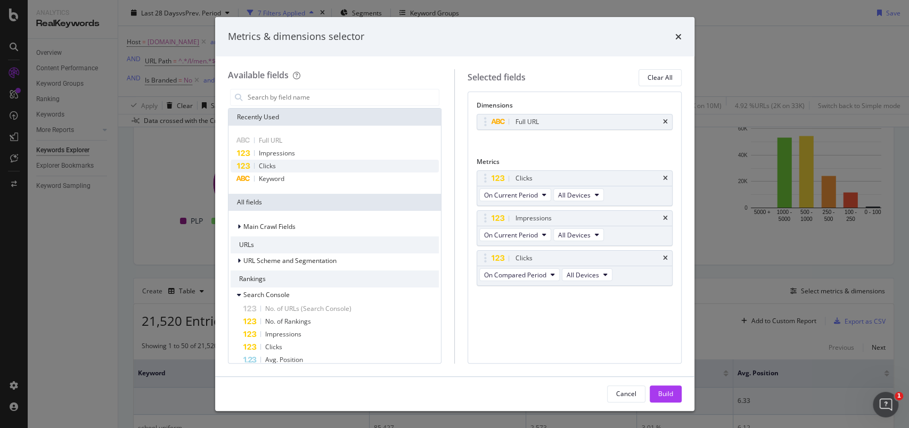
click at [278, 161] on div "Clicks" at bounding box center [335, 166] width 209 height 13
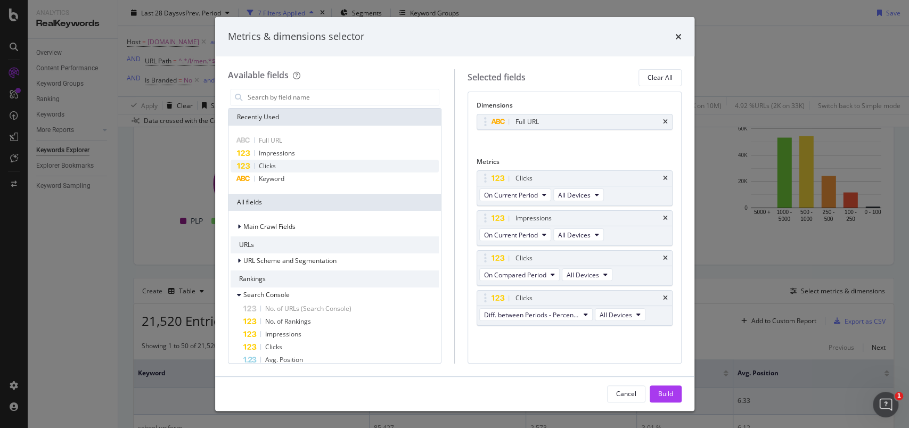
click at [278, 161] on div "Clicks" at bounding box center [335, 166] width 209 height 13
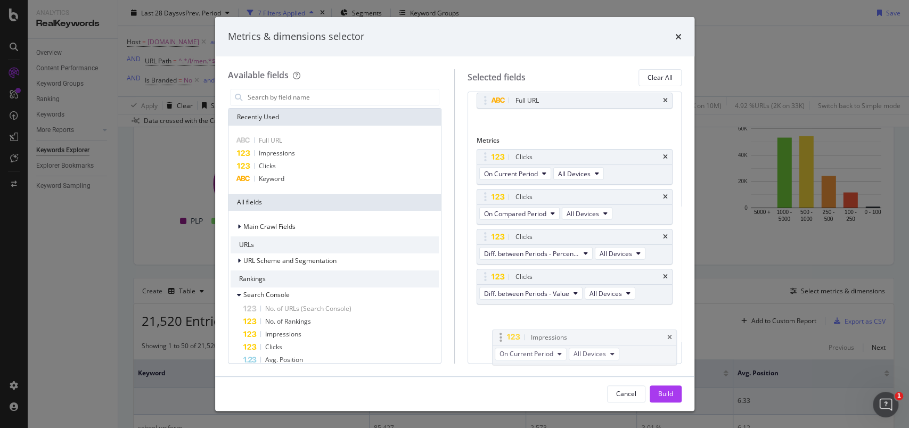
drag, startPoint x: 483, startPoint y: 217, endPoint x: 496, endPoint y: 334, distance: 117.9
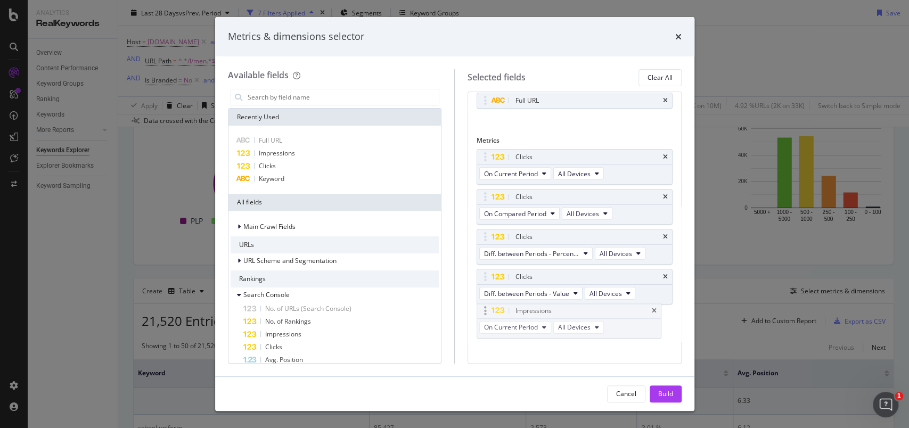
scroll to position [28, 0]
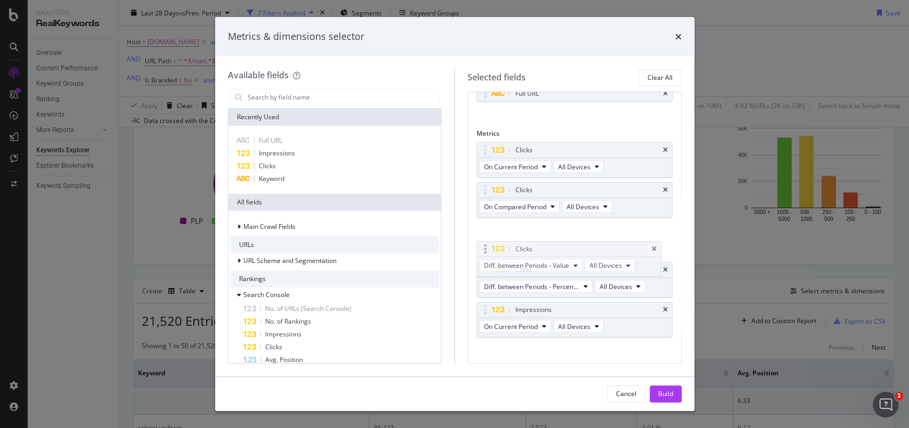
drag, startPoint x: 485, startPoint y: 273, endPoint x: 484, endPoint y: 250, distance: 22.9
click at [484, 250] on body "Analytics RealKeywords Overview Content Performance Keyword Groups Ranking Keyw…" at bounding box center [454, 214] width 909 height 428
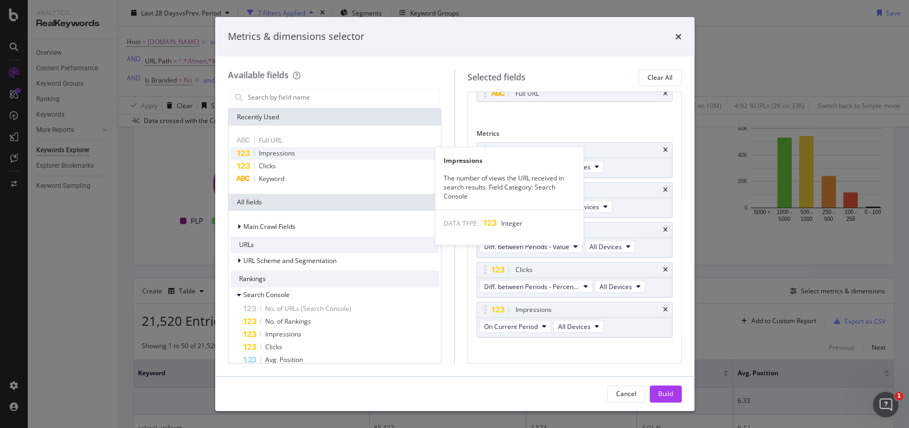
click at [249, 154] on icon "modal" at bounding box center [243, 153] width 14 height 7
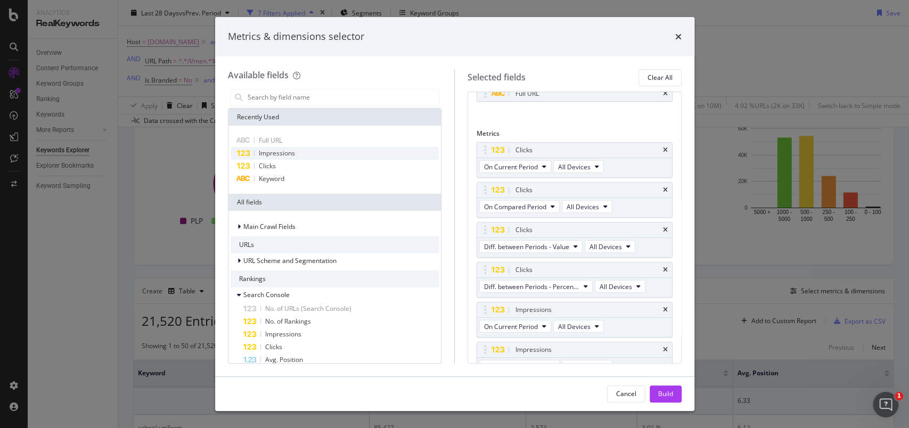
scroll to position [41, 0]
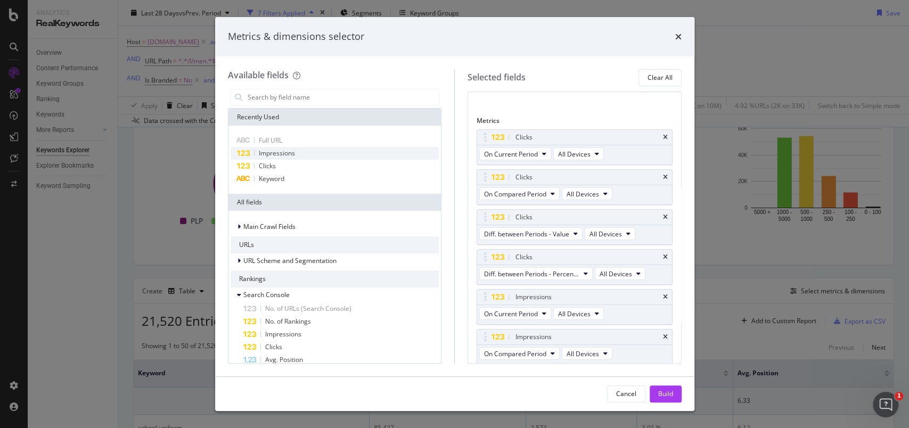
click at [249, 154] on icon "modal" at bounding box center [243, 153] width 14 height 7
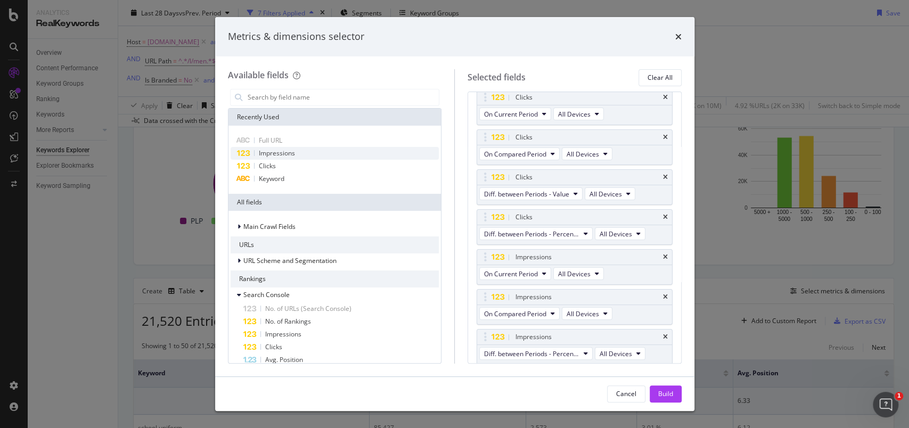
click at [249, 154] on icon "modal" at bounding box center [243, 153] width 14 height 7
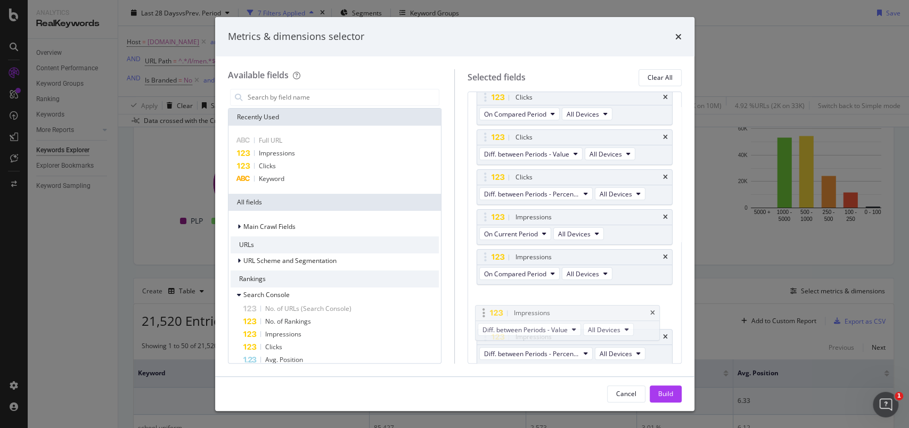
drag, startPoint x: 488, startPoint y: 336, endPoint x: 486, endPoint y: 317, distance: 18.8
click at [486, 312] on body "Analytics RealKeywords Overview Content Performance Keyword Groups Ranking Keyw…" at bounding box center [454, 214] width 909 height 428
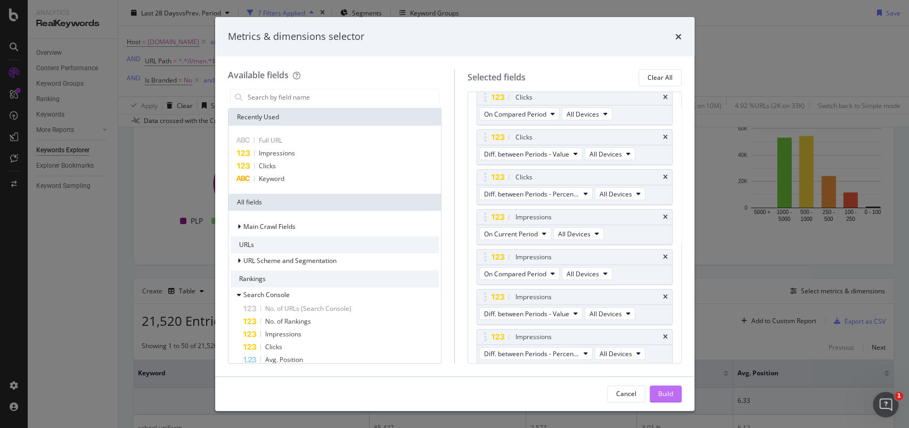
click at [673, 398] on button "Build" at bounding box center [666, 394] width 32 height 17
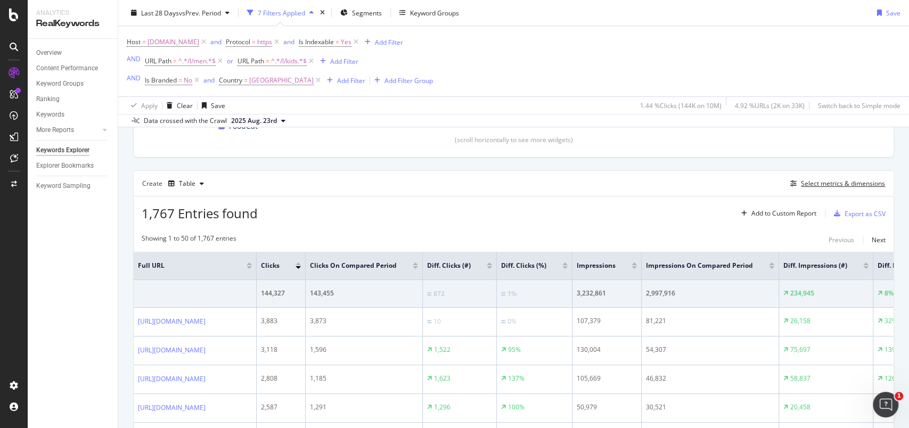
scroll to position [142, 0]
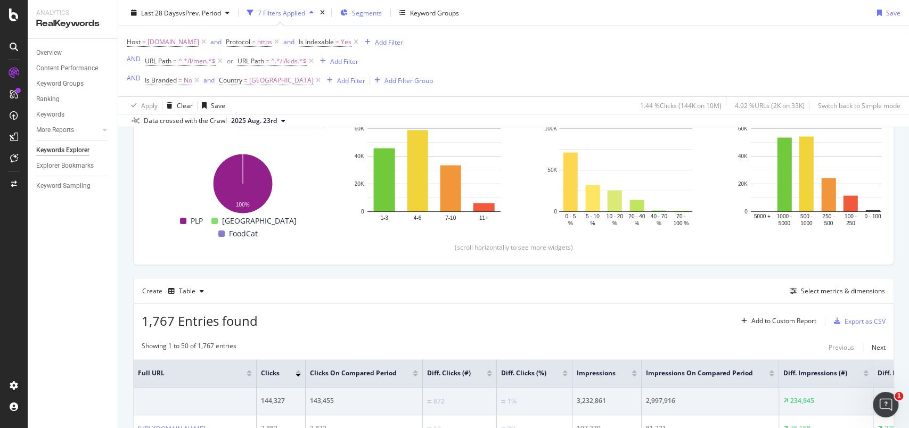
click at [372, 5] on div "Segments" at bounding box center [361, 13] width 42 height 16
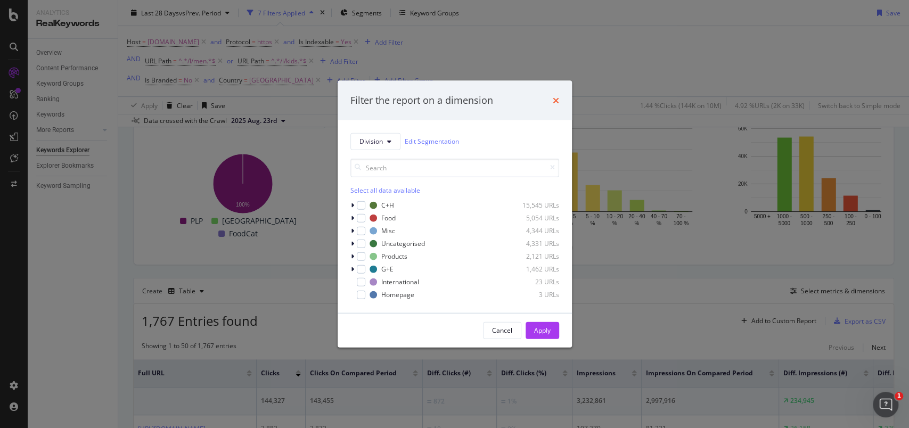
click at [554, 98] on icon "times" at bounding box center [556, 100] width 6 height 9
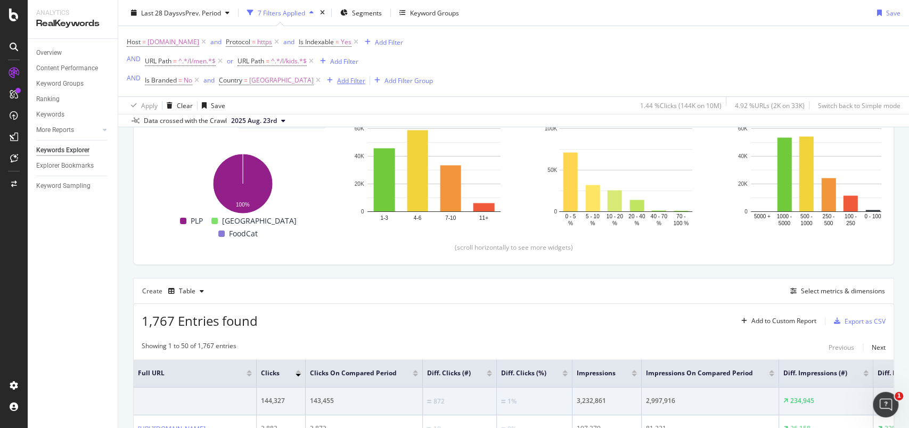
click at [338, 79] on div "Add Filter" at bounding box center [351, 80] width 28 height 9
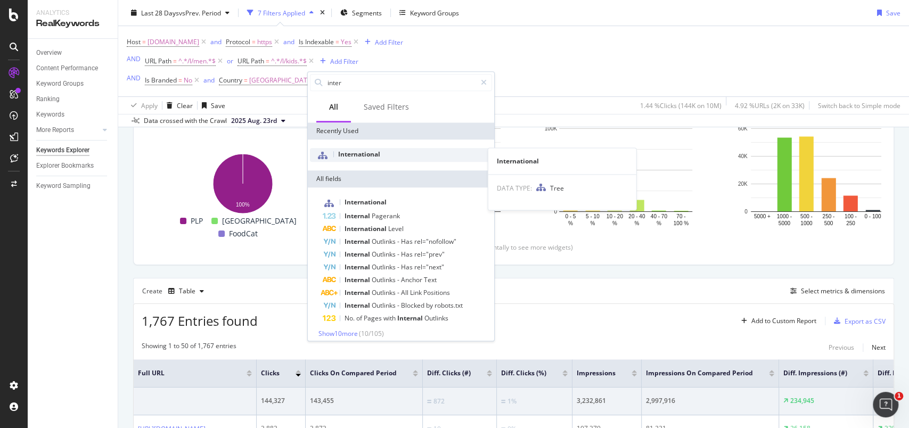
type input "inter"
click at [378, 154] on span "International" at bounding box center [359, 154] width 42 height 9
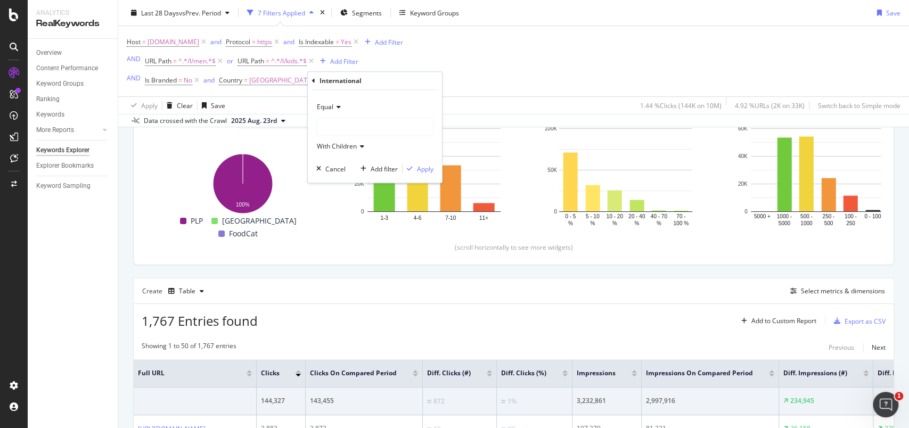
click at [353, 129] on div at bounding box center [375, 126] width 116 height 17
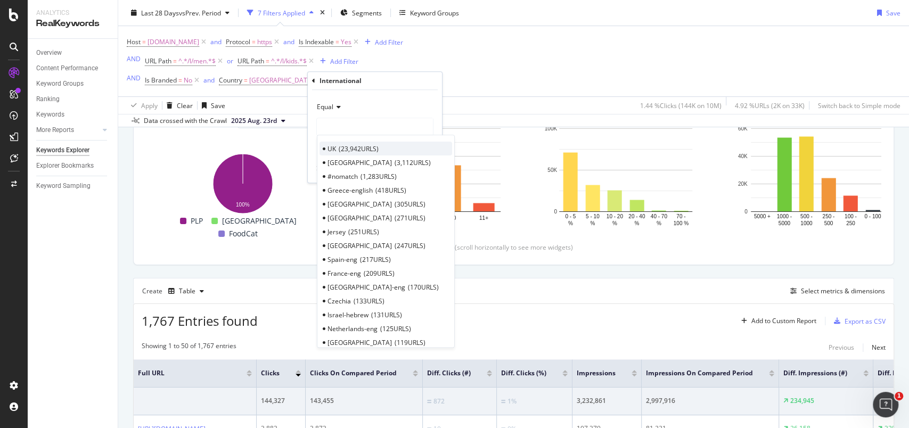
click at [353, 148] on span "23,942 URLS" at bounding box center [359, 148] width 40 height 9
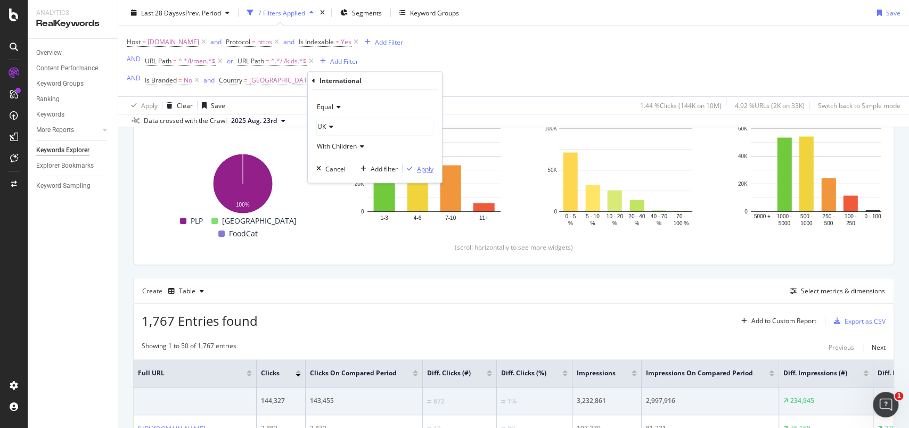
click at [426, 168] on div "Apply" at bounding box center [425, 169] width 17 height 9
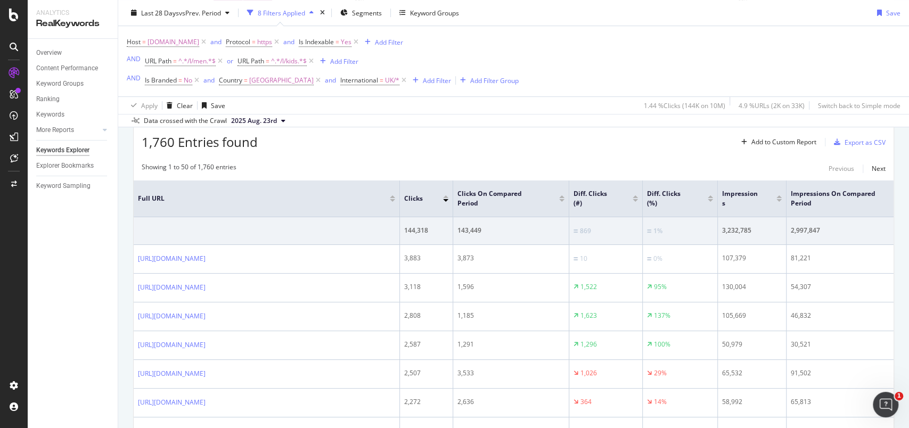
scroll to position [164, 0]
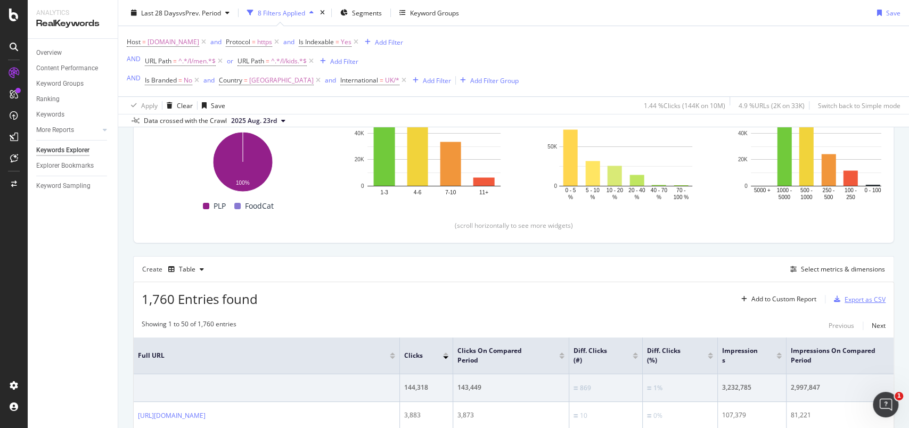
click at [845, 299] on div "Export as CSV" at bounding box center [865, 299] width 41 height 9
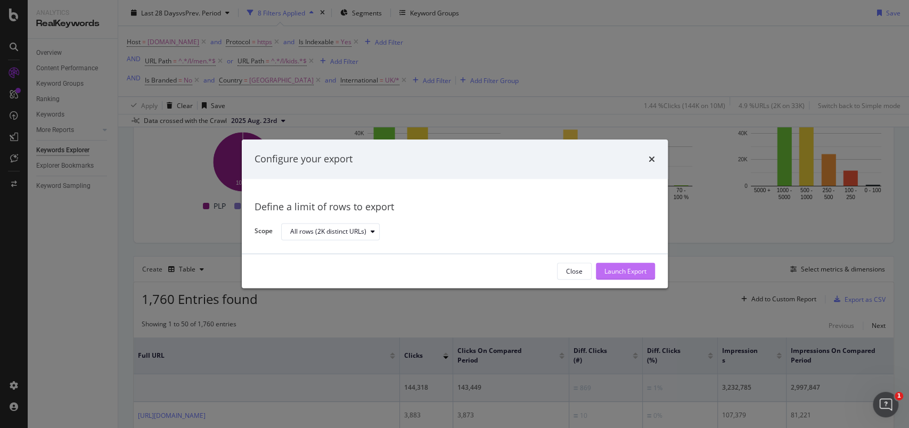
click at [615, 270] on div "Launch Export" at bounding box center [626, 271] width 42 height 9
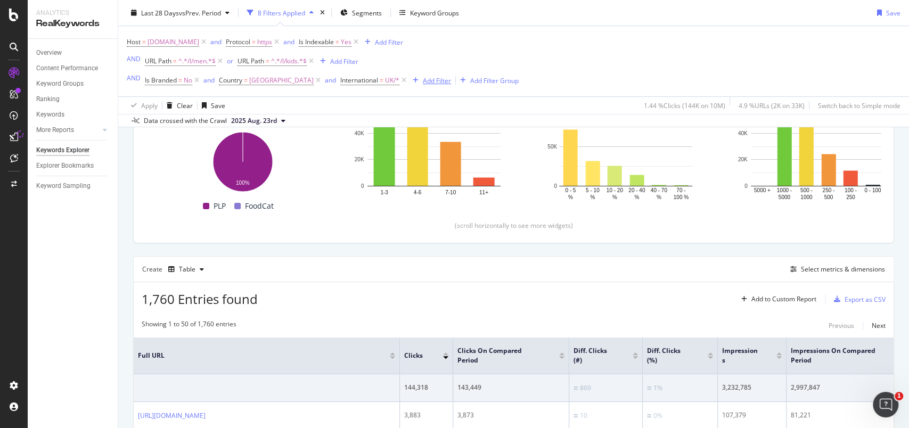
click at [425, 79] on div "Add Filter" at bounding box center [437, 80] width 28 height 9
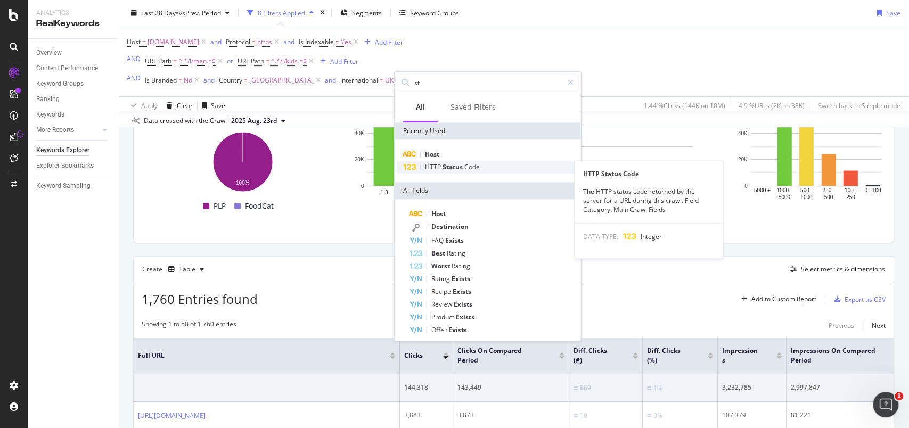
type input "st"
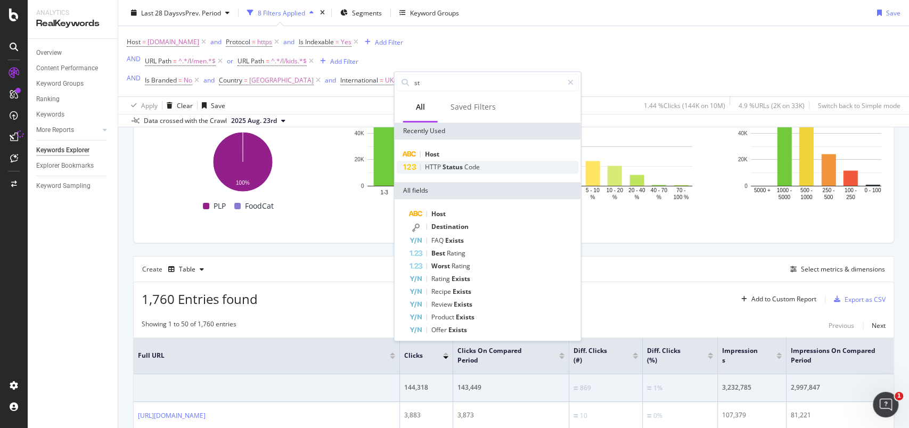
click at [459, 161] on div "HTTP Status Code" at bounding box center [488, 167] width 182 height 13
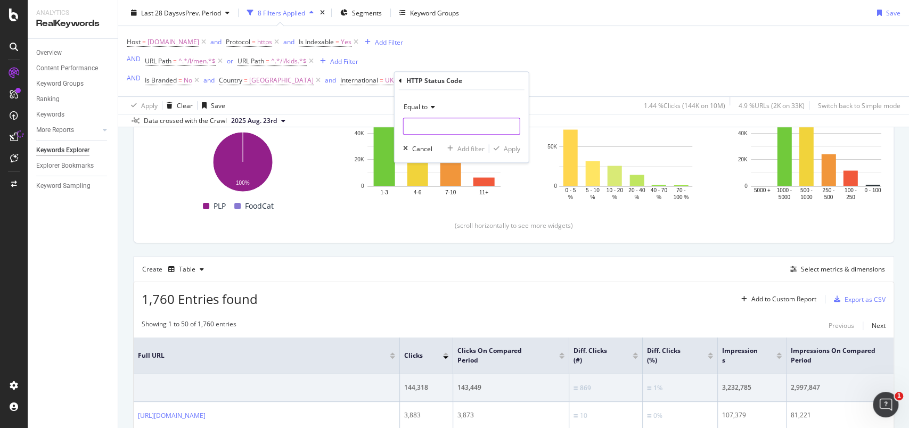
click at [442, 124] on input "number" at bounding box center [461, 126] width 117 height 17
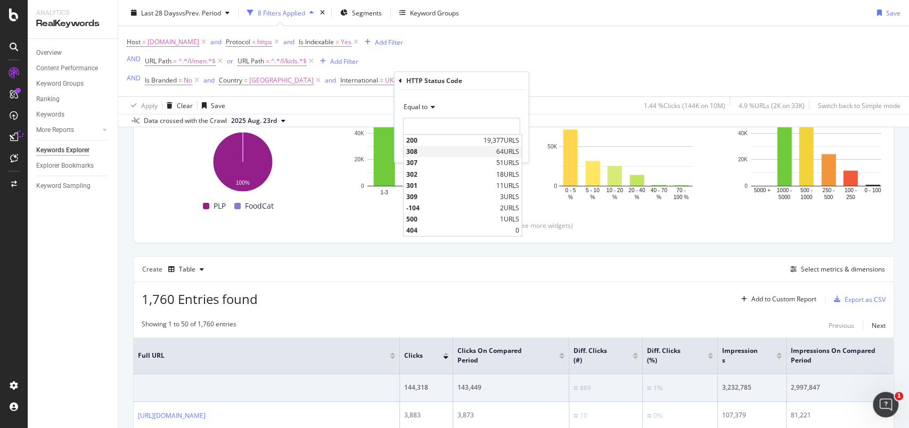
click at [452, 149] on span "308" at bounding box center [449, 152] width 87 height 9
type input "308"
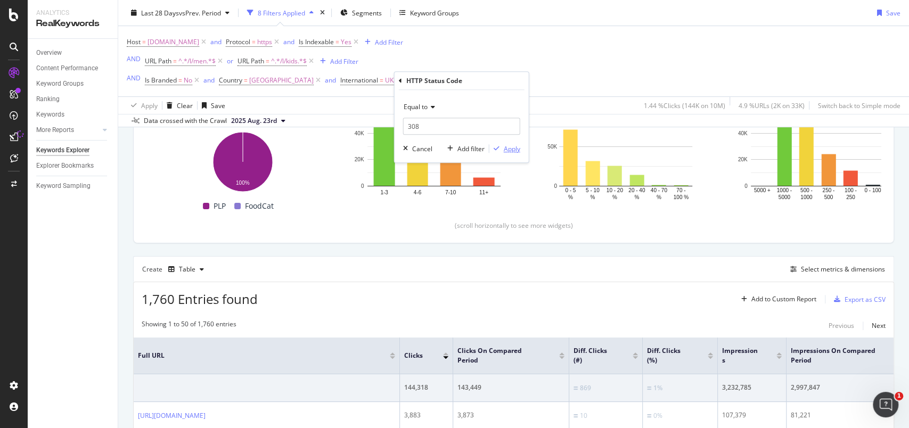
click at [507, 146] on div "Apply" at bounding box center [512, 148] width 17 height 9
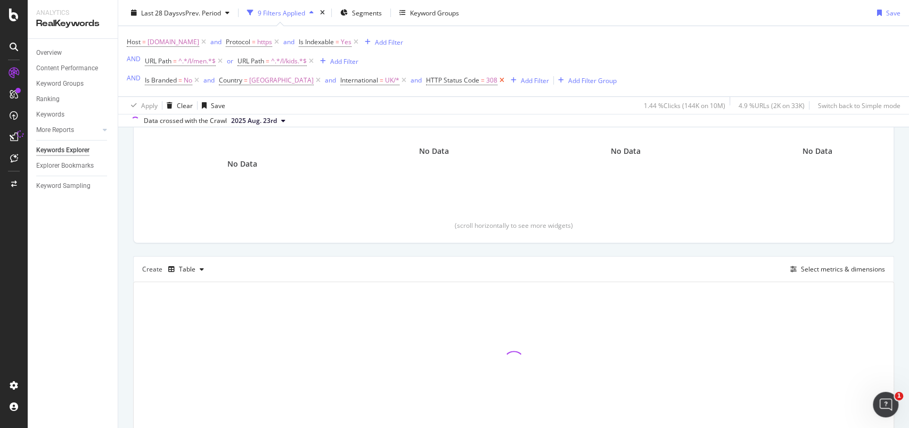
click at [497, 83] on icon at bounding box center [501, 80] width 9 height 11
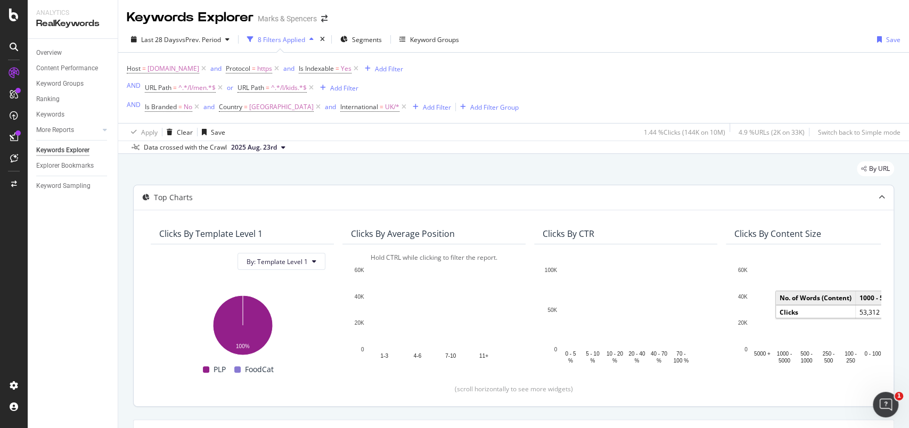
scroll to position [213, 0]
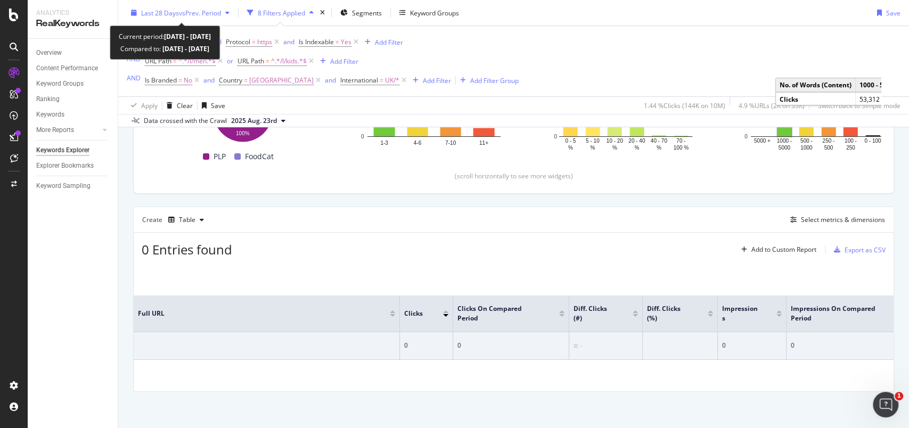
click at [132, 18] on div "Last 28 Days vs Prev. Period" at bounding box center [180, 13] width 107 height 16
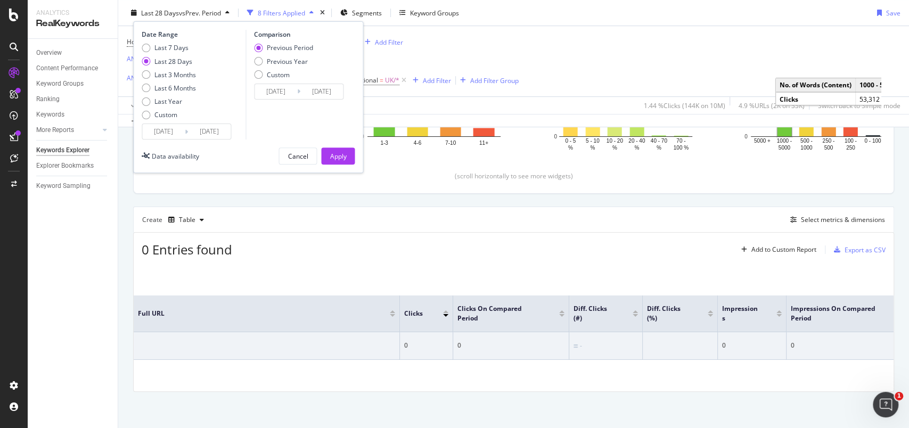
click at [149, 109] on div "Last 7 Days Last 28 Days Last 3 Months Last 6 Months Last Year Custom" at bounding box center [169, 83] width 54 height 80
click at [146, 118] on div "Custom" at bounding box center [146, 114] width 9 height 9
click at [165, 126] on input "2025/07/30" at bounding box center [163, 131] width 43 height 15
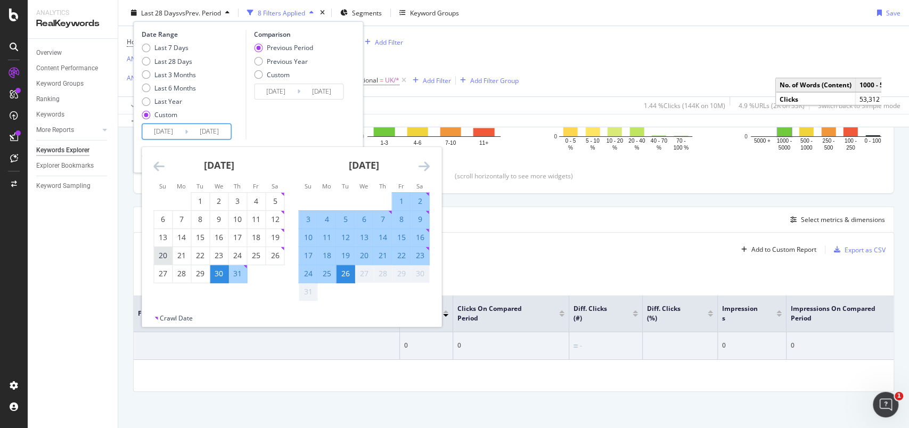
click at [162, 254] on div "20" at bounding box center [163, 255] width 18 height 11
type input "2025/07/20"
type input "2025/06/12"
type input "2025/07/19"
click at [422, 236] on div "16" at bounding box center [420, 237] width 18 height 11
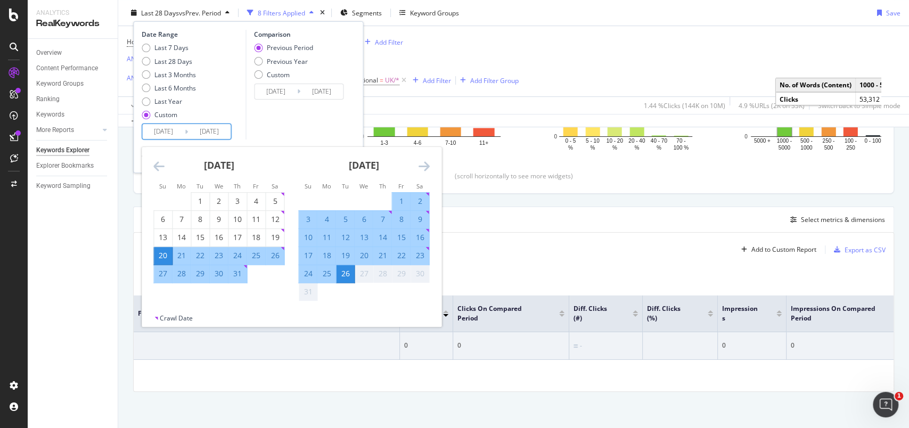
type input "2025/08/16"
type input "2025/06/22"
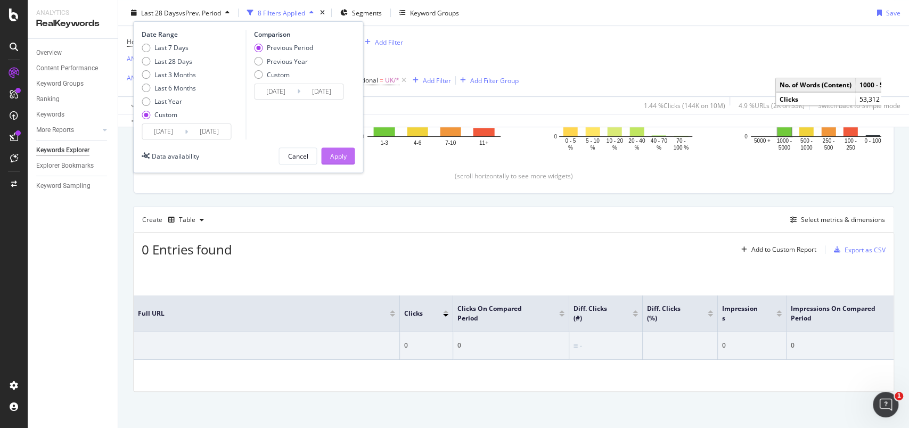
click at [346, 155] on button "Apply" at bounding box center [338, 156] width 34 height 17
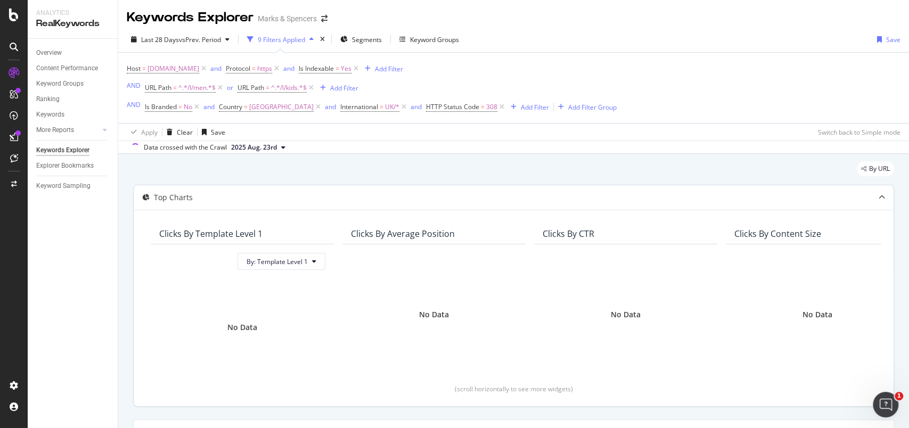
scroll to position [213, 0]
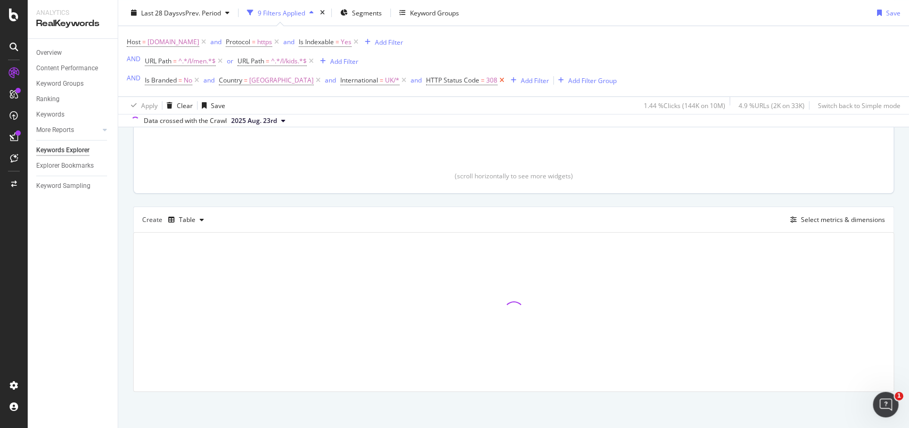
click at [497, 80] on icon at bounding box center [501, 80] width 9 height 11
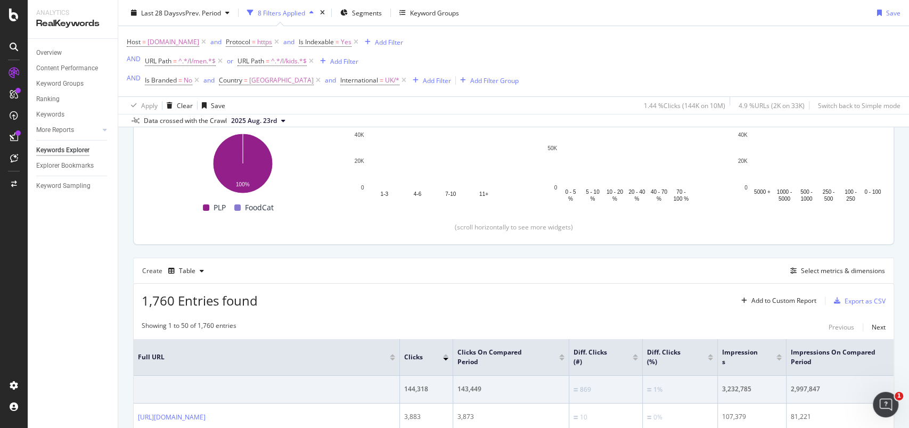
scroll to position [142, 0]
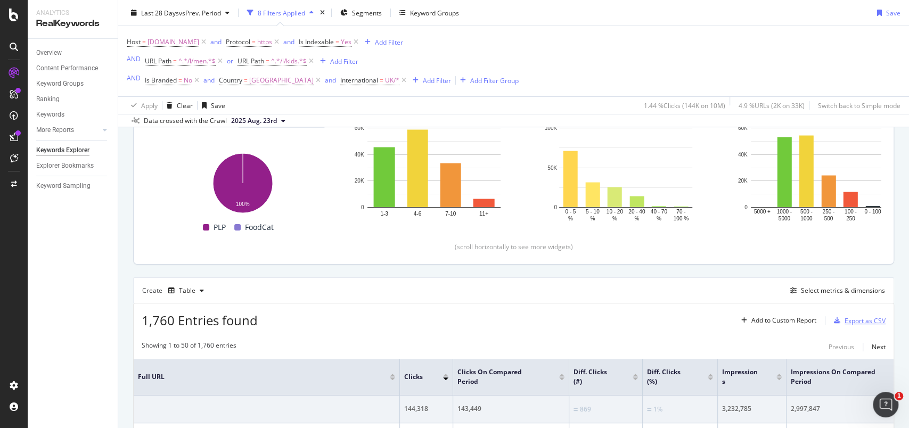
click at [864, 314] on div "Export as CSV" at bounding box center [858, 321] width 56 height 16
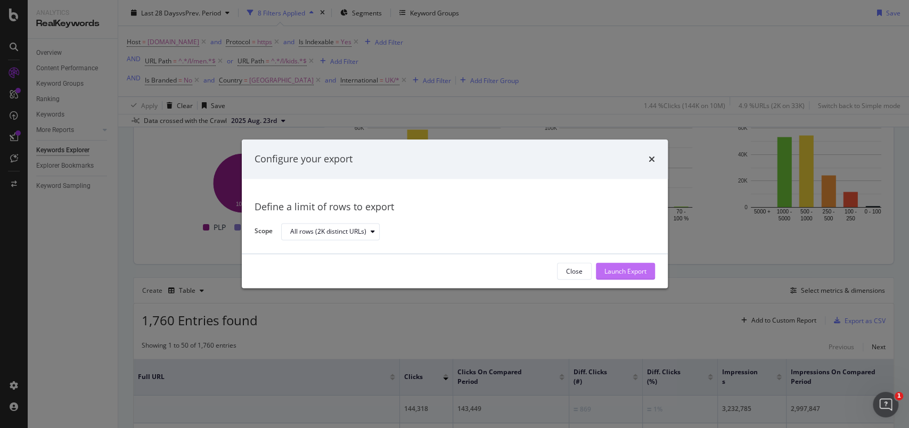
click at [624, 271] on div "Launch Export" at bounding box center [626, 271] width 42 height 9
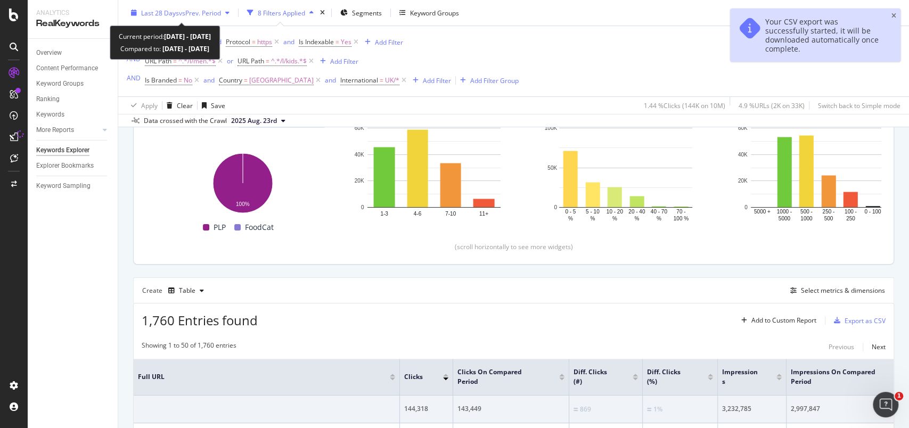
click at [134, 11] on icon "button" at bounding box center [134, 13] width 6 height 6
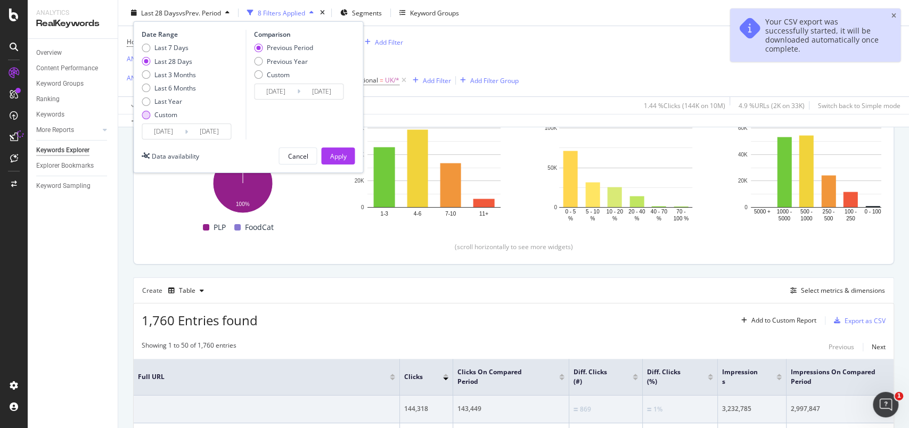
click at [162, 117] on div "Custom" at bounding box center [165, 114] width 23 height 9
click at [168, 134] on input "2025/07/30" at bounding box center [163, 131] width 43 height 15
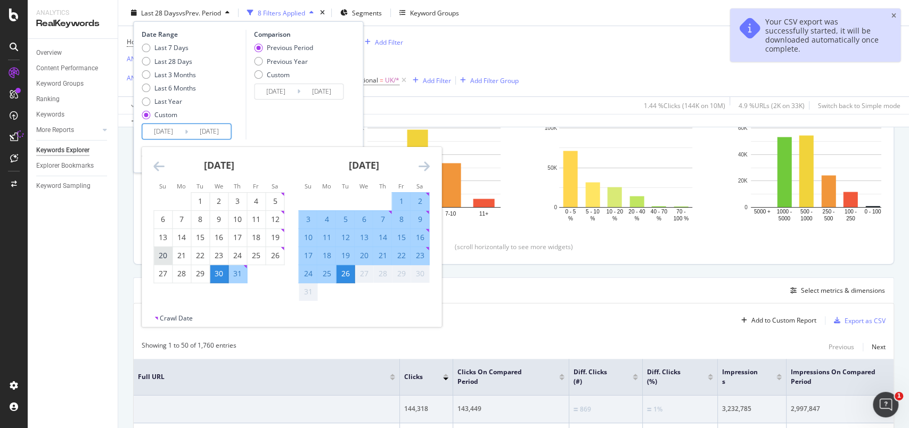
click at [158, 257] on div "20" at bounding box center [163, 255] width 18 height 11
type input "2025/07/20"
type input "2025/06/12"
type input "2025/07/19"
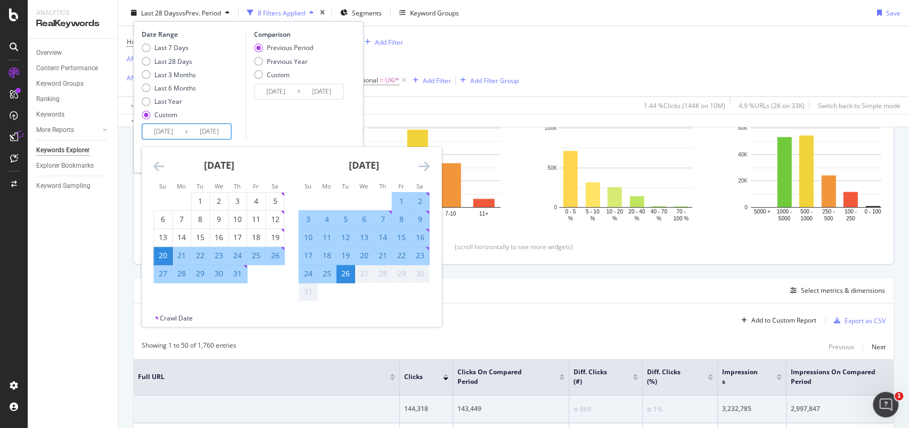
click at [420, 237] on div "16" at bounding box center [420, 237] width 18 height 11
type input "2025/08/16"
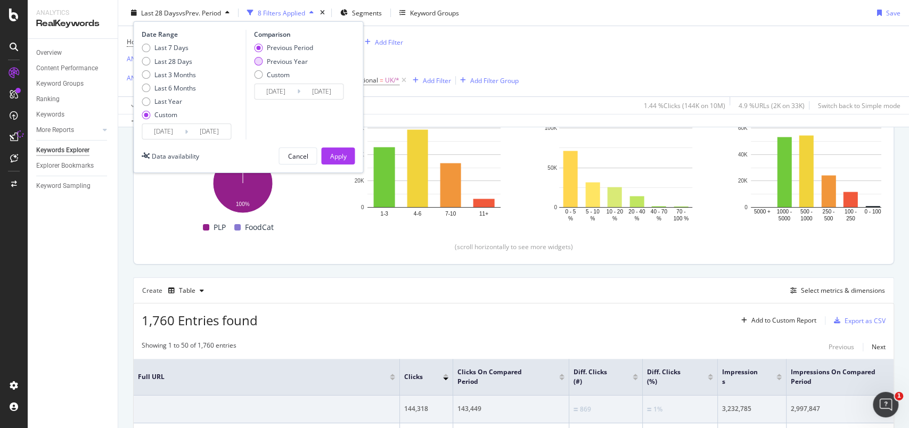
click at [296, 59] on div "Previous Year" at bounding box center [287, 60] width 41 height 9
type input "2024/07/21"
type input "2024/08/17"
click at [340, 159] on div "Apply" at bounding box center [338, 155] width 17 height 9
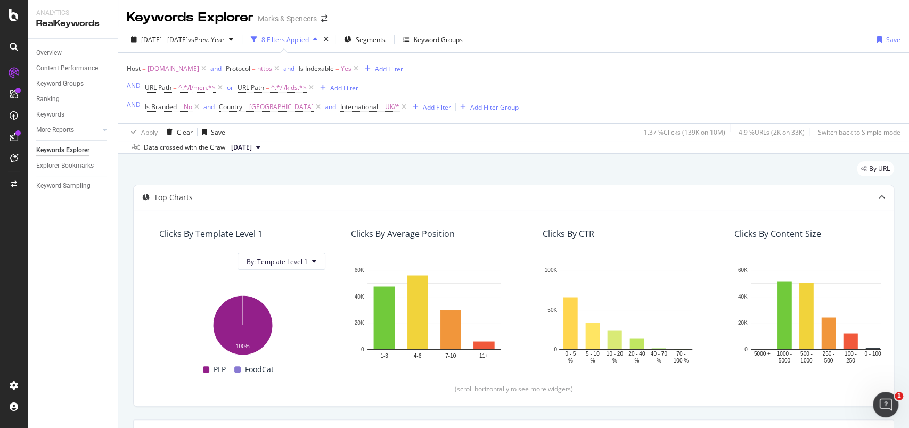
click at [587, 66] on div "Host = www.marksandspencer.com and Protocol = https and Is Indexable = Yes Add …" at bounding box center [514, 88] width 774 height 70
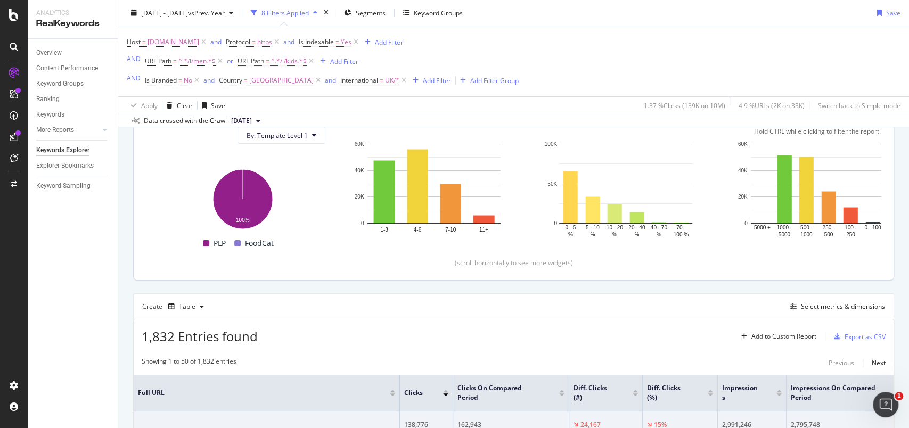
scroll to position [142, 0]
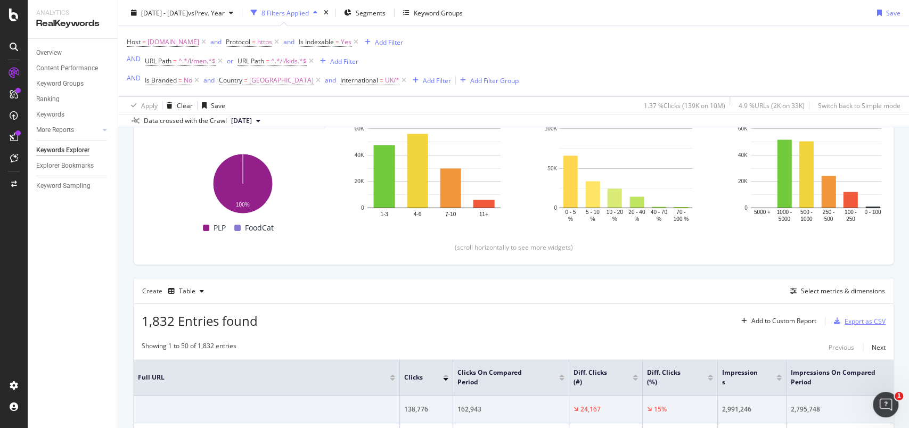
click at [848, 320] on div "Export as CSV" at bounding box center [865, 321] width 41 height 9
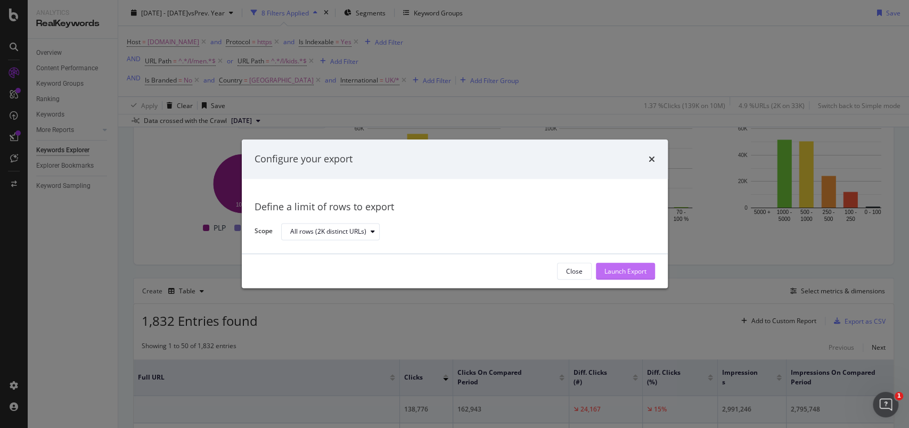
click at [621, 275] on div "Launch Export" at bounding box center [626, 271] width 42 height 9
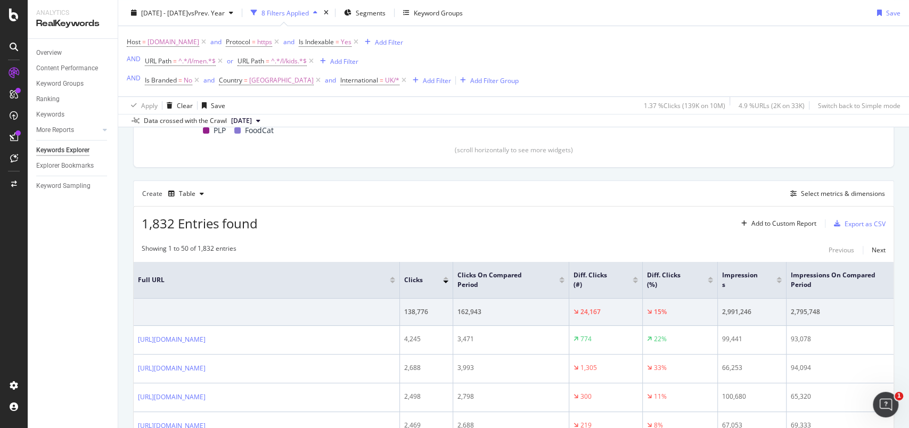
scroll to position [284, 0]
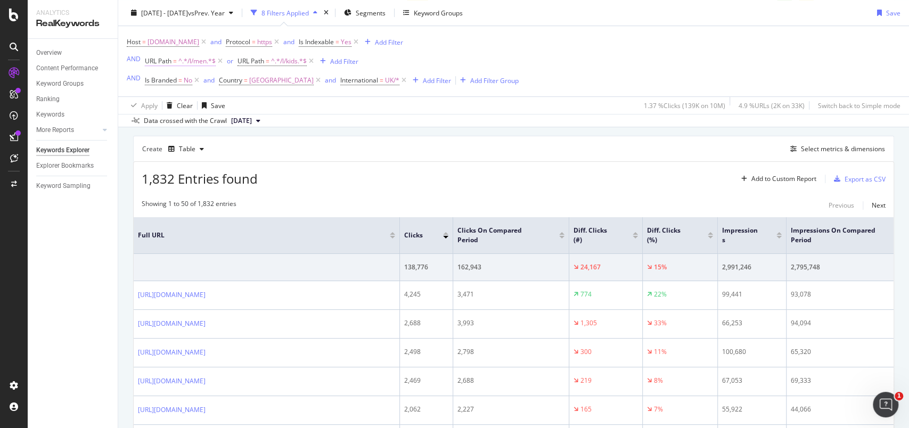
click at [194, 63] on span "^.*/l/men.*$" at bounding box center [196, 61] width 37 height 15
click at [195, 104] on input "/l/men" at bounding box center [204, 104] width 101 height 17
type input "/l/men/"
click at [268, 125] on div "Apply" at bounding box center [262, 127] width 17 height 9
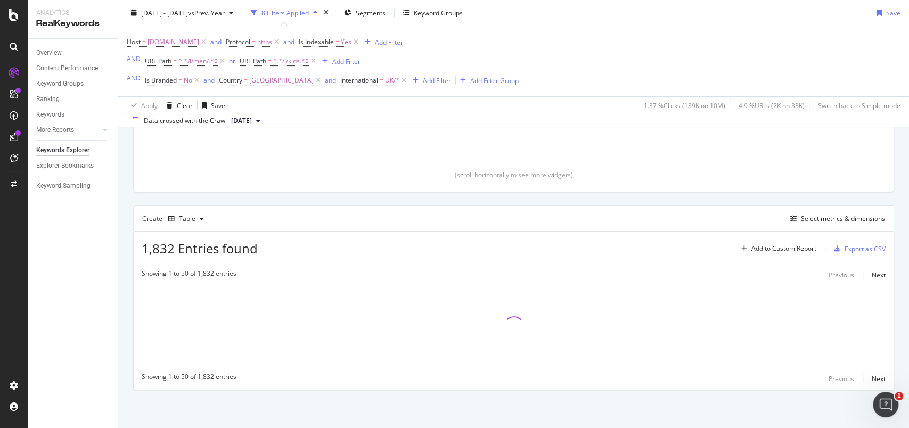
scroll to position [213, 0]
click at [287, 63] on span "^.*/l/kids.*$" at bounding box center [291, 61] width 36 height 15
click at [298, 104] on input "/l/kids" at bounding box center [300, 104] width 101 height 17
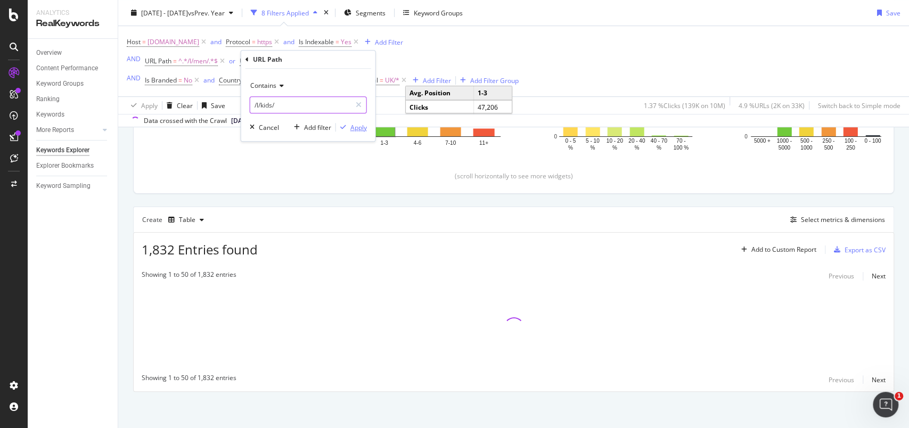
type input "/l/kids/"
click at [360, 126] on div "Apply" at bounding box center [358, 127] width 17 height 9
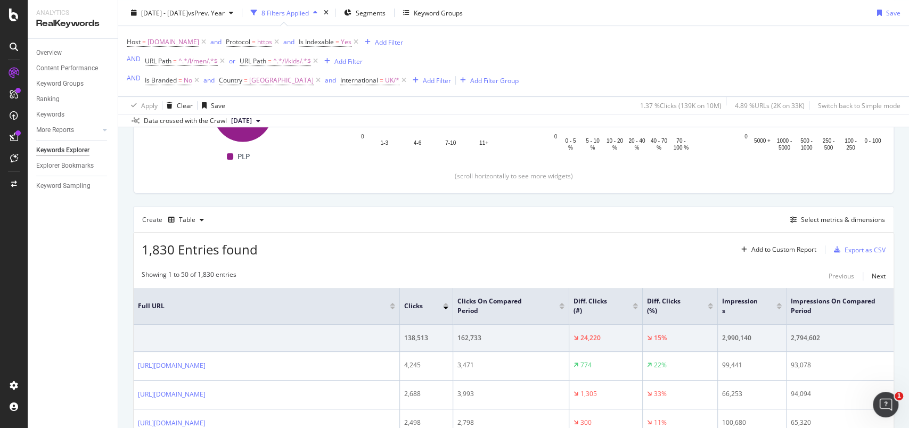
scroll to position [284, 0]
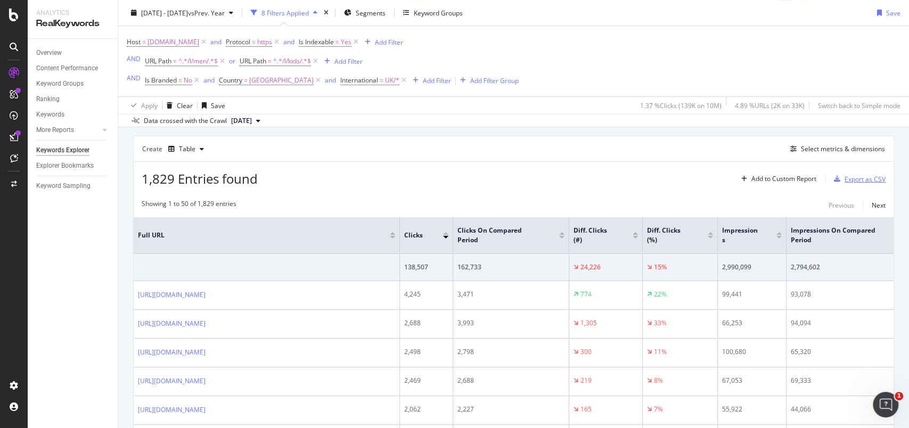
click at [853, 183] on div "Export as CSV" at bounding box center [865, 179] width 41 height 9
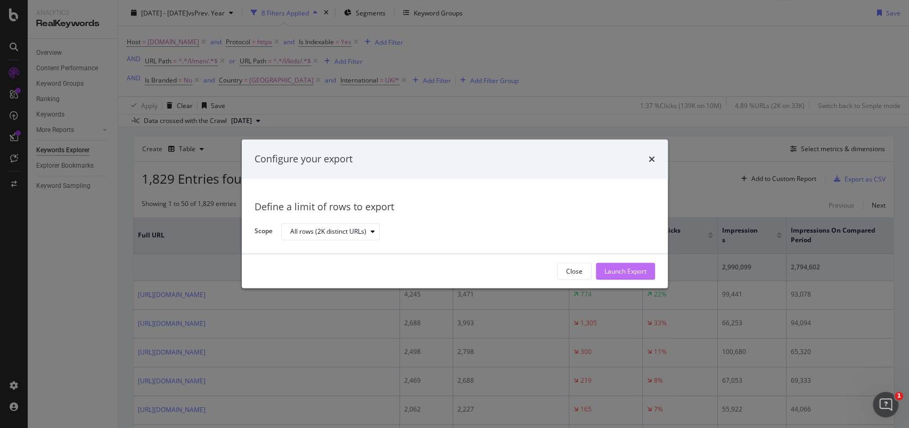
click at [645, 268] on div "Launch Export" at bounding box center [626, 271] width 42 height 9
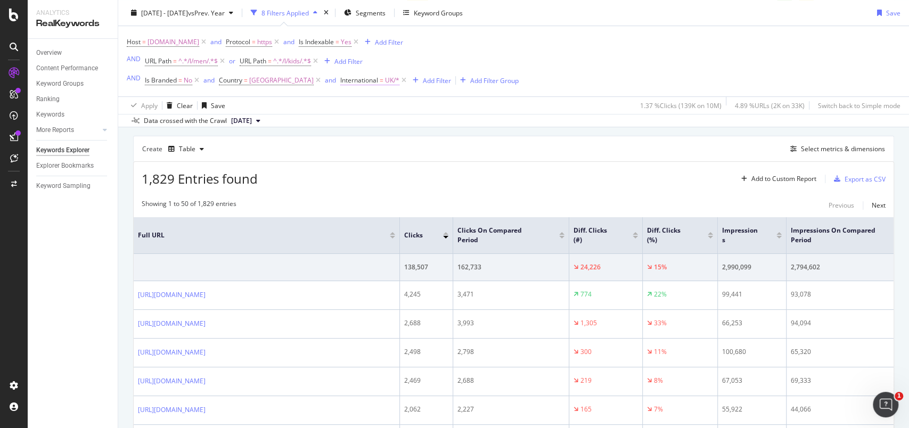
click at [385, 84] on span "UK/*" at bounding box center [392, 80] width 14 height 15
click at [353, 102] on icon at bounding box center [354, 105] width 7 height 6
click at [543, 81] on div "Host = www.marksandspencer.com and Protocol = https and Is Indexable = Yes Add …" at bounding box center [514, 61] width 774 height 70
click at [385, 80] on span "UK/*" at bounding box center [392, 80] width 14 height 15
click at [351, 123] on div "UK" at bounding box center [392, 124] width 116 height 17
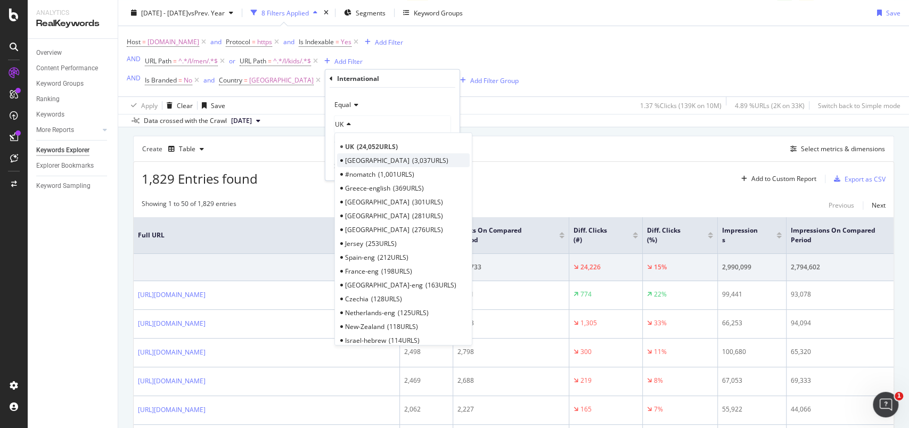
click at [358, 156] on span "Ireland" at bounding box center [377, 160] width 64 height 9
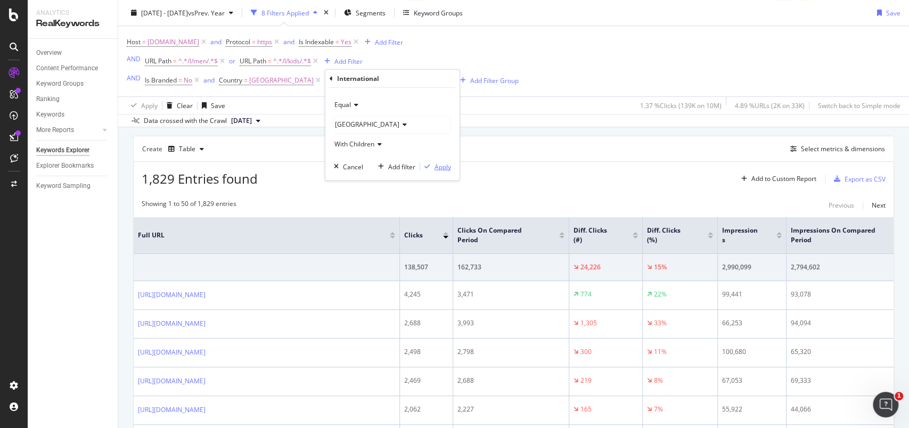
click at [437, 168] on div "Apply" at bounding box center [443, 166] width 17 height 9
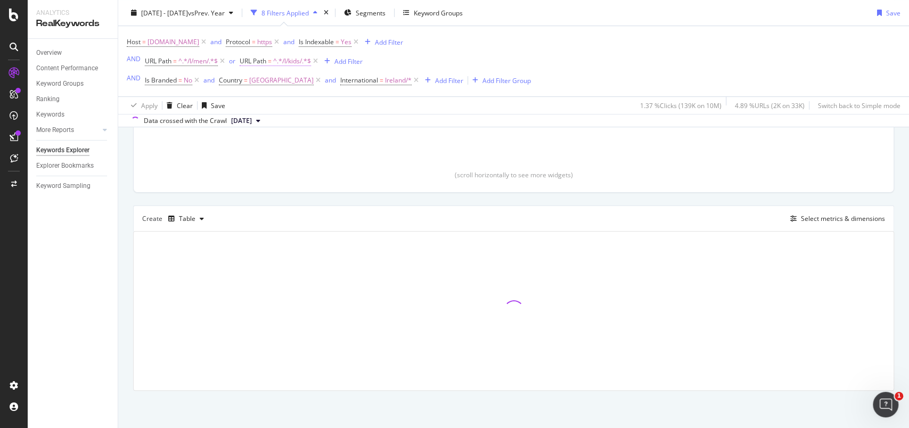
scroll to position [213, 0]
click at [290, 61] on span "^.*/l/kids/.*$" at bounding box center [292, 61] width 38 height 15
click at [254, 110] on input "/l/kids/" at bounding box center [300, 104] width 101 height 17
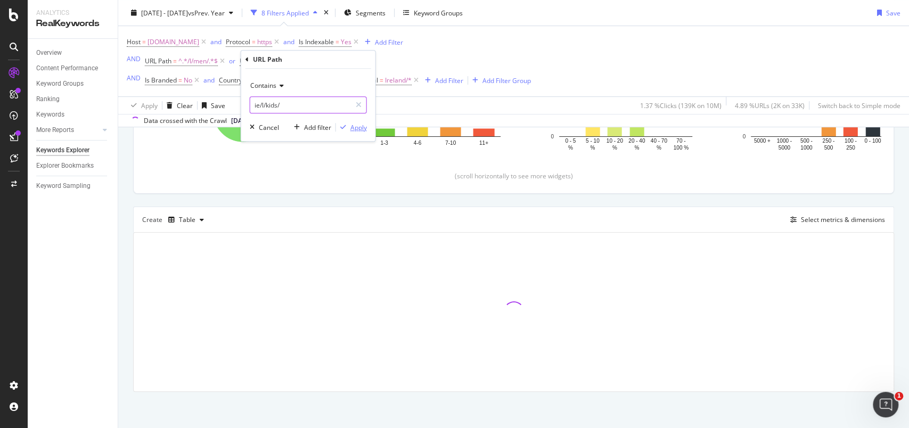
type input "ie/l/kids/"
click at [358, 127] on div "Apply" at bounding box center [358, 127] width 17 height 9
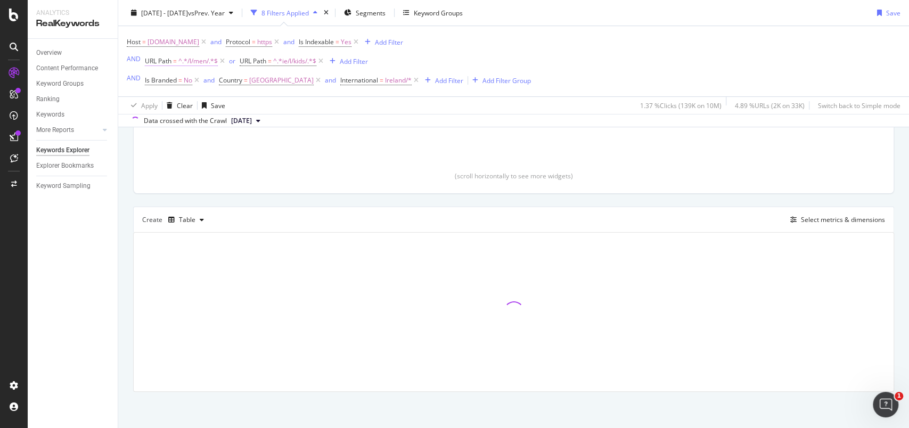
click at [187, 64] on span "^.*/l/men/.*$" at bounding box center [197, 61] width 39 height 15
click at [207, 105] on input "/l/men/" at bounding box center [204, 104] width 101 height 17
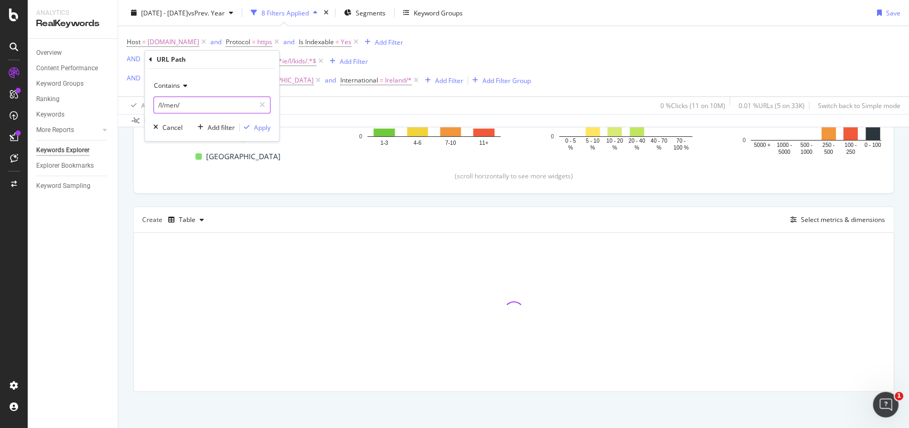
click at [192, 108] on input "/l/men/" at bounding box center [204, 104] width 101 height 17
type input "ie/l/men/"
click at [266, 126] on div "Apply" at bounding box center [262, 127] width 17 height 9
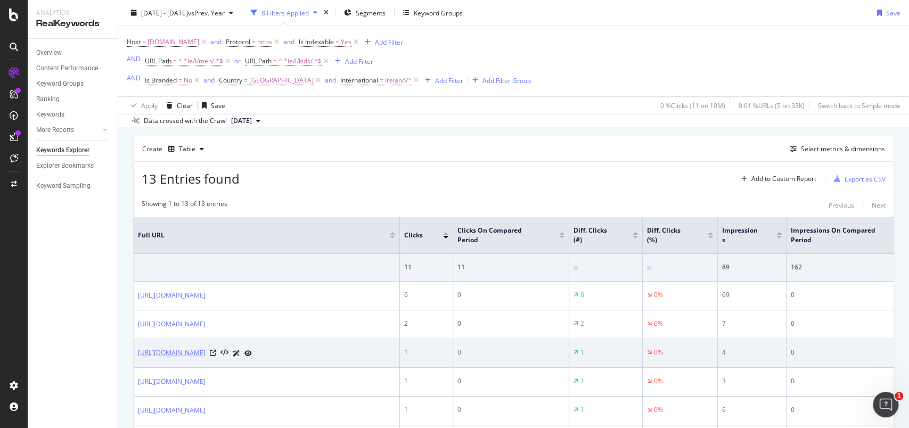
scroll to position [426, 0]
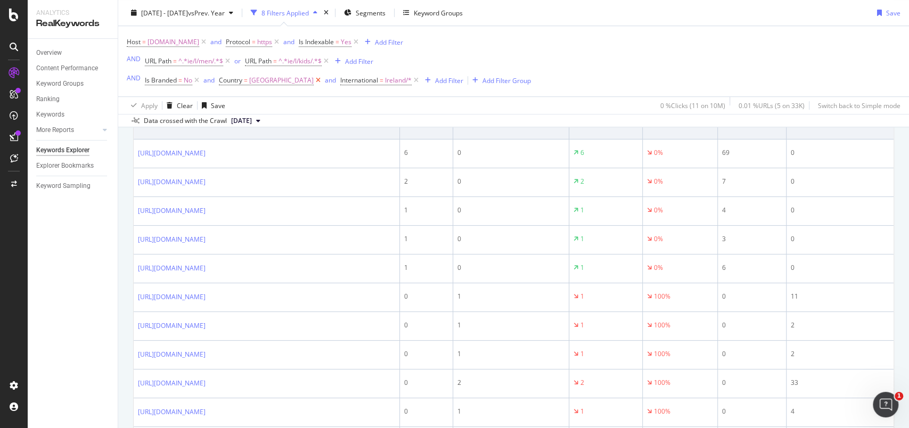
click at [314, 78] on icon at bounding box center [318, 80] width 9 height 11
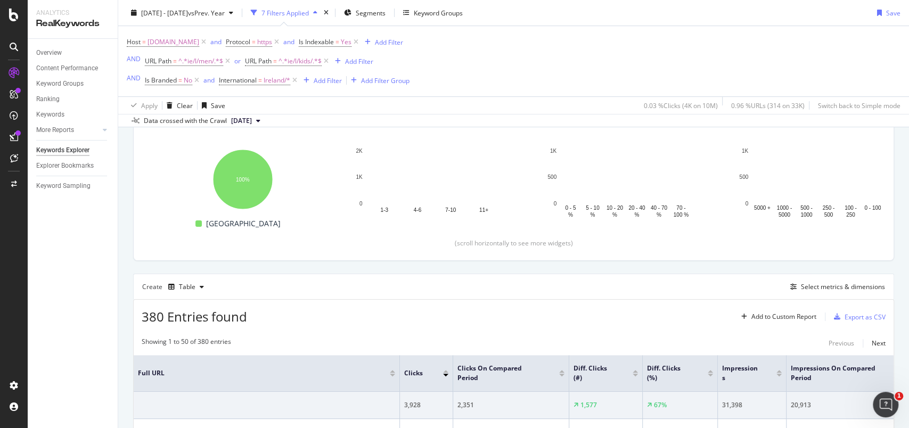
scroll to position [162, 0]
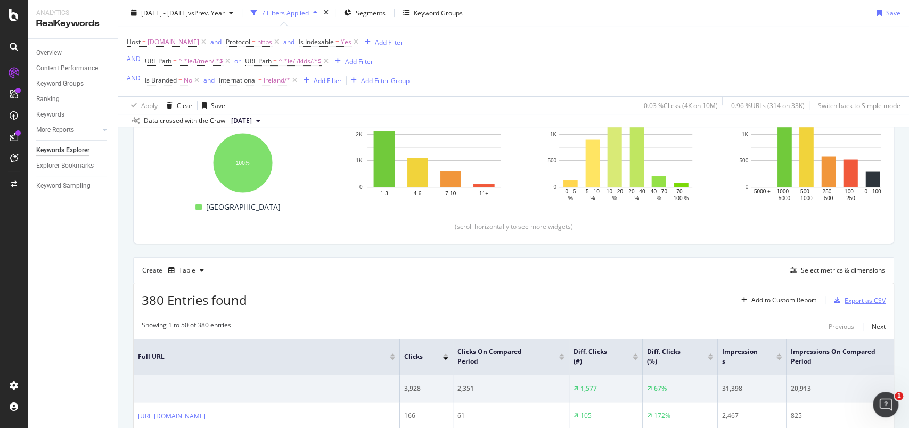
click at [865, 303] on div "Export as CSV" at bounding box center [865, 300] width 41 height 9
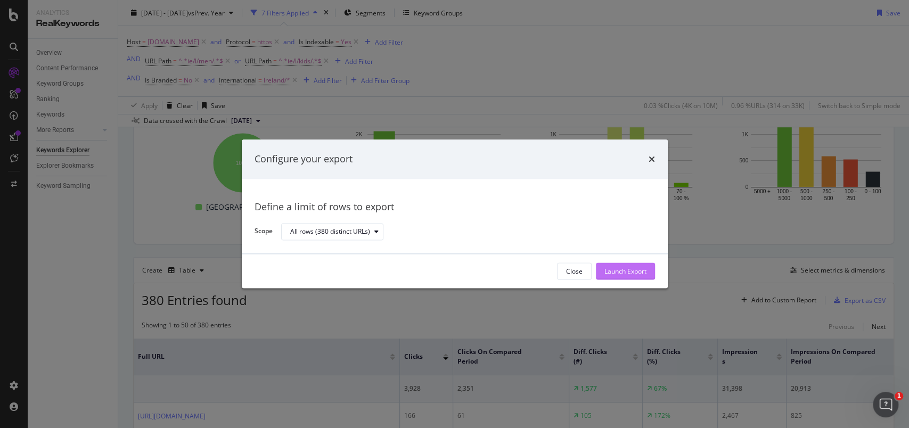
click at [630, 268] on div "Launch Export" at bounding box center [626, 271] width 42 height 9
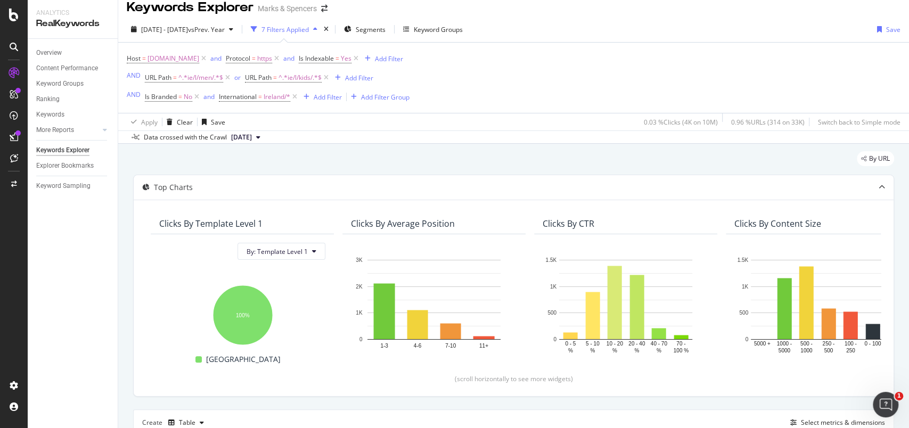
scroll to position [0, 0]
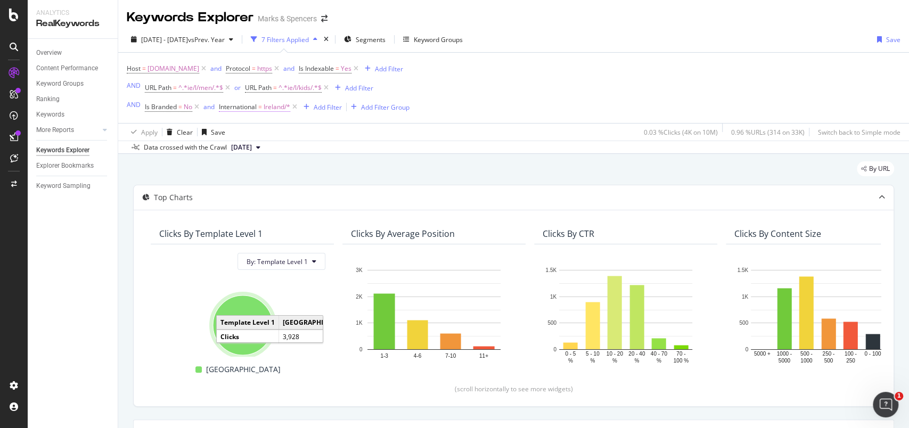
click at [285, 104] on span "Ireland/*" at bounding box center [277, 107] width 27 height 15
click at [260, 144] on div at bounding box center [287, 151] width 116 height 17
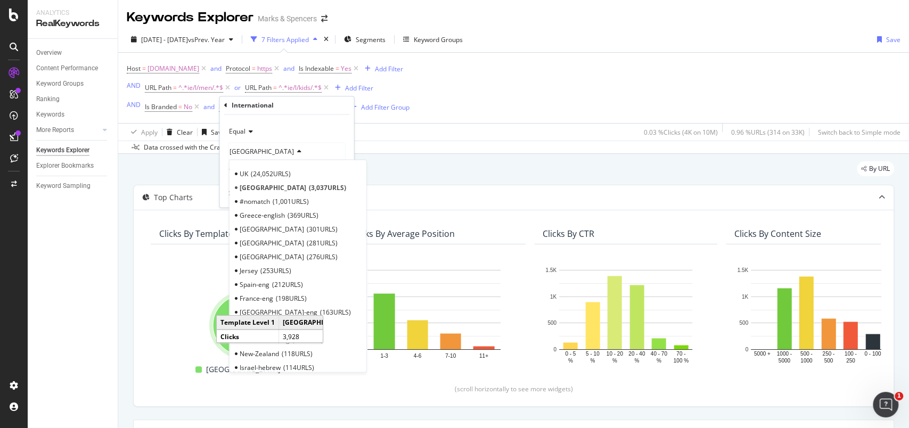
click at [256, 169] on span "24,052 URLS" at bounding box center [271, 173] width 40 height 9
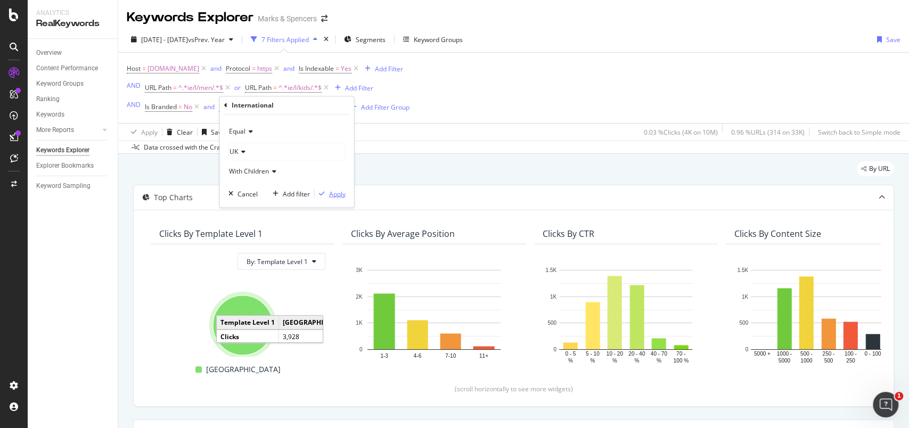
click at [334, 192] on div "Apply" at bounding box center [337, 193] width 17 height 9
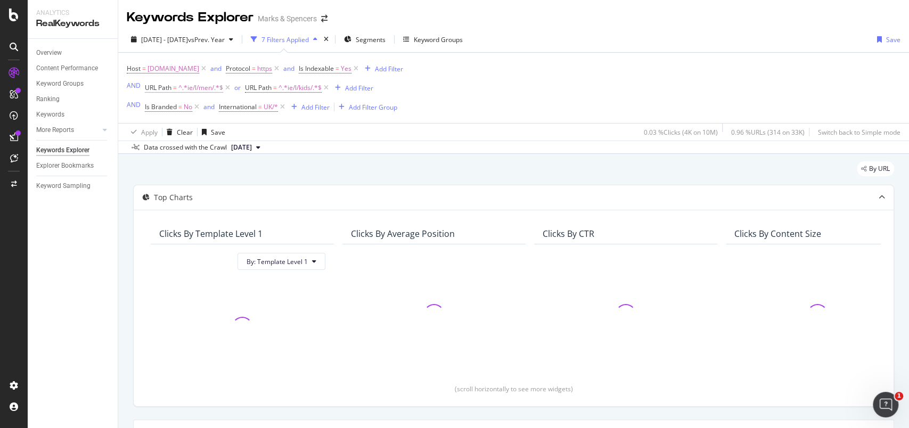
click at [202, 89] on span "^.*ie/l/men/.*$" at bounding box center [200, 87] width 45 height 15
click at [189, 128] on input "ie/l/men/" at bounding box center [204, 131] width 101 height 17
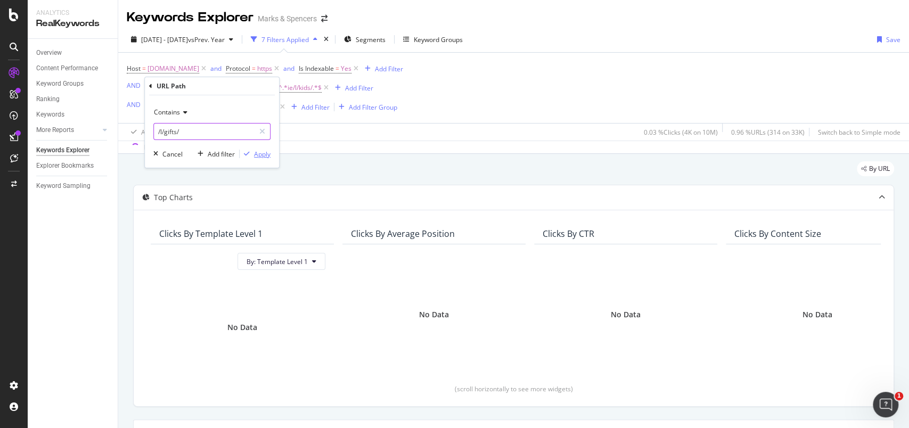
type input "/l/gifts/"
click at [257, 152] on div "Apply" at bounding box center [262, 154] width 17 height 9
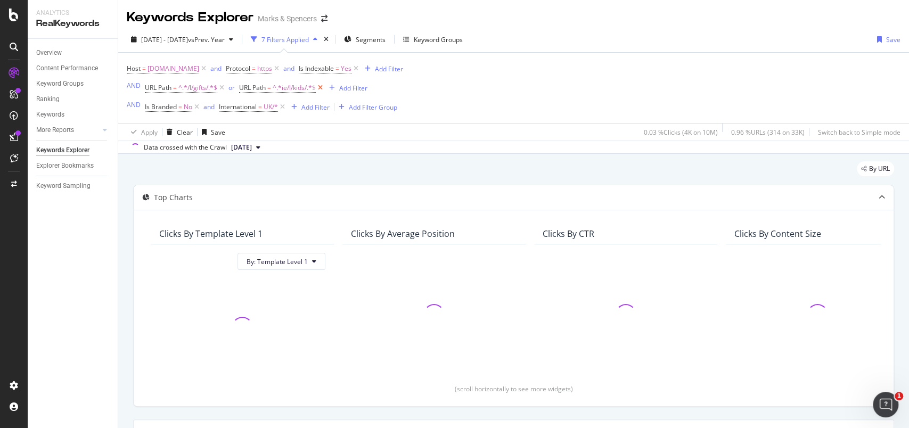
click at [321, 88] on icon at bounding box center [320, 88] width 9 height 11
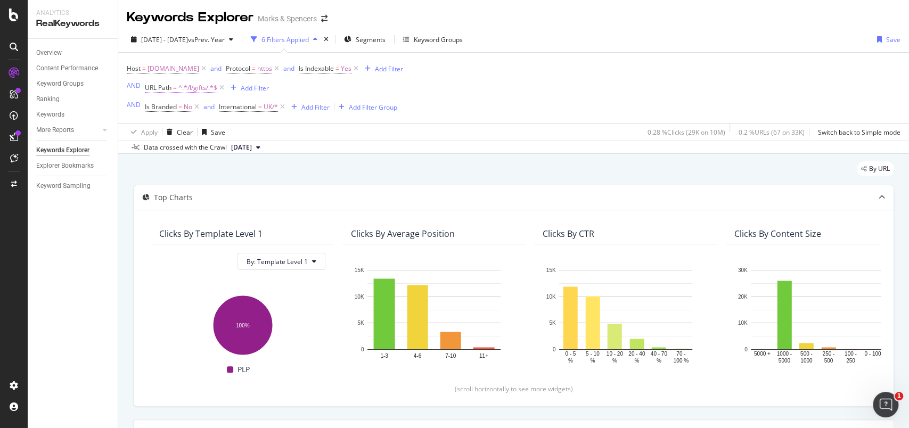
click at [194, 91] on span "^.*/l/gifts/.*$" at bounding box center [197, 87] width 39 height 15
click at [173, 131] on input "/l/gifts/" at bounding box center [204, 131] width 101 height 17
click at [170, 131] on input "/l/gifts/" at bounding box center [204, 131] width 101 height 17
click at [169, 130] on input "/l/gifts/" at bounding box center [204, 131] width 101 height 17
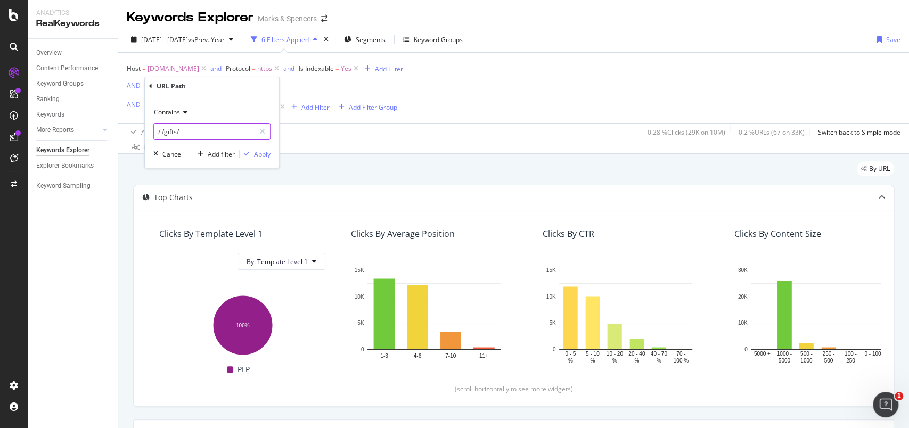
click at [171, 130] on input "/l/gifts/" at bounding box center [204, 131] width 101 height 17
type input "/l/men/"
click at [259, 154] on div "Apply" at bounding box center [262, 154] width 17 height 9
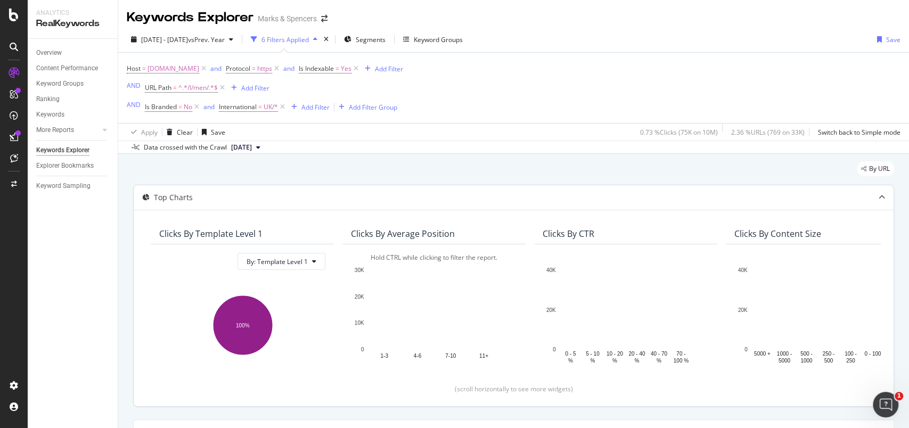
scroll to position [213, 0]
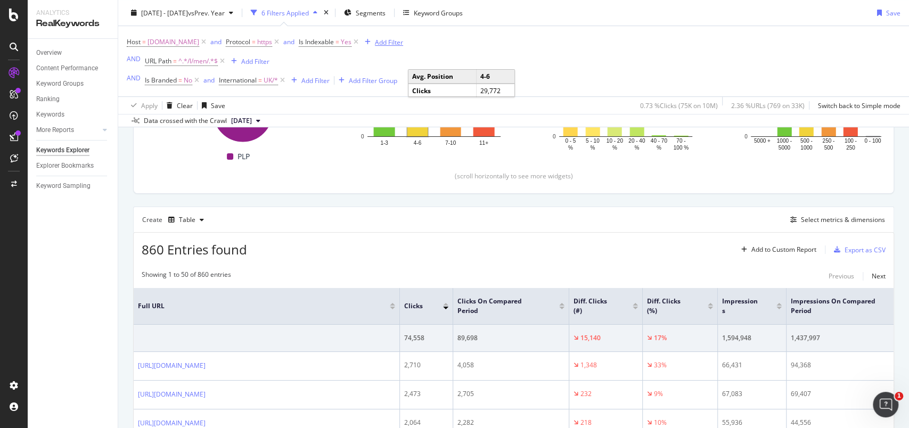
click at [403, 43] on div "Add Filter" at bounding box center [389, 41] width 28 height 9
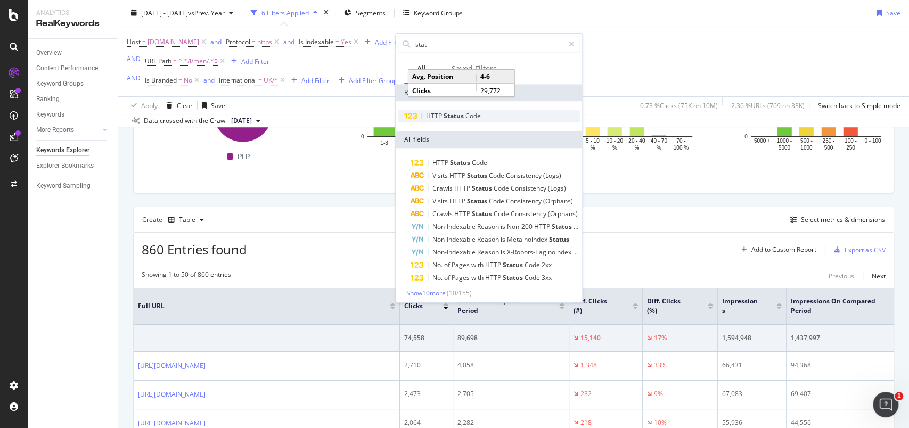
type input "stat"
click at [486, 118] on div "HTTP Status Code" at bounding box center [489, 116] width 182 height 13
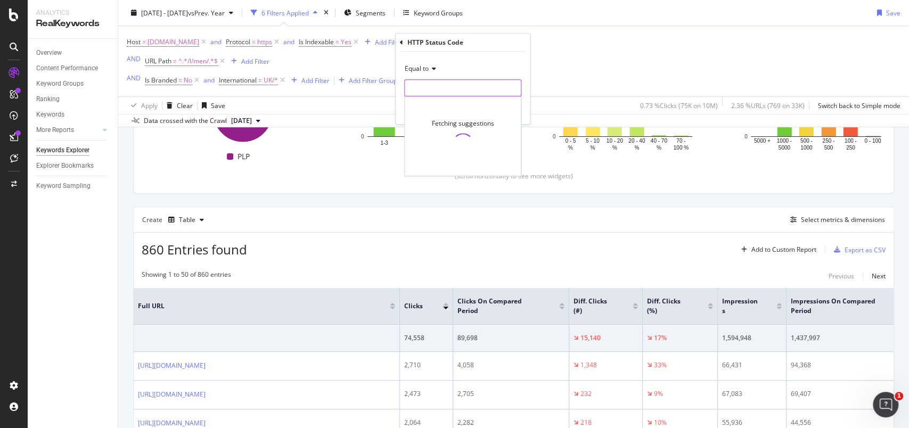
click at [451, 90] on input "number" at bounding box center [462, 87] width 117 height 17
click at [430, 112] on span "308" at bounding box center [450, 113] width 87 height 9
type input "308"
click at [518, 108] on div "Apply" at bounding box center [513, 110] width 17 height 9
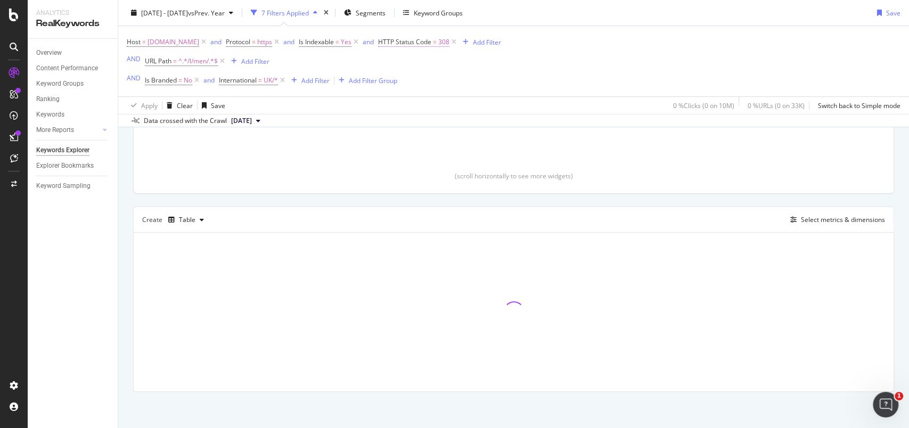
click at [437, 40] on span "=" at bounding box center [435, 41] width 4 height 9
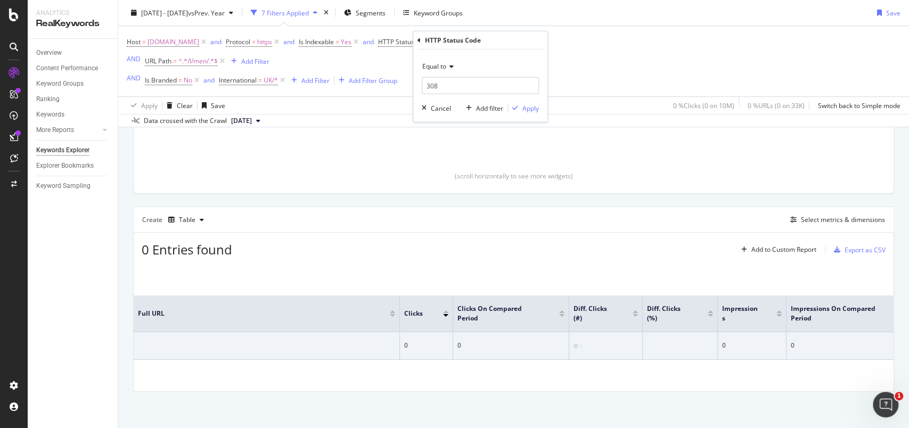
click at [440, 67] on span "Equal to" at bounding box center [434, 66] width 24 height 9
click at [444, 104] on span "Not Equal to" at bounding box center [445, 101] width 36 height 9
click at [529, 106] on div "Apply" at bounding box center [531, 107] width 17 height 9
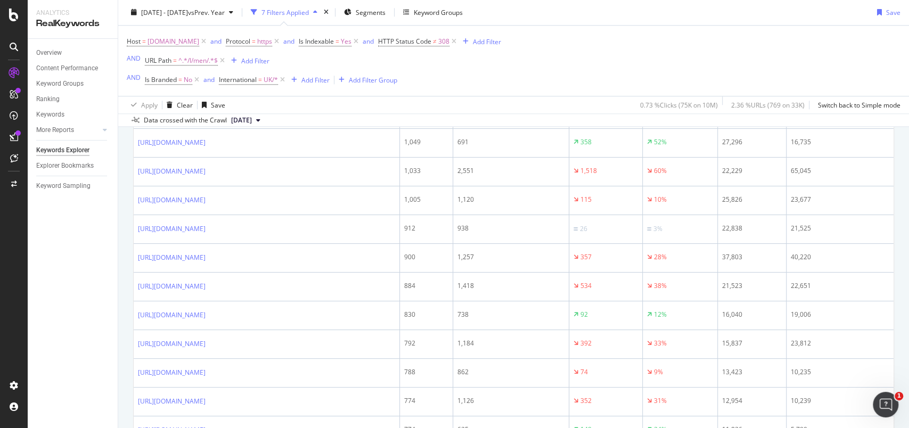
scroll to position [1137, 0]
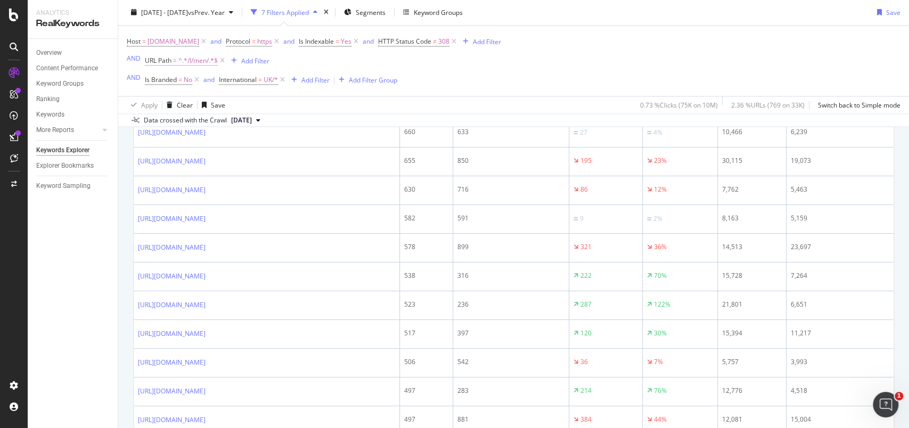
click at [189, 62] on span "^.*/l/men/.*$" at bounding box center [197, 61] width 39 height 15
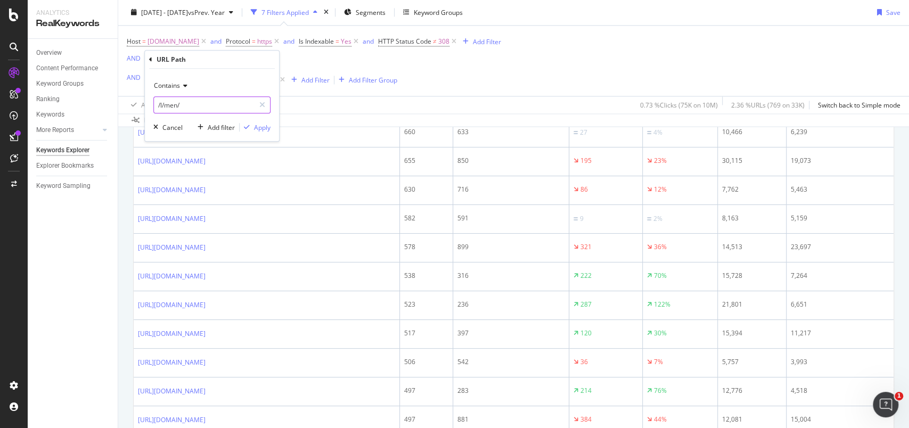
click at [176, 104] on input "/l/men/" at bounding box center [204, 104] width 101 height 17
click at [173, 103] on input "/l/men/" at bounding box center [204, 104] width 101 height 17
click at [172, 103] on input "/l/men/" at bounding box center [204, 104] width 101 height 17
type input "/l/kids/"
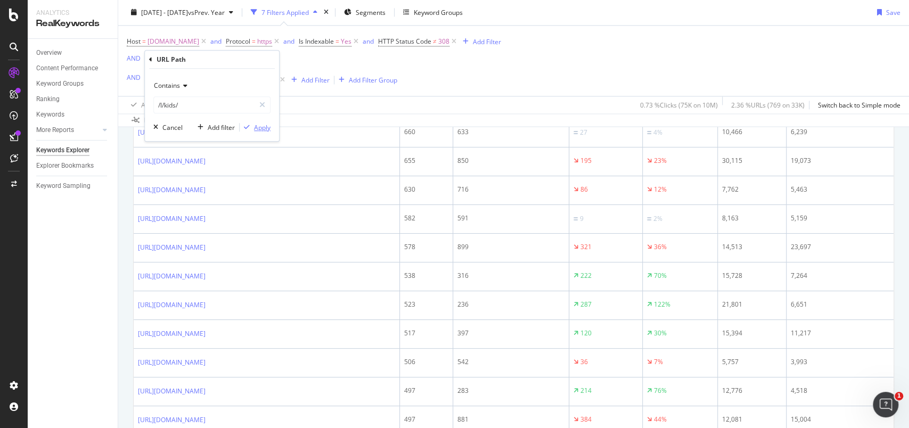
click at [258, 128] on div "Apply" at bounding box center [262, 127] width 17 height 9
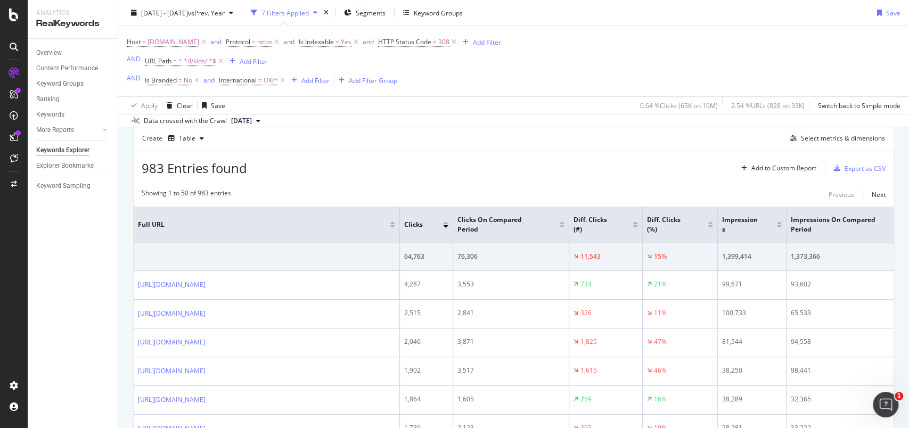
scroll to position [213, 0]
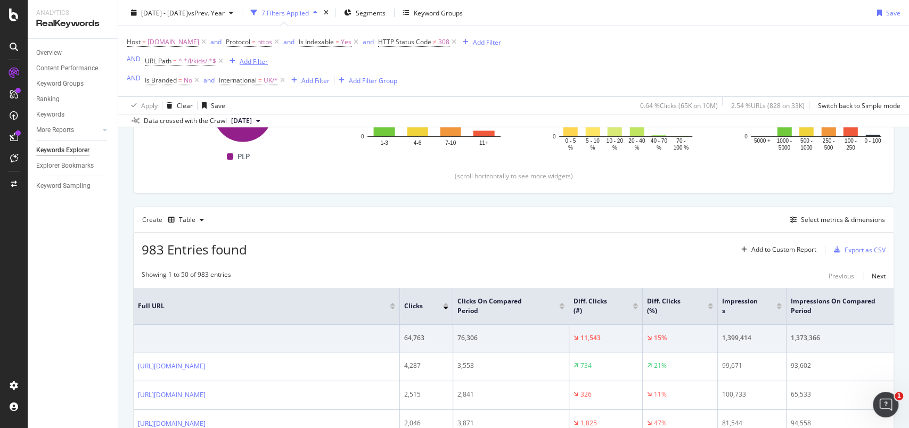
click at [247, 61] on div "Add Filter" at bounding box center [254, 60] width 28 height 9
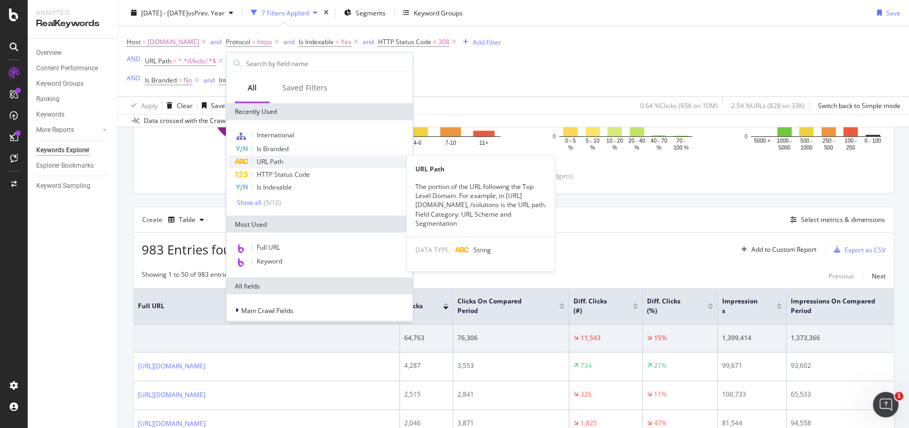
click at [283, 159] on span "URL Path" at bounding box center [270, 161] width 27 height 9
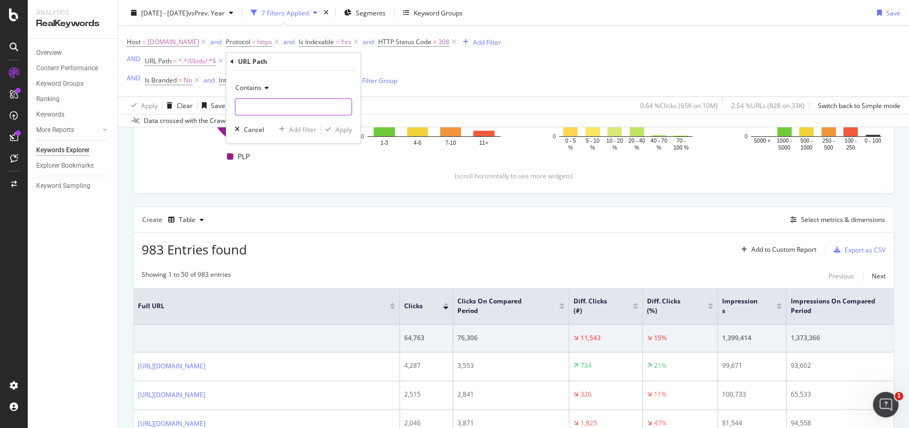
click at [271, 100] on input "text" at bounding box center [293, 107] width 116 height 17
type input "/l/men"
click at [349, 128] on div "Apply" at bounding box center [344, 129] width 17 height 9
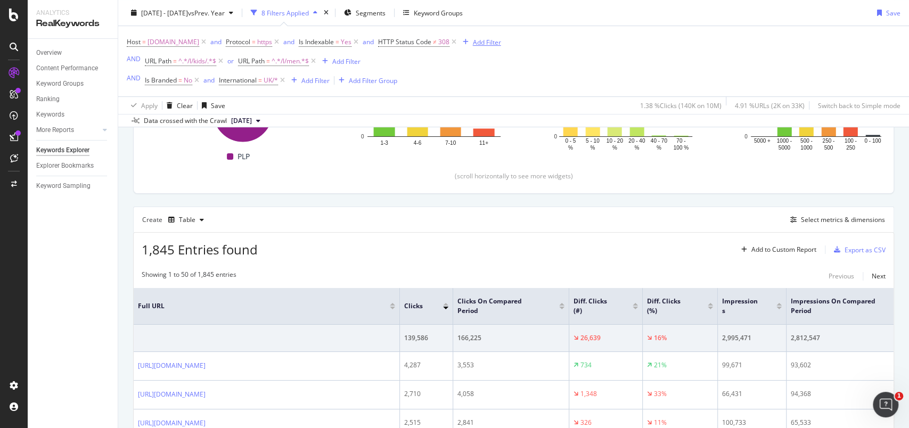
click at [501, 45] on div "Add Filter" at bounding box center [487, 41] width 28 height 9
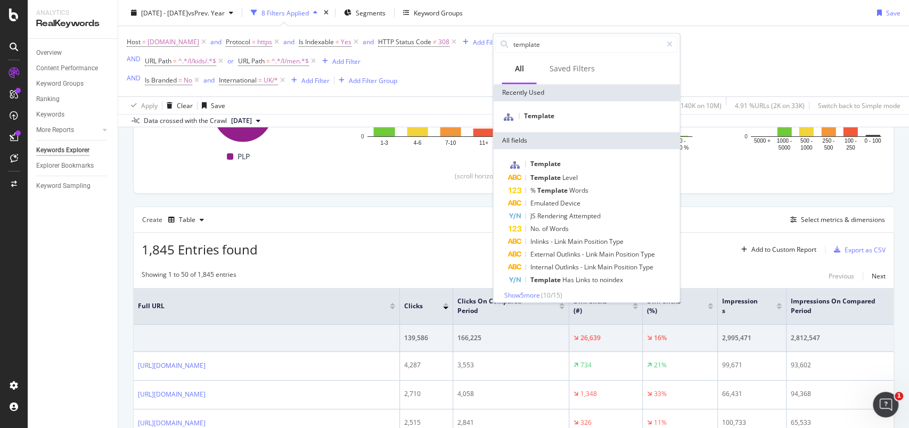
type input "template"
click at [544, 109] on div "Template" at bounding box center [586, 116] width 186 height 31
click at [546, 111] on span "Template" at bounding box center [539, 115] width 30 height 9
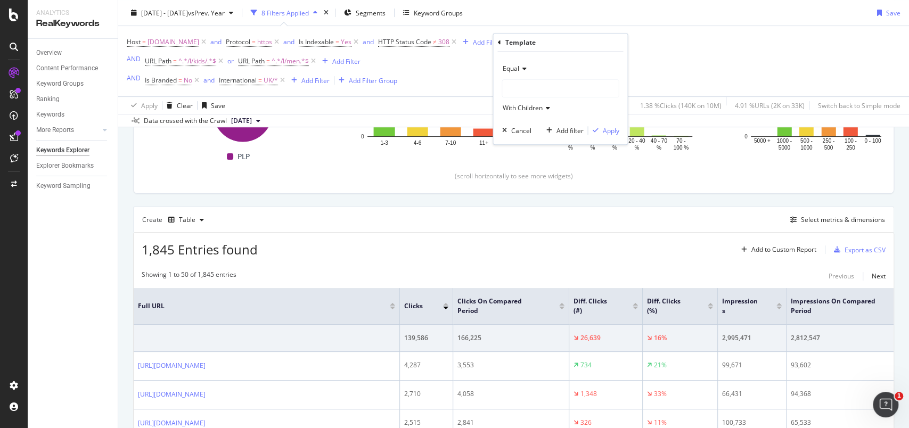
click at [524, 70] on icon at bounding box center [522, 69] width 7 height 6
click at [527, 103] on span "Not Equal" at bounding box center [521, 104] width 29 height 9
click at [526, 88] on div at bounding box center [560, 88] width 116 height 17
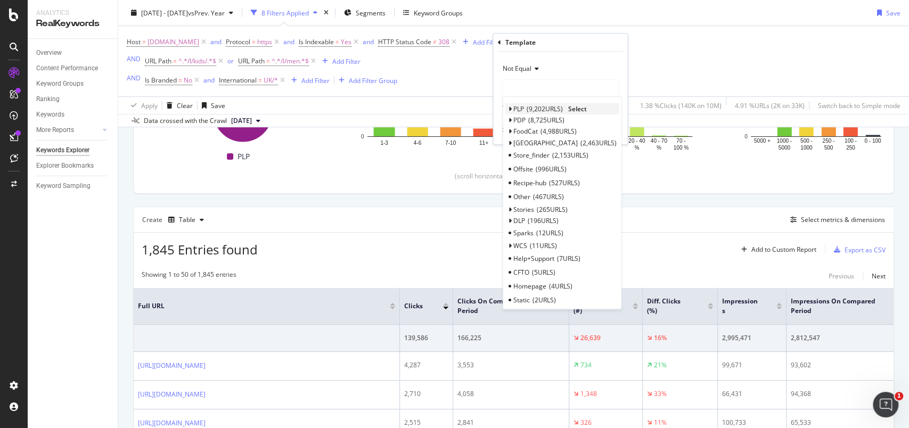
click at [509, 111] on icon at bounding box center [510, 109] width 4 height 6
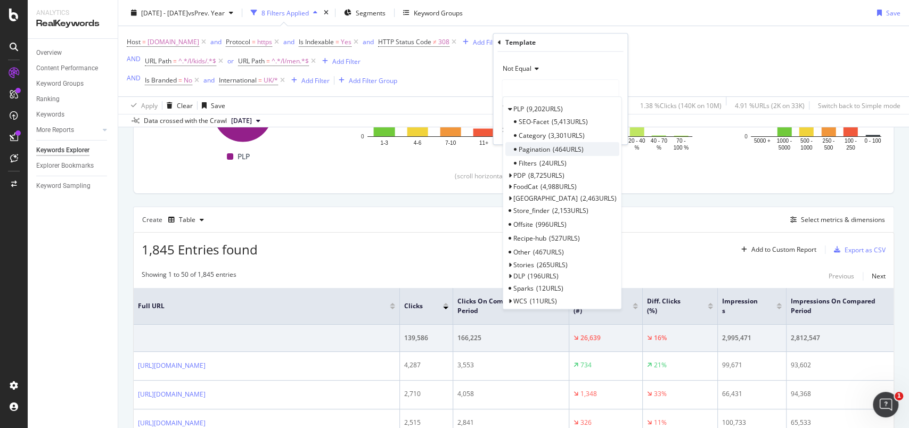
click at [533, 146] on span "Pagination" at bounding box center [533, 149] width 31 height 9
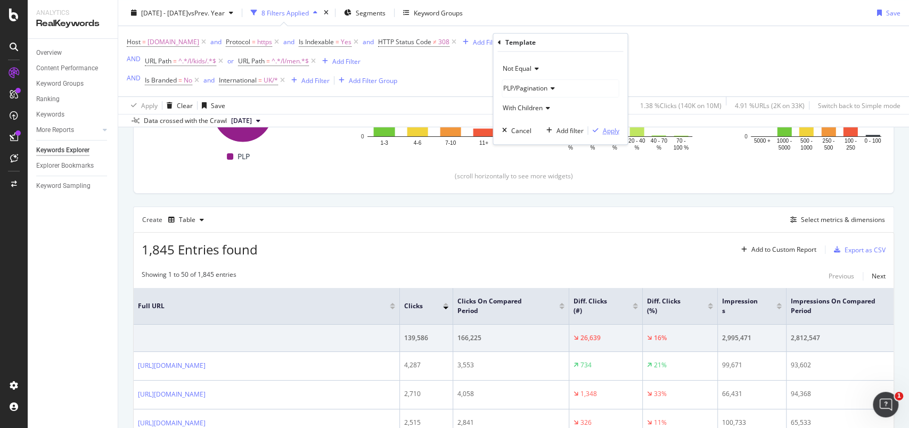
click at [614, 134] on div "Apply" at bounding box center [610, 130] width 17 height 9
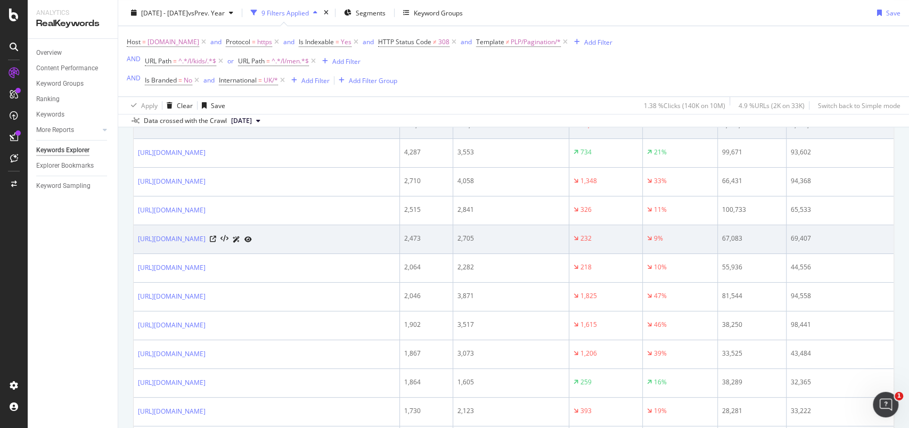
scroll to position [213, 0]
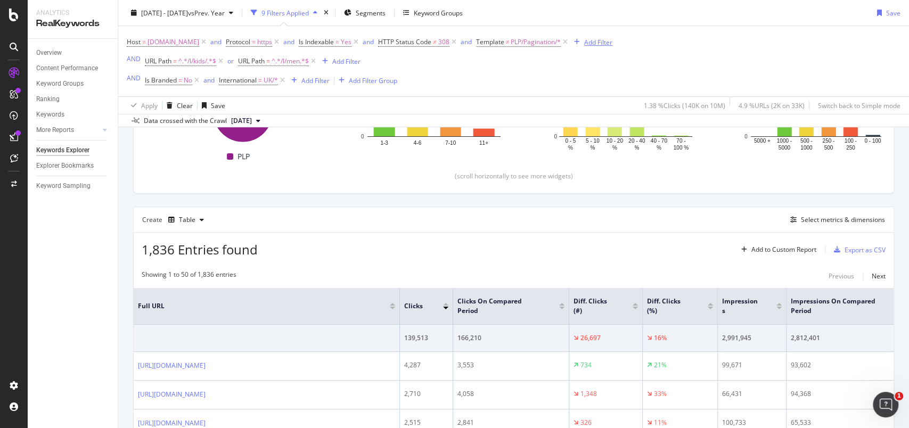
click at [613, 45] on div "Add Filter" at bounding box center [598, 41] width 28 height 9
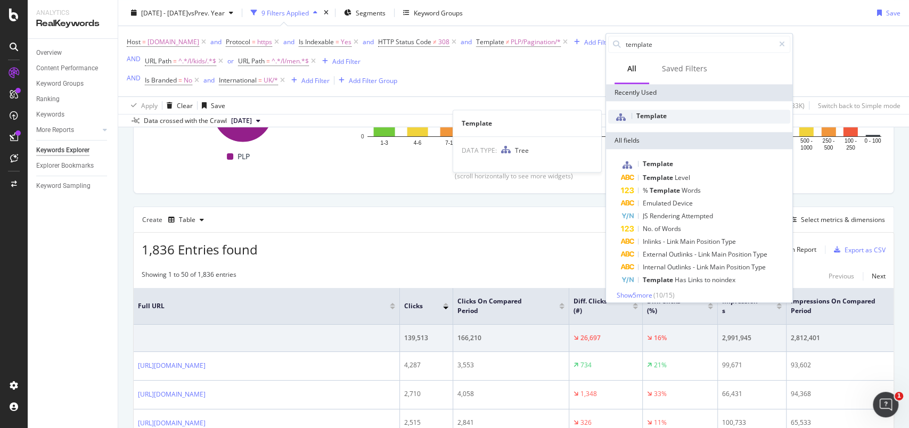
click at [661, 116] on span "Template" at bounding box center [651, 115] width 30 height 9
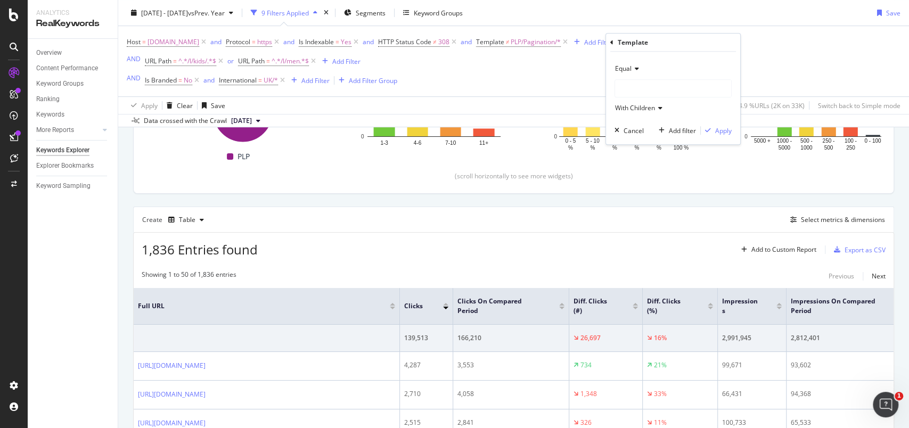
click at [635, 71] on icon at bounding box center [635, 69] width 7 height 6
click at [641, 100] on span "Not Equal" at bounding box center [634, 104] width 29 height 9
click at [642, 88] on div at bounding box center [673, 88] width 116 height 17
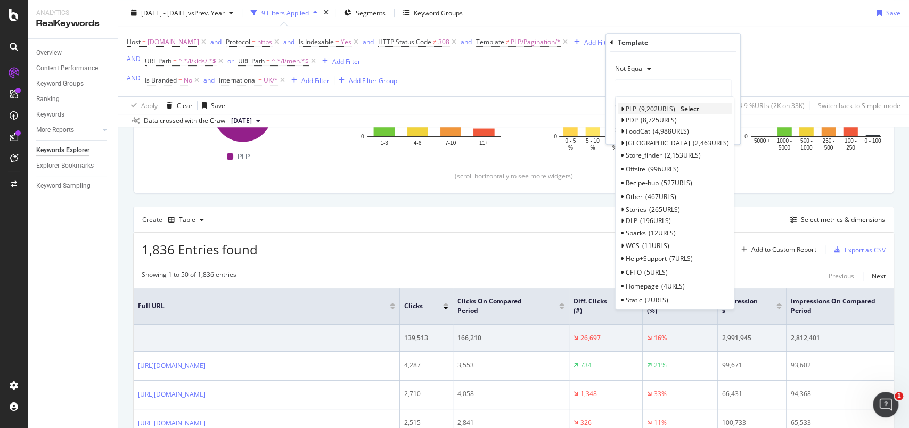
click at [623, 112] on icon at bounding box center [623, 109] width 4 height 6
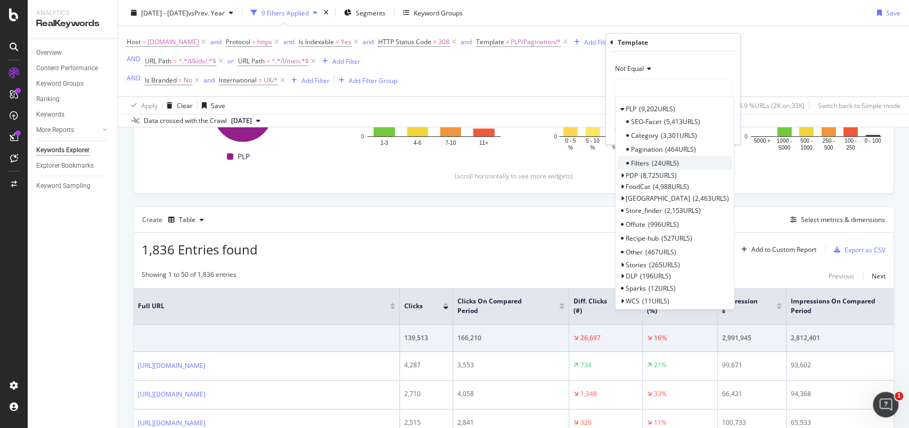
click at [667, 161] on span "24 URLS" at bounding box center [665, 163] width 27 height 9
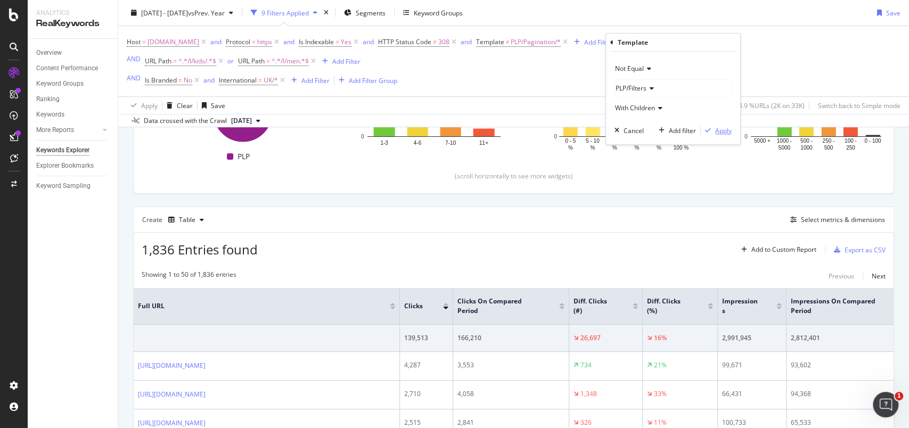
click at [724, 134] on div "Apply" at bounding box center [723, 130] width 17 height 9
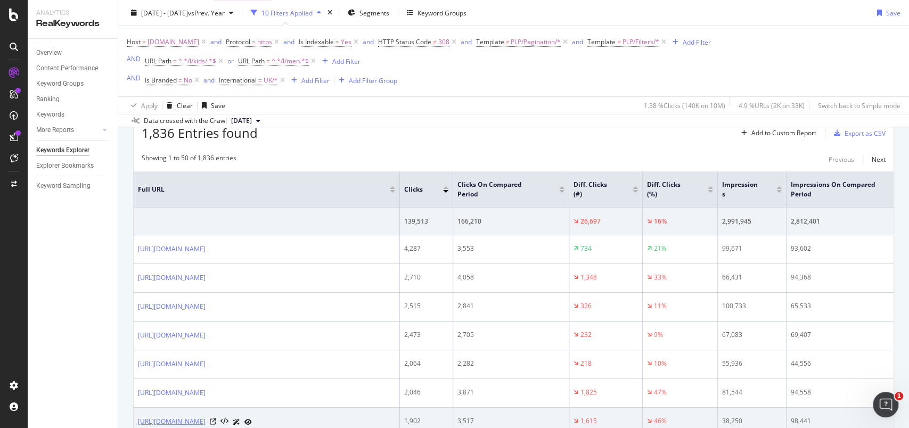
scroll to position [284, 0]
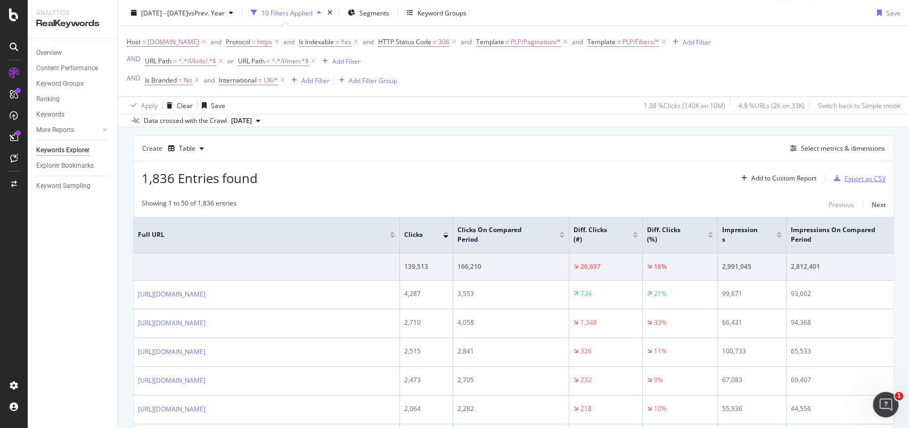
click at [845, 182] on div "Export as CSV" at bounding box center [865, 178] width 41 height 9
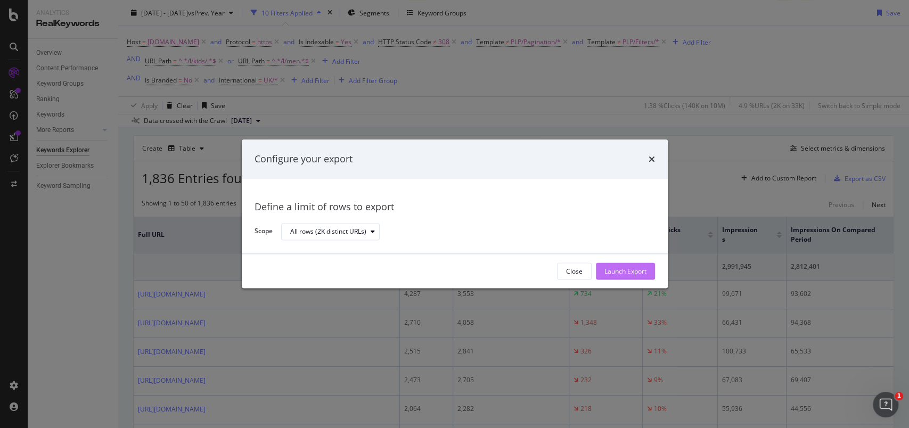
click at [616, 266] on div "Launch Export" at bounding box center [626, 272] width 42 height 16
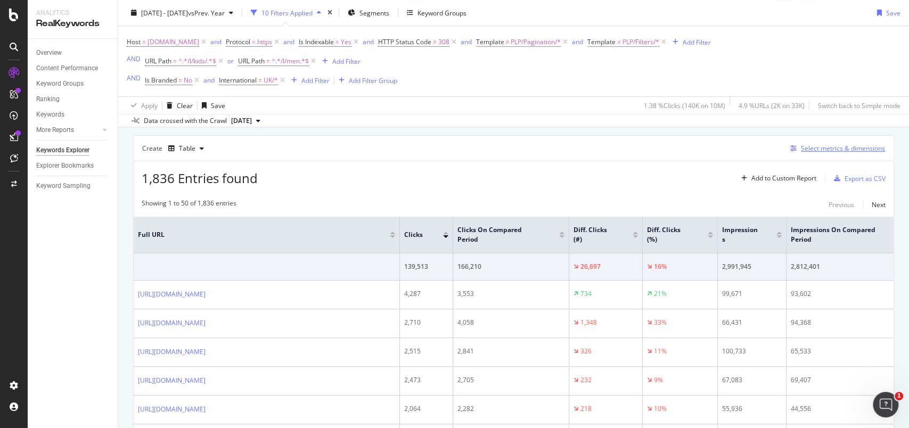
click at [827, 151] on div "Select metrics & dimensions" at bounding box center [843, 148] width 84 height 9
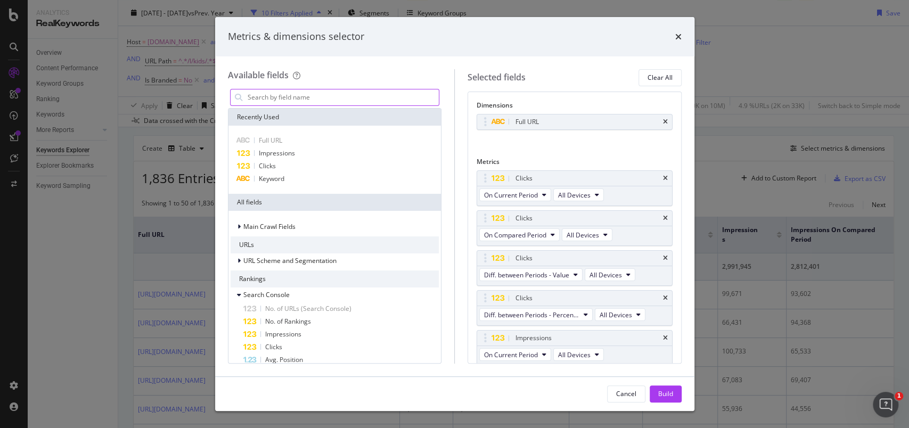
click at [337, 96] on input "modal" at bounding box center [343, 97] width 193 height 16
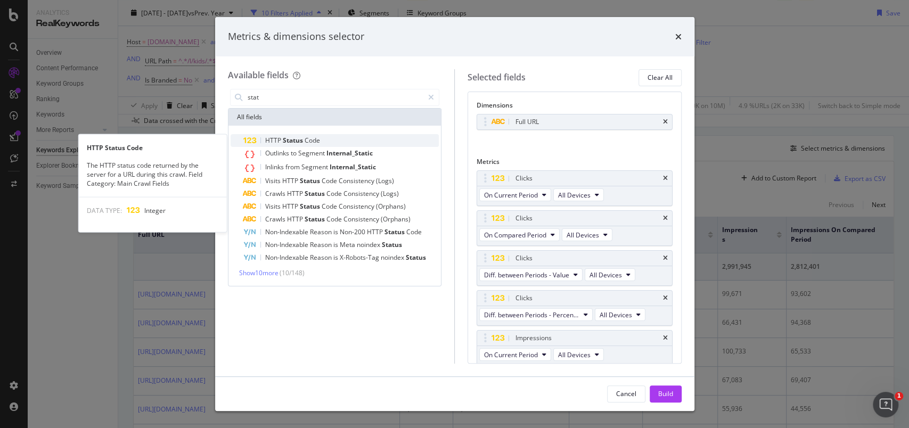
type input "stat"
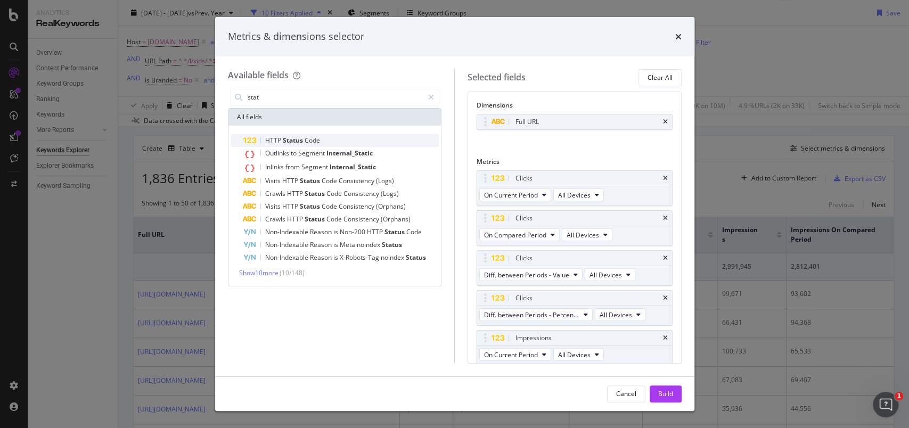
click at [290, 142] on span "Status" at bounding box center [294, 140] width 22 height 9
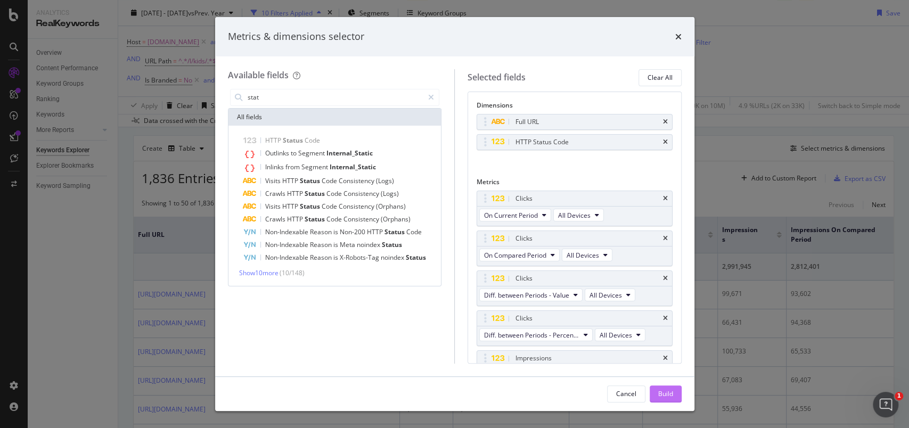
click at [671, 394] on div "Build" at bounding box center [665, 393] width 15 height 9
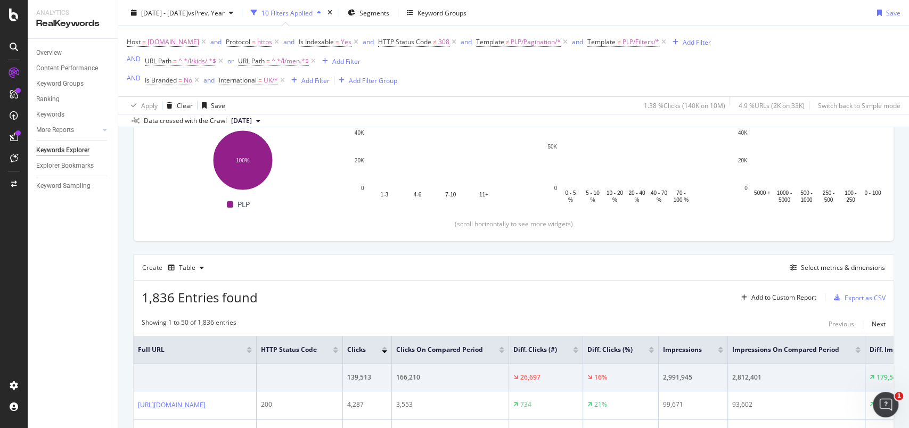
scroll to position [305, 0]
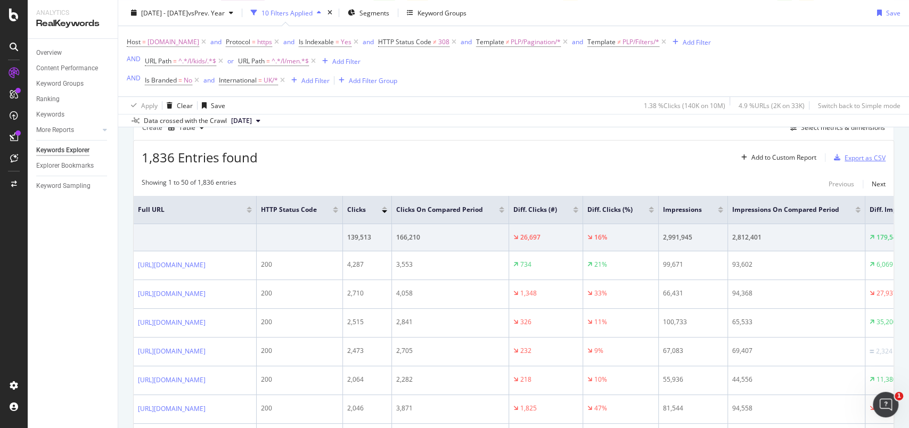
click at [848, 162] on div "Export as CSV" at bounding box center [858, 158] width 56 height 16
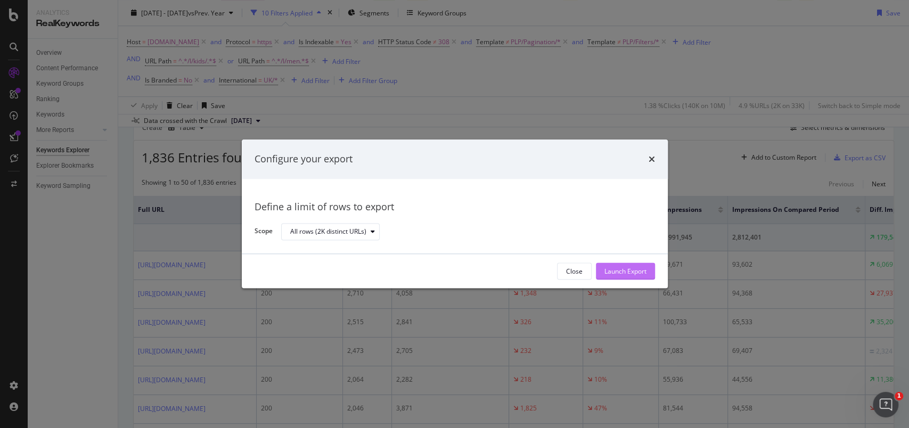
click at [620, 268] on div "Launch Export" at bounding box center [626, 271] width 42 height 9
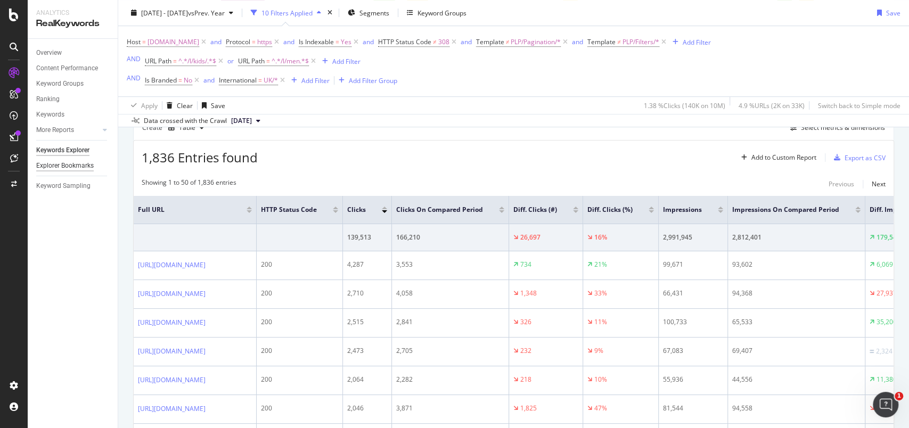
click at [68, 165] on div "Explorer Bookmarks" at bounding box center [65, 165] width 58 height 11
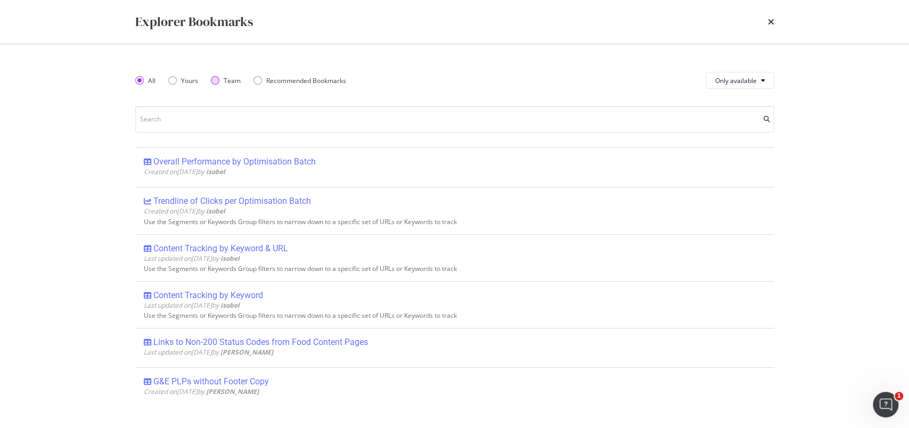
click at [218, 83] on div "Team" at bounding box center [226, 80] width 30 height 9
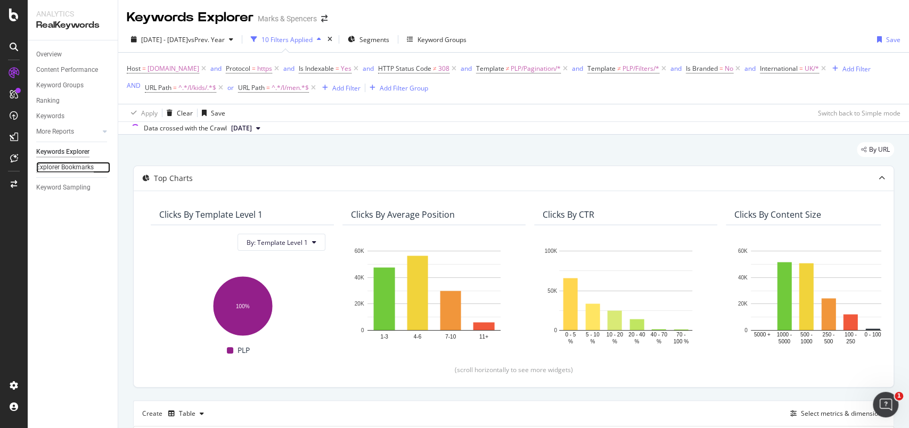
click at [74, 168] on div "Explorer Bookmarks" at bounding box center [65, 167] width 58 height 11
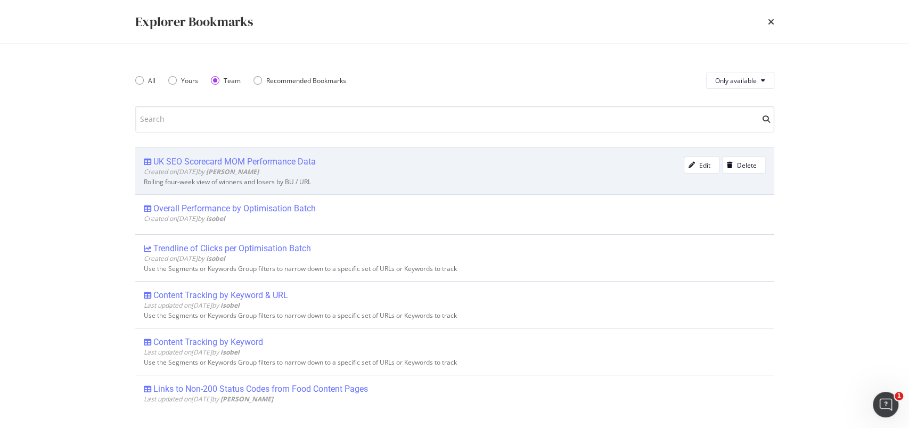
click at [281, 161] on div "UK SEO Scorecard MOM Performance Data" at bounding box center [234, 162] width 162 height 11
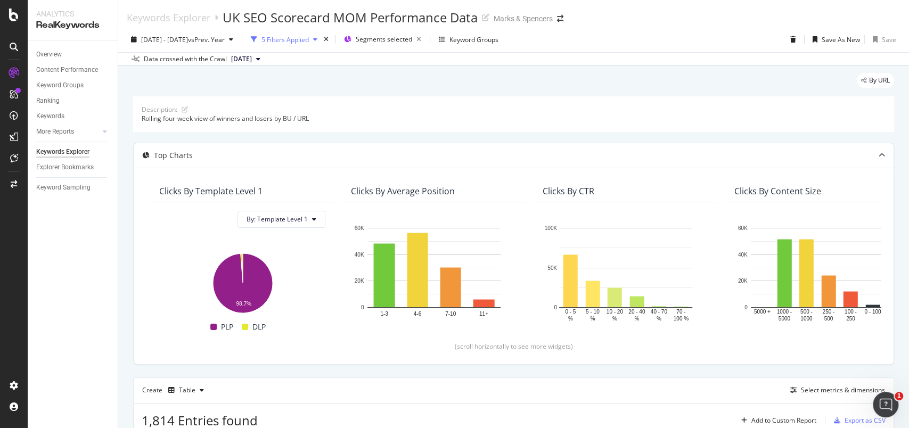
click at [309, 43] on div "5 Filters Applied" at bounding box center [285, 39] width 47 height 9
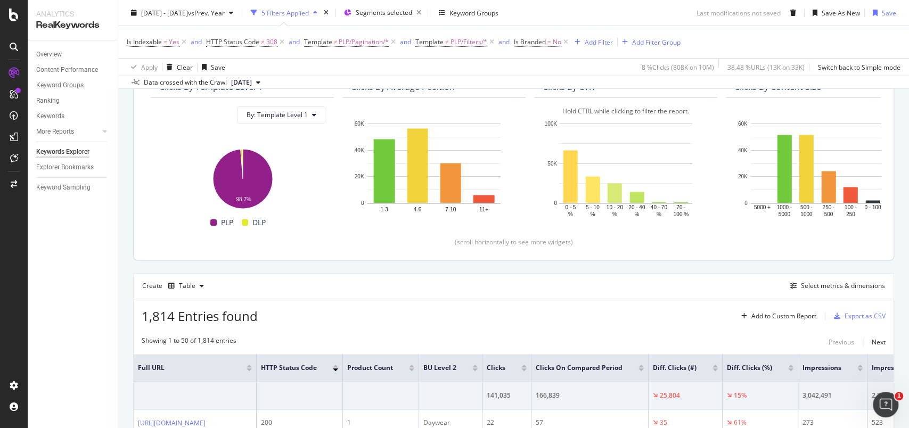
scroll to position [213, 0]
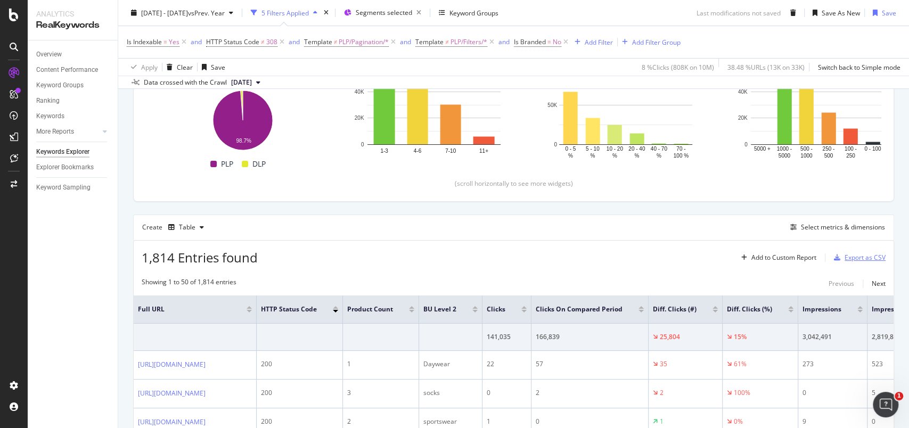
click at [860, 256] on div "Export as CSV" at bounding box center [865, 257] width 41 height 9
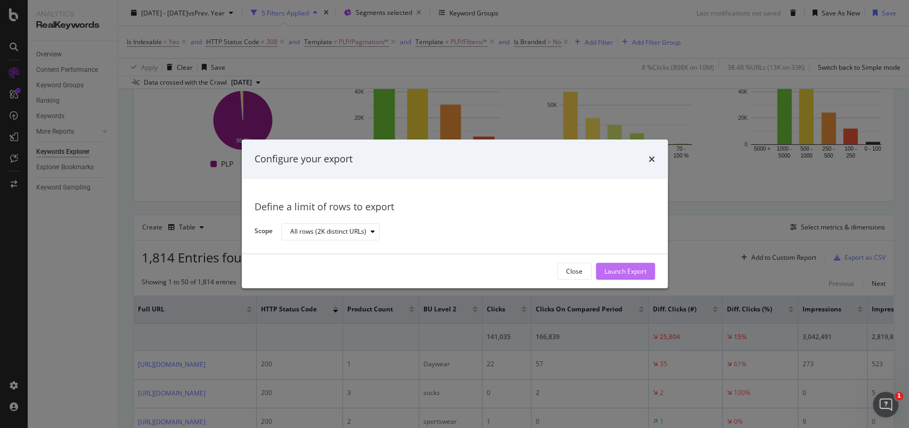
click at [610, 264] on div "Launch Export" at bounding box center [626, 272] width 42 height 16
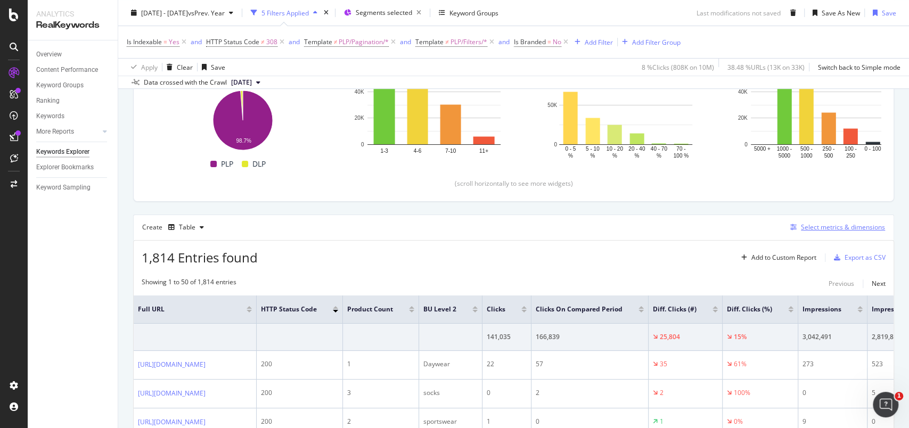
click at [812, 227] on div "Select metrics & dimensions" at bounding box center [843, 227] width 84 height 9
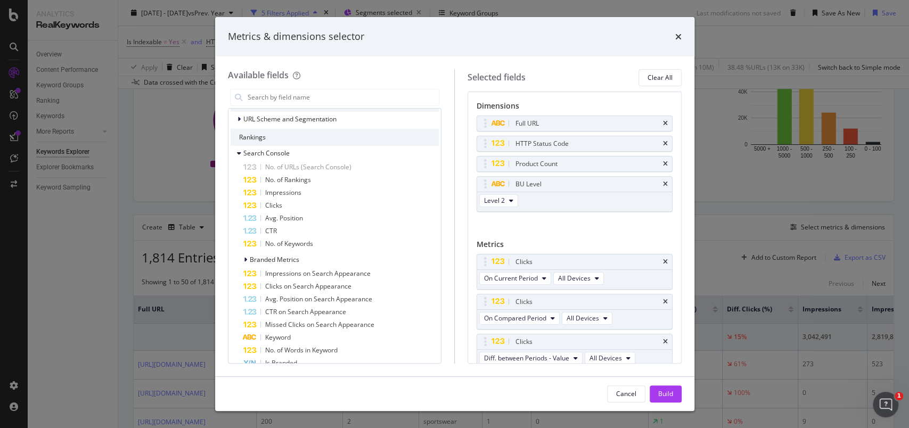
scroll to position [0, 0]
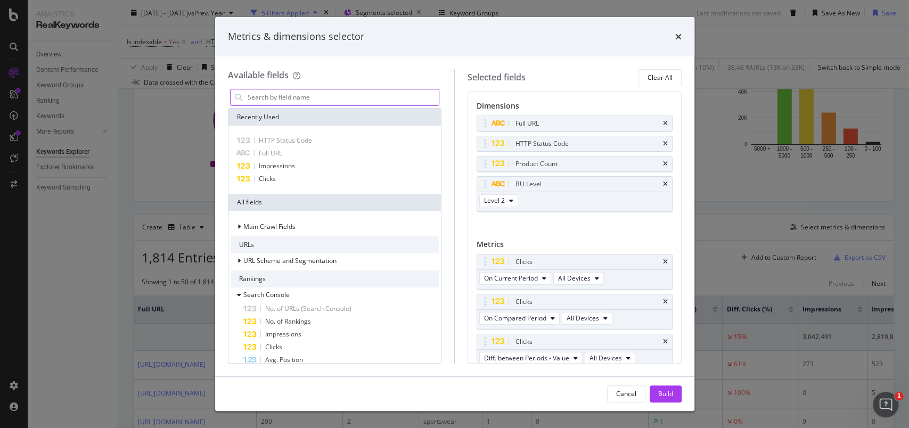
click at [319, 95] on input "modal" at bounding box center [343, 97] width 193 height 16
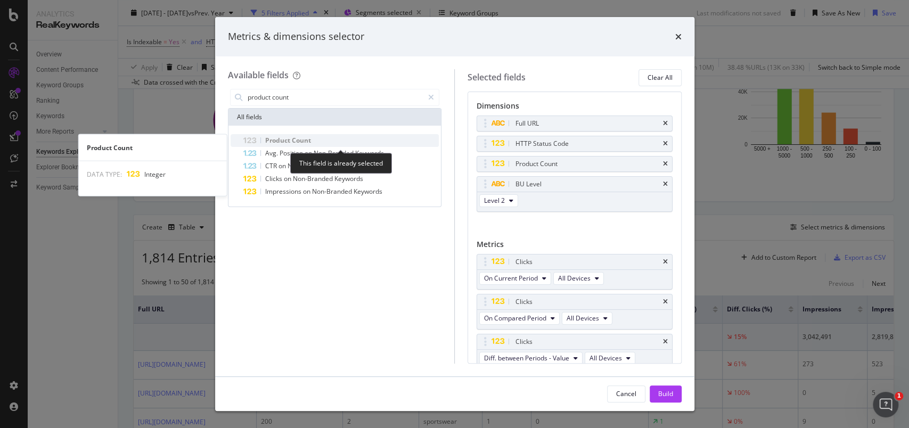
type input "product count"
click at [307, 142] on span "Count" at bounding box center [301, 140] width 19 height 9
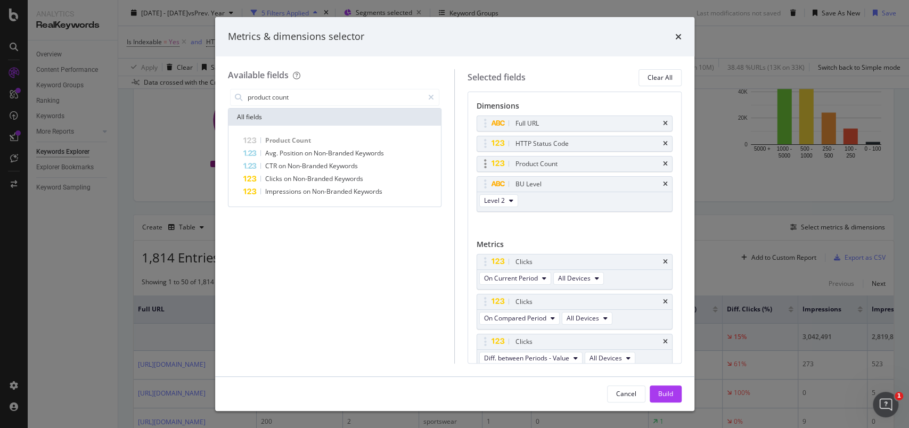
click at [486, 169] on div "Product Count" at bounding box center [574, 164] width 195 height 15
click at [385, 250] on div "product count All fields Product Count Avg. Position on Non-Branded Keywords CT…" at bounding box center [335, 225] width 214 height 277
click at [678, 39] on icon "times" at bounding box center [678, 36] width 6 height 9
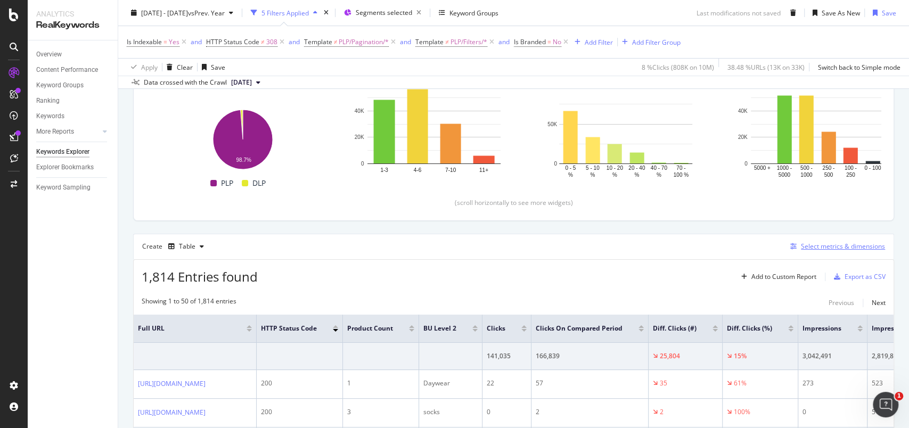
scroll to position [213, 0]
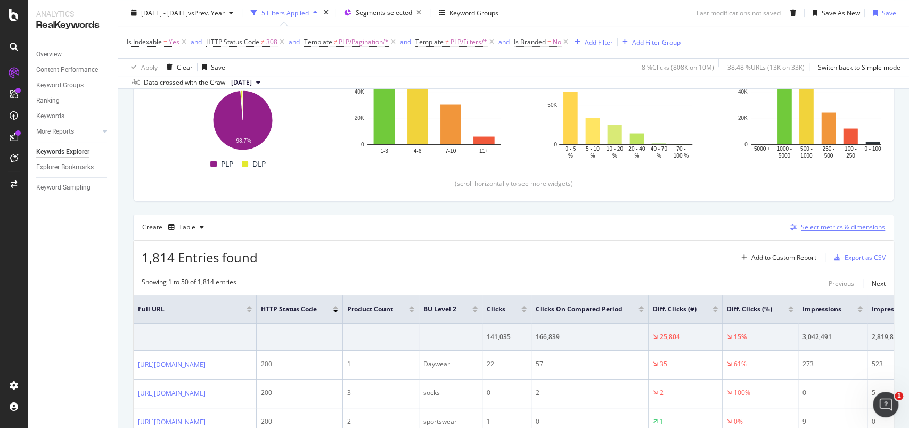
click at [810, 222] on div "Select metrics & dimensions" at bounding box center [835, 228] width 99 height 12
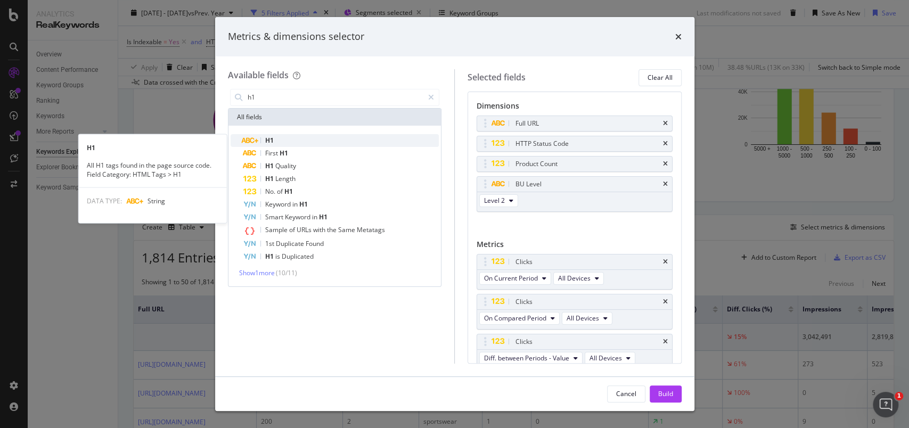
type input "h1"
click at [306, 138] on div "H1" at bounding box center [341, 140] width 196 height 13
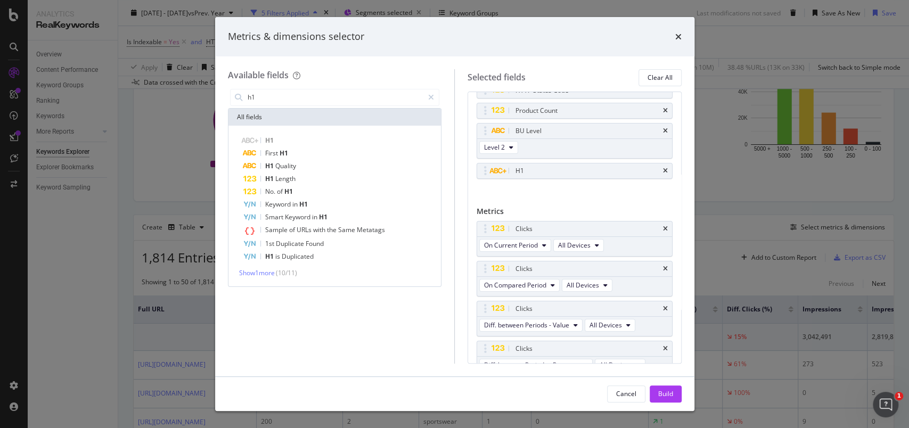
scroll to position [0, 0]
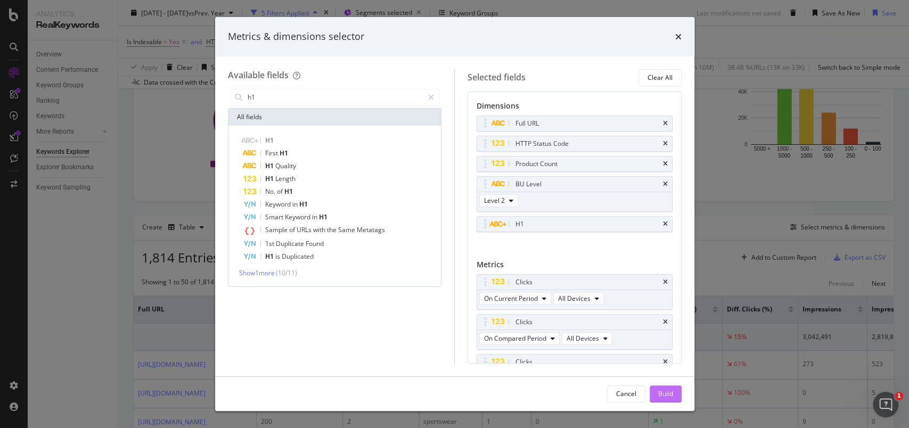
click at [667, 393] on div "Build" at bounding box center [665, 393] width 15 height 9
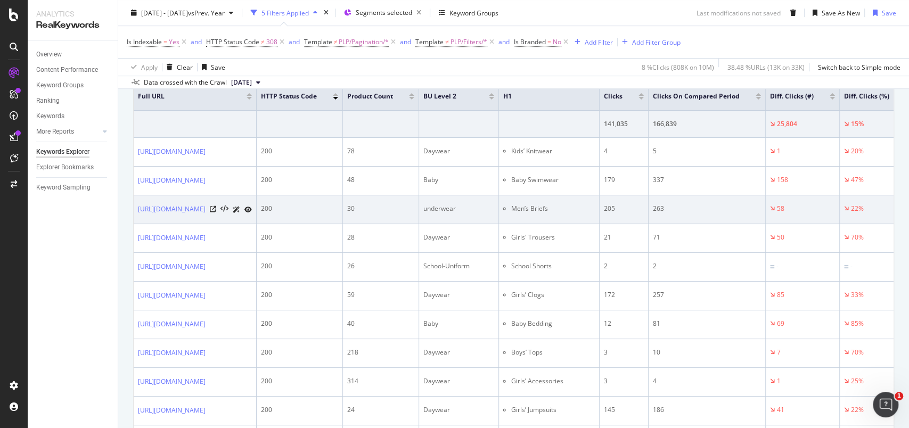
scroll to position [355, 0]
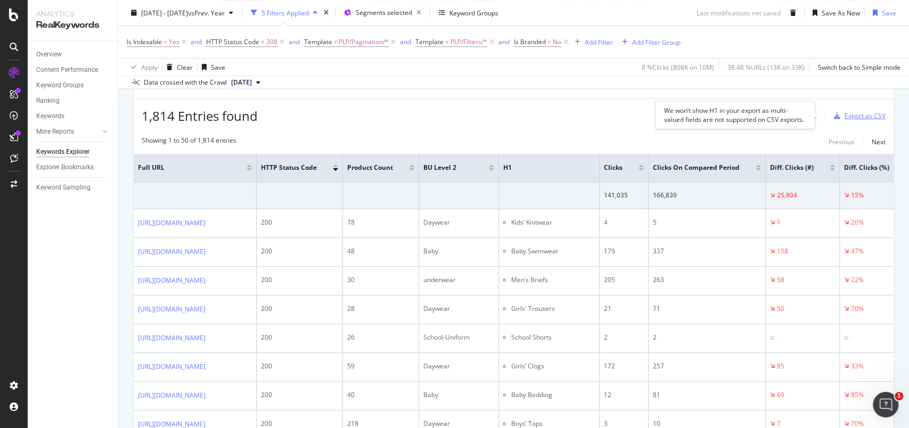
click at [852, 119] on div "Export as CSV" at bounding box center [865, 115] width 41 height 9
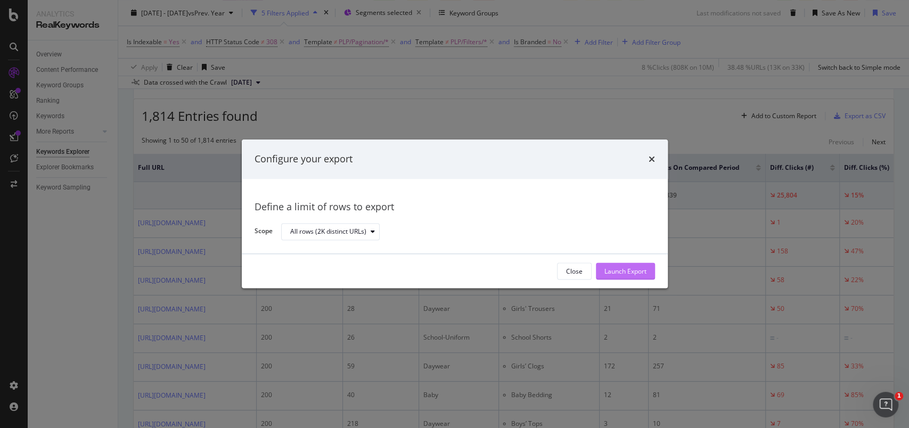
click at [641, 268] on div "Launch Export" at bounding box center [626, 271] width 42 height 9
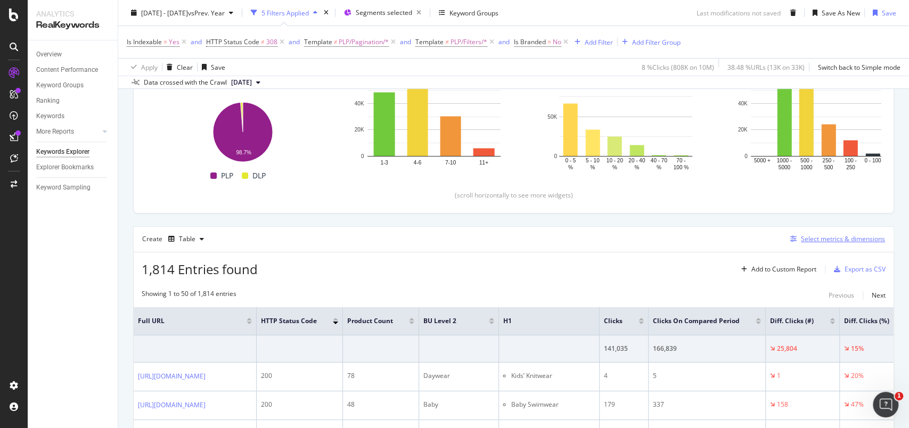
scroll to position [213, 0]
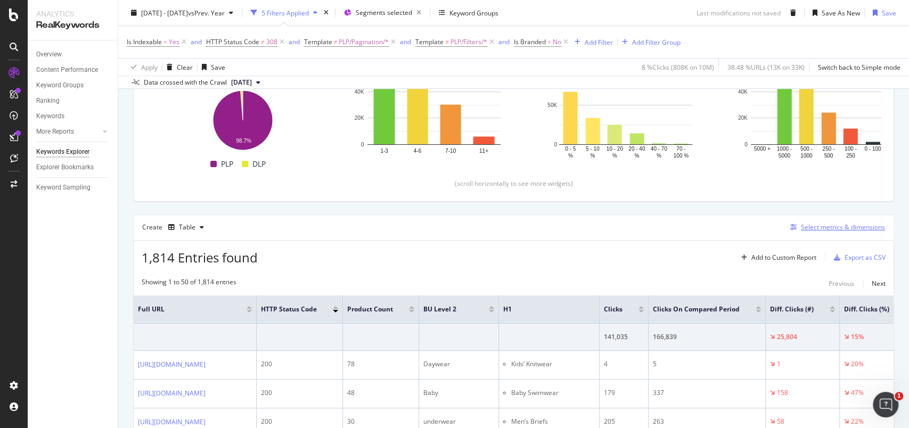
click at [805, 224] on div "Select metrics & dimensions" at bounding box center [843, 227] width 84 height 9
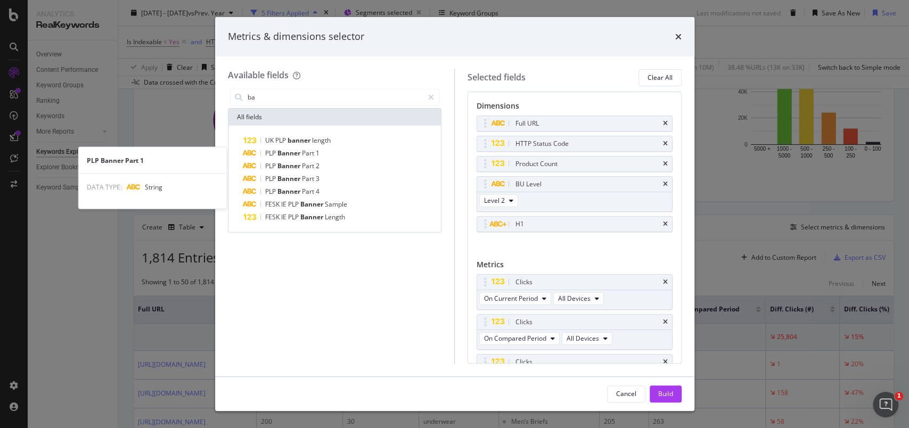
type input "b"
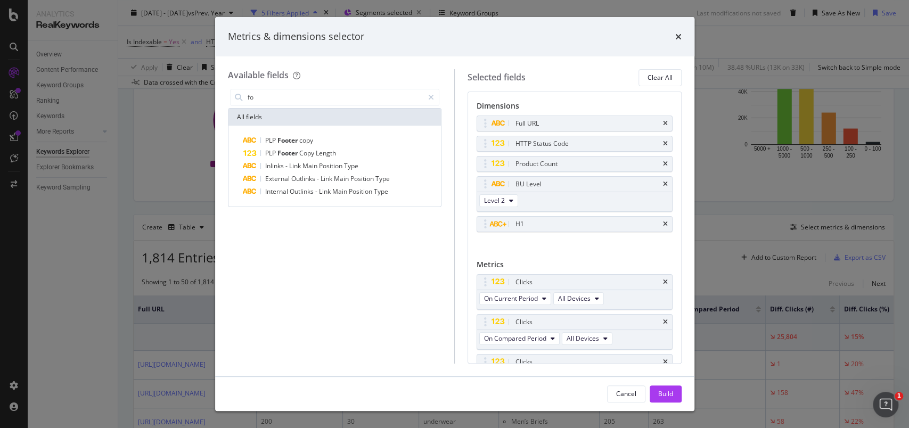
type input "f"
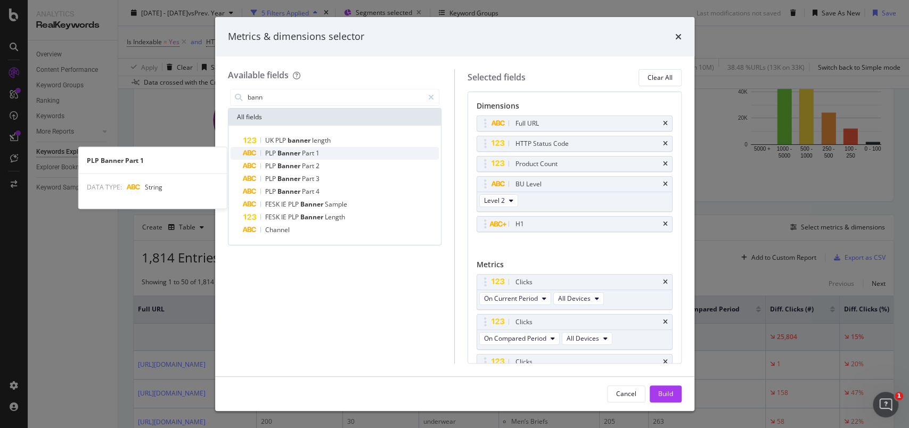
type input "bann"
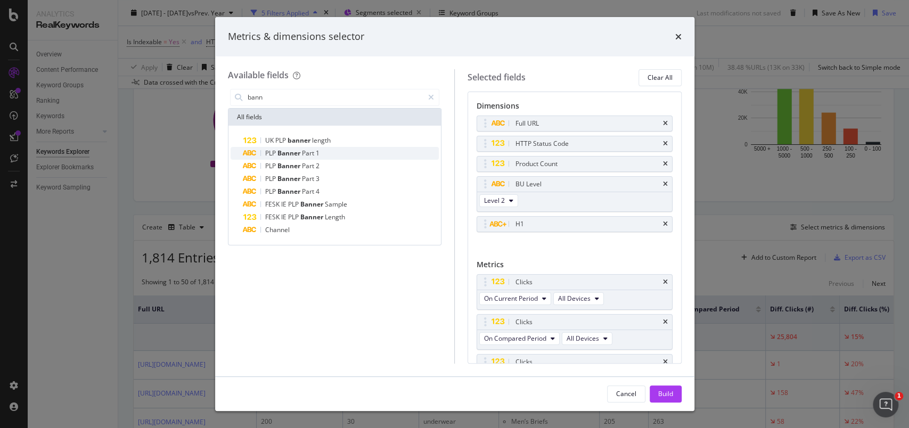
click at [334, 151] on div "PLP Banner Part 1" at bounding box center [341, 153] width 196 height 13
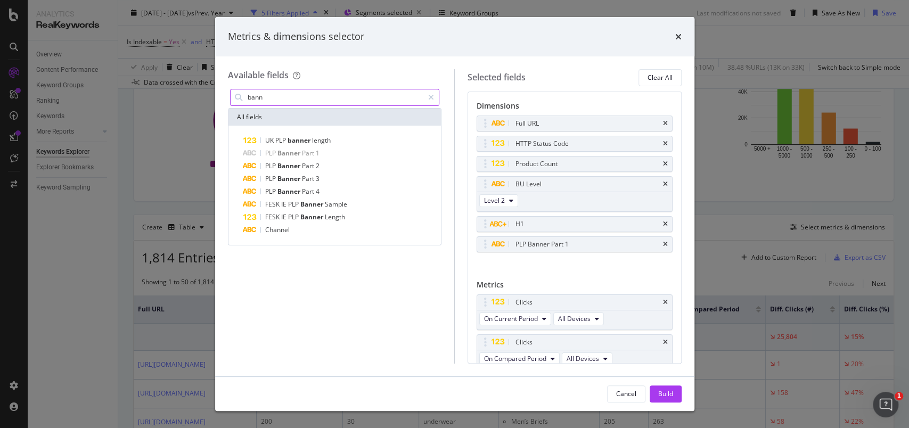
drag, startPoint x: 431, startPoint y: 94, endPoint x: 398, endPoint y: 99, distance: 34.0
click at [431, 94] on icon "modal" at bounding box center [431, 97] width 6 height 7
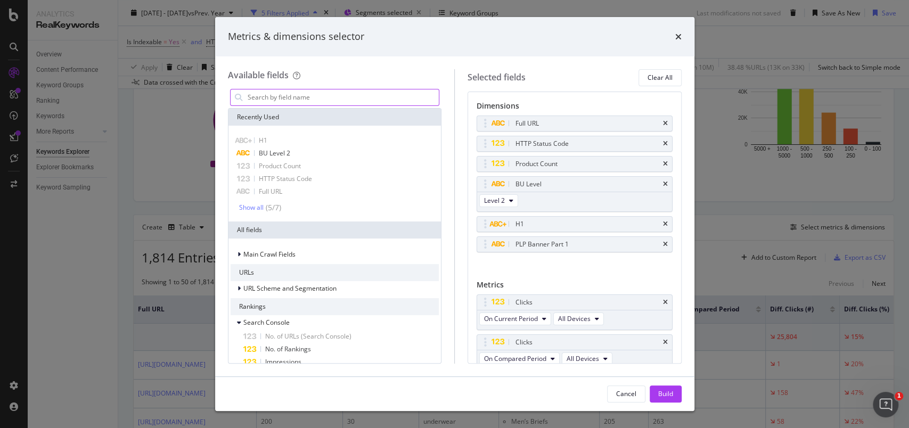
click at [347, 96] on input "modal" at bounding box center [343, 97] width 193 height 16
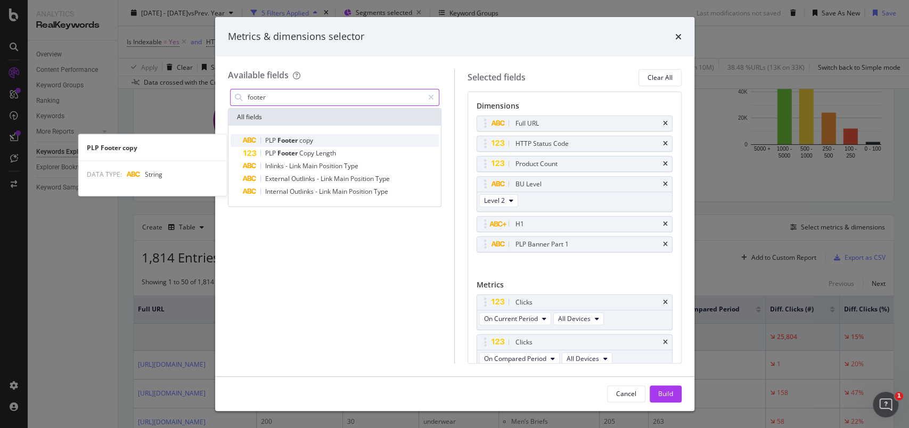
type input "footer"
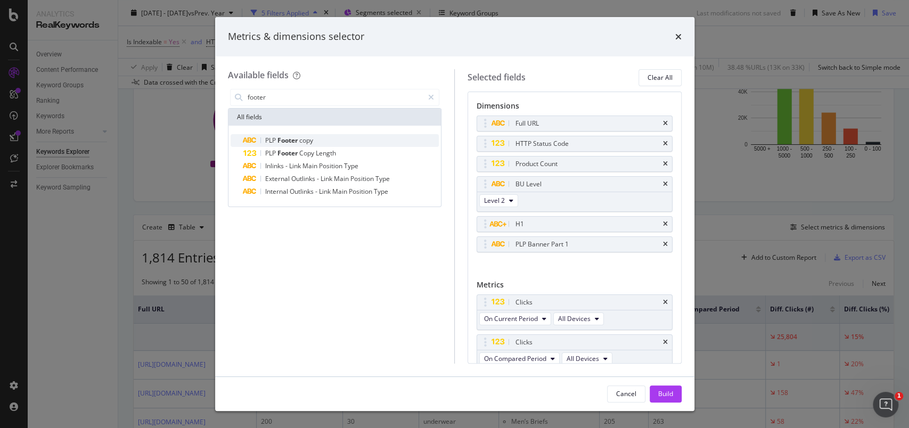
click at [318, 138] on div "PLP Footer copy" at bounding box center [341, 140] width 196 height 13
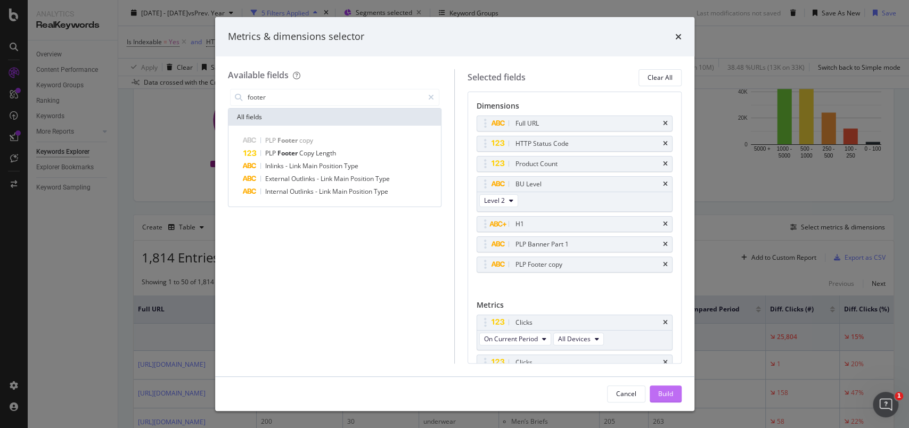
click at [663, 392] on div "Build" at bounding box center [665, 393] width 15 height 9
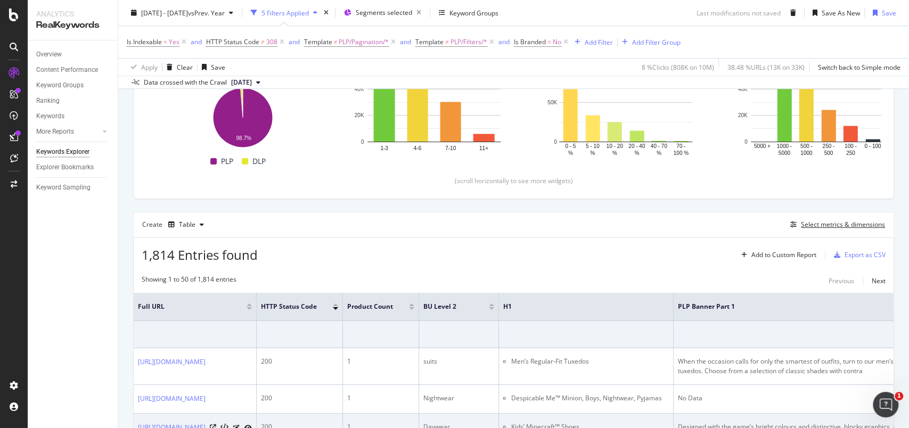
scroll to position [213, 0]
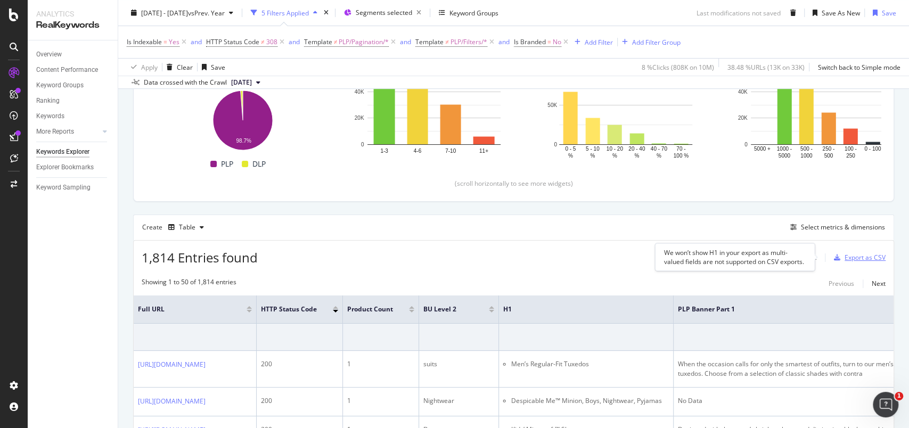
click at [867, 256] on div "Export as CSV" at bounding box center [865, 257] width 41 height 9
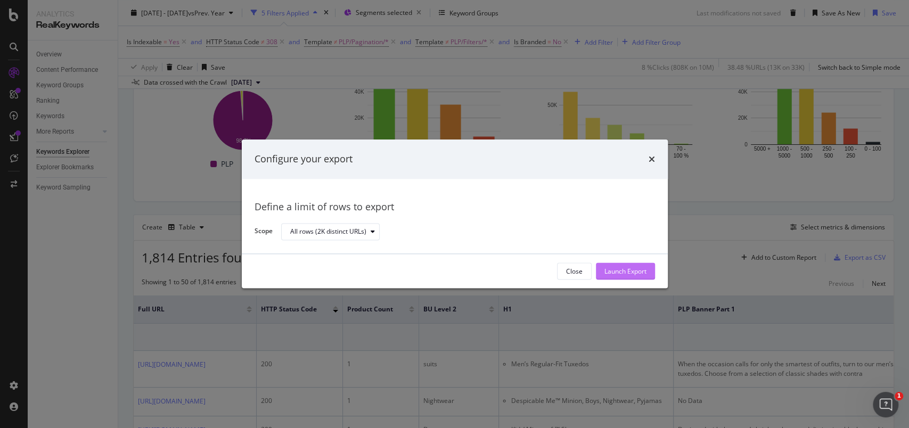
click at [618, 271] on div "Launch Export" at bounding box center [626, 271] width 42 height 9
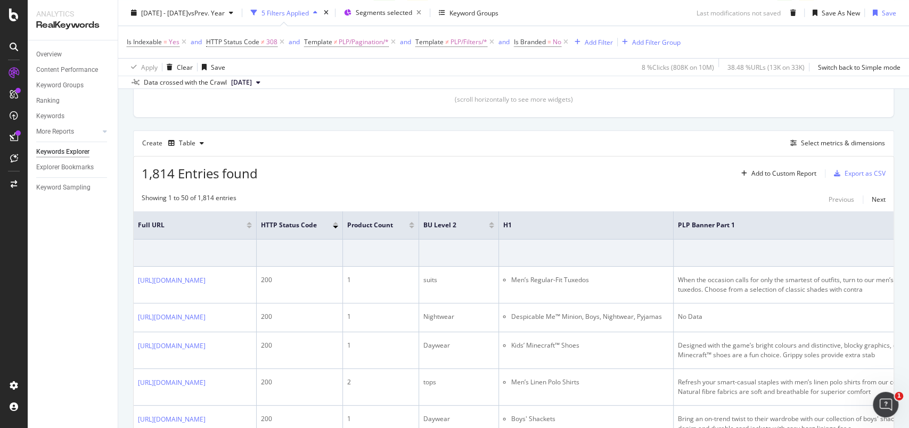
scroll to position [284, 0]
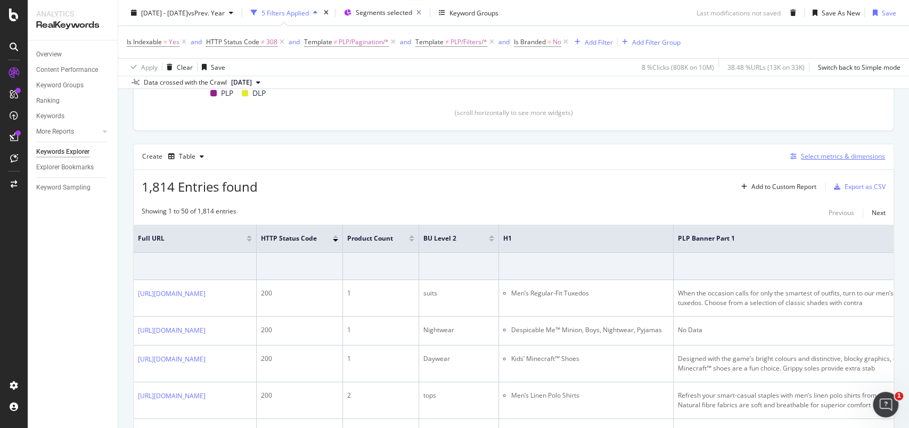
click at [806, 159] on div "Select metrics & dimensions" at bounding box center [843, 156] width 84 height 9
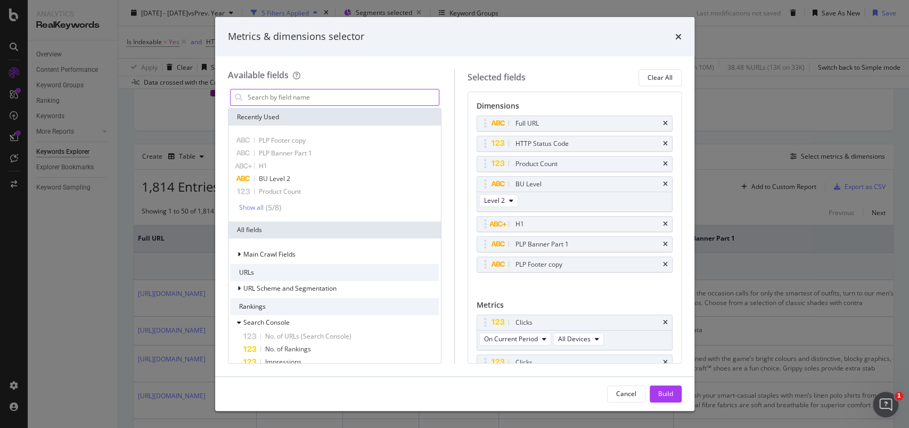
click at [341, 96] on input "modal" at bounding box center [343, 97] width 193 height 16
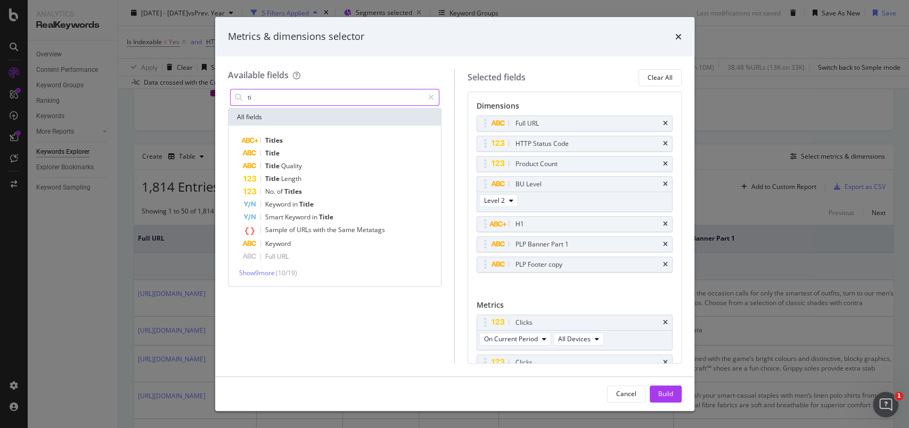
type input "t"
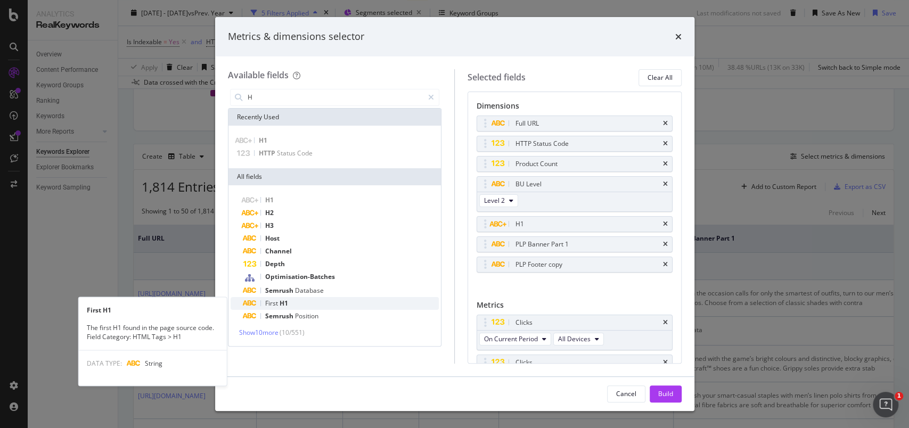
type input "H"
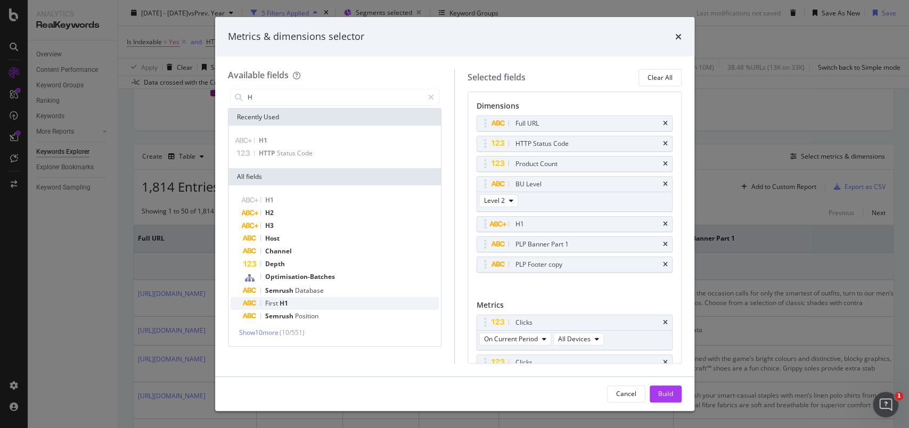
click at [275, 301] on span "First" at bounding box center [272, 303] width 14 height 9
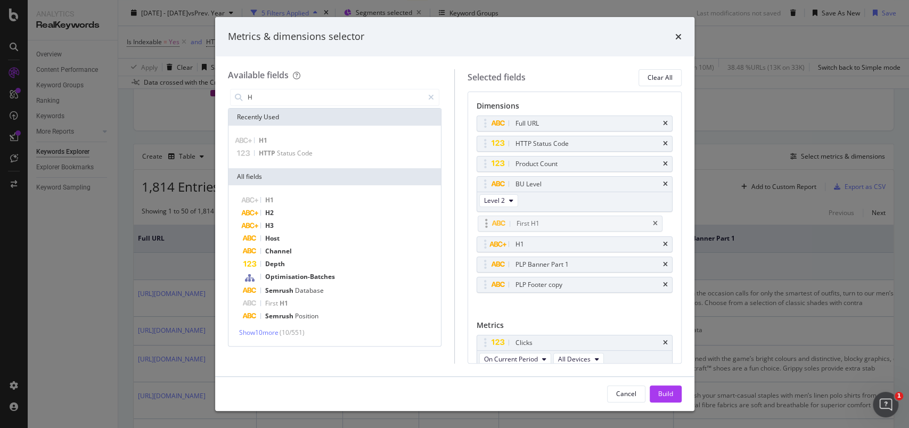
drag, startPoint x: 488, startPoint y: 287, endPoint x: 489, endPoint y: 226, distance: 60.7
click at [489, 226] on body "Analytics RealKeywords Overview Content Performance Keyword Groups Ranking Keyw…" at bounding box center [454, 214] width 909 height 428
click at [663, 241] on icon "times" at bounding box center [665, 244] width 5 height 6
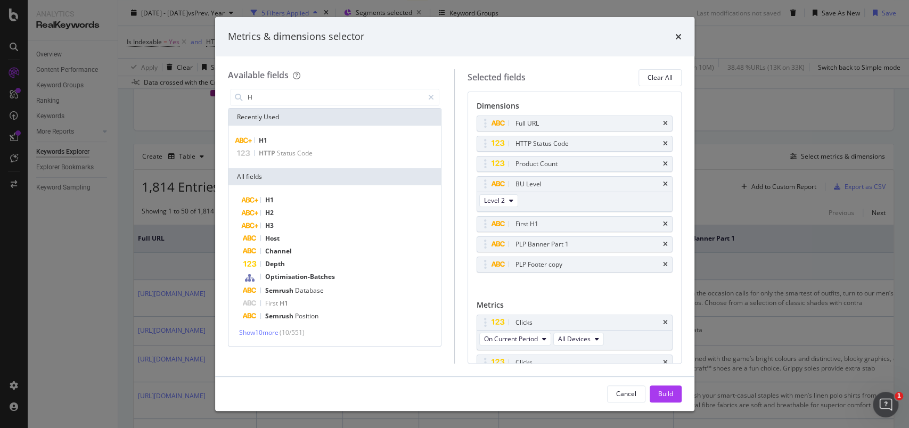
drag, startPoint x: 660, startPoint y: 390, endPoint x: 671, endPoint y: 427, distance: 37.8
click at [661, 390] on div "Build" at bounding box center [665, 393] width 15 height 9
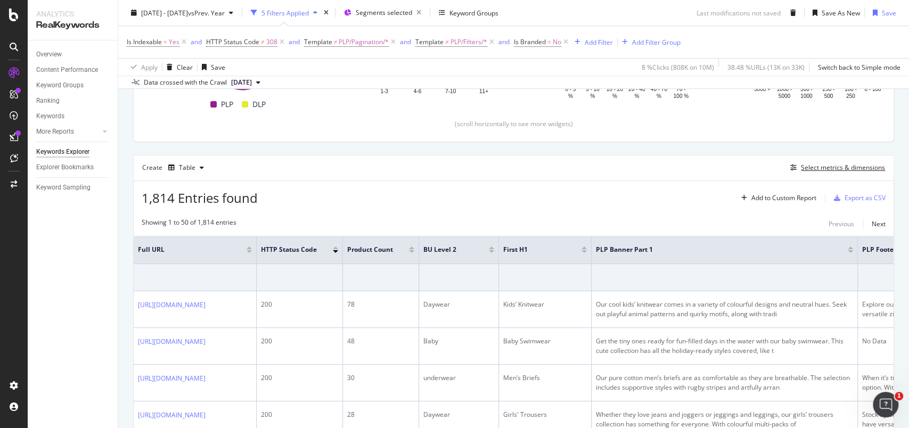
scroll to position [292, 0]
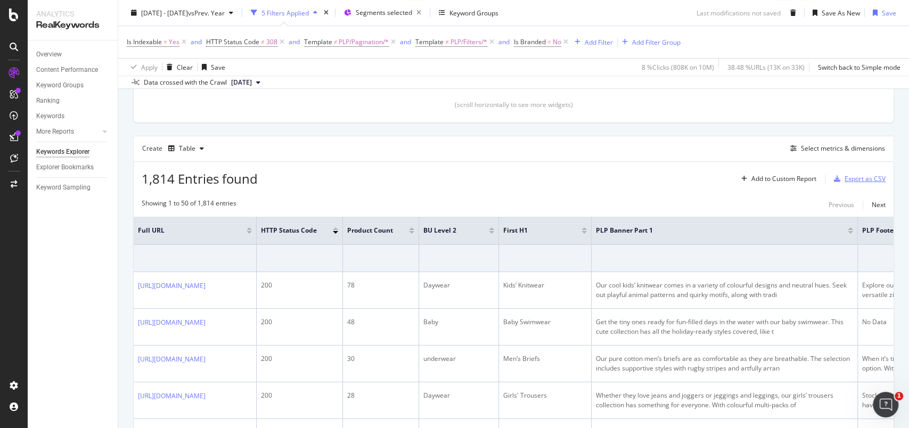
click at [863, 178] on div "Export as CSV" at bounding box center [865, 178] width 41 height 9
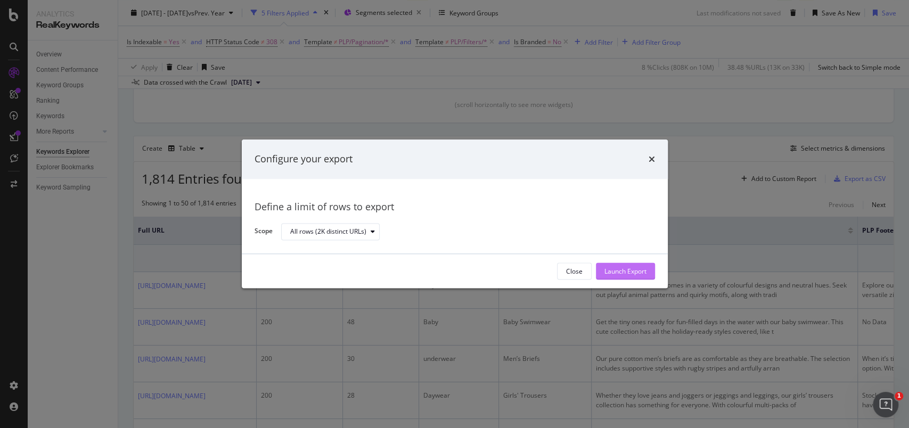
click at [613, 270] on div "Launch Export" at bounding box center [626, 271] width 42 height 9
